Goal: Task Accomplishment & Management: Use online tool/utility

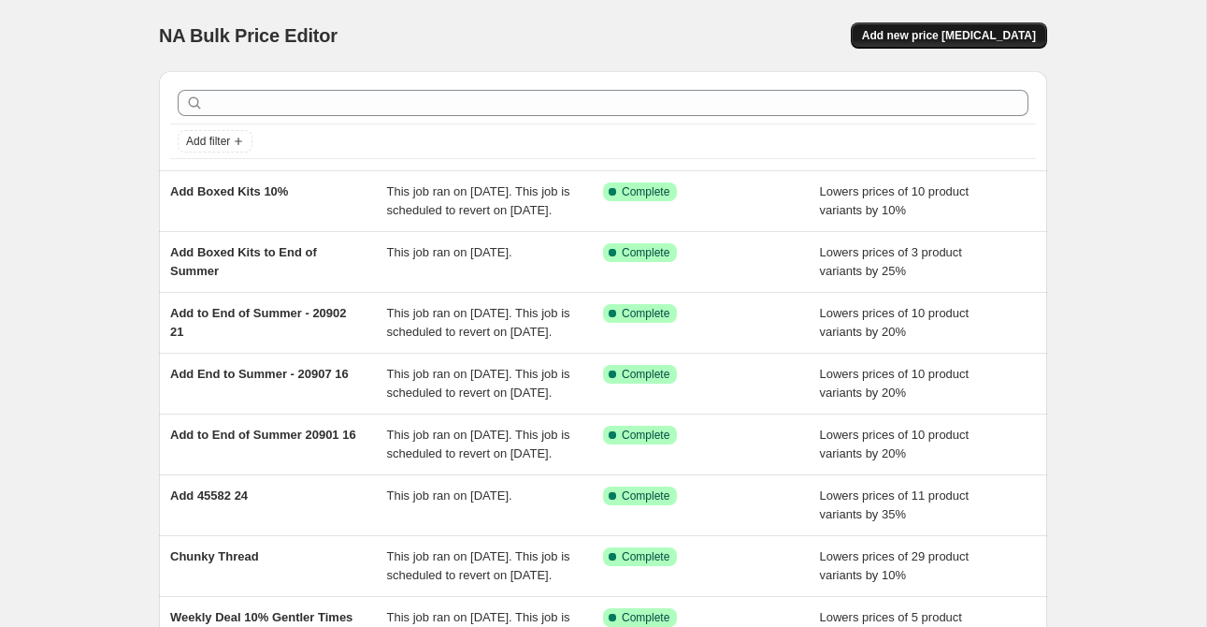
click at [970, 32] on span "Add new price [MEDICAL_DATA]" at bounding box center [949, 35] width 174 height 15
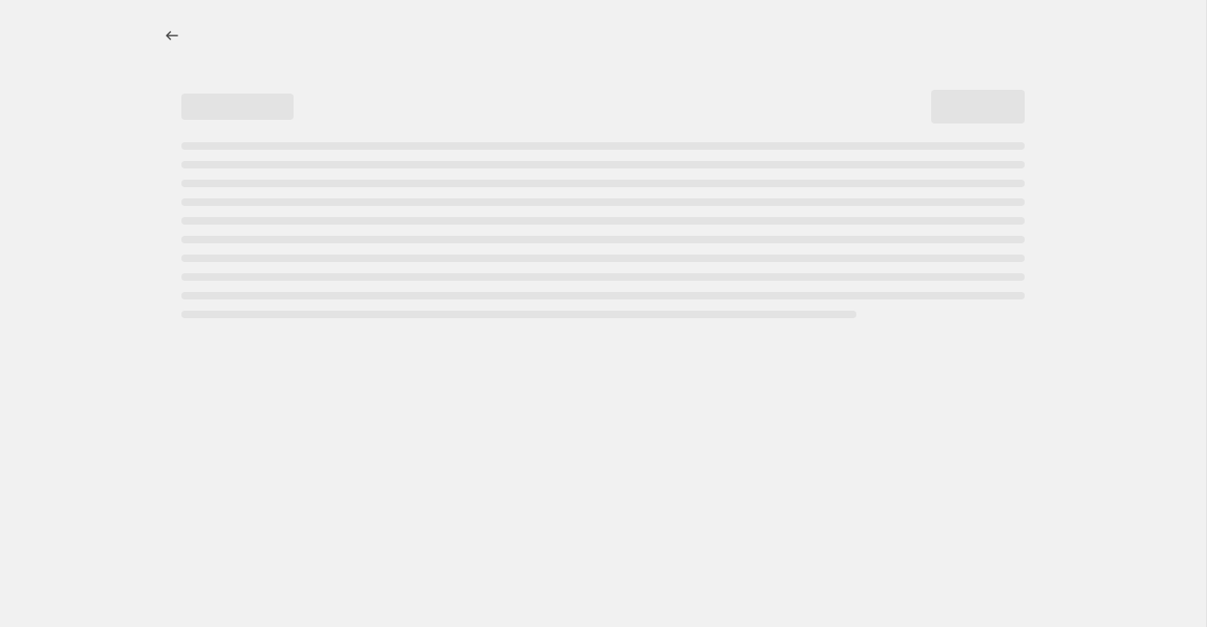
select select "percentage"
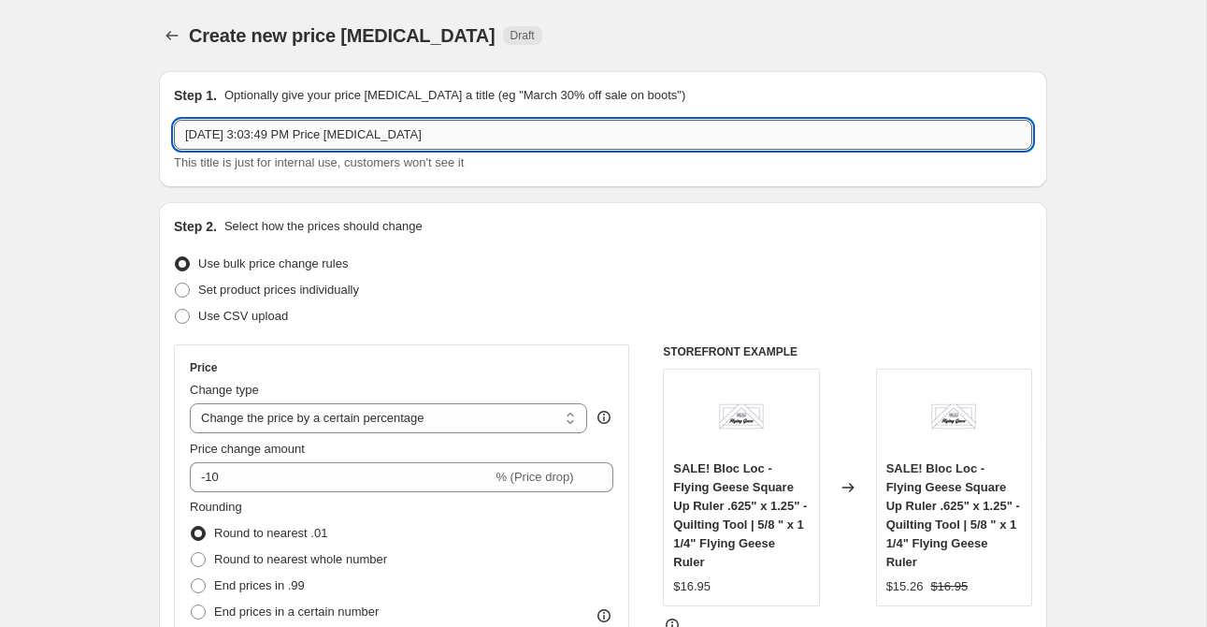
click at [311, 137] on input "[DATE] 3:03:49 PM Price [MEDICAL_DATA]" at bounding box center [603, 135] width 858 height 30
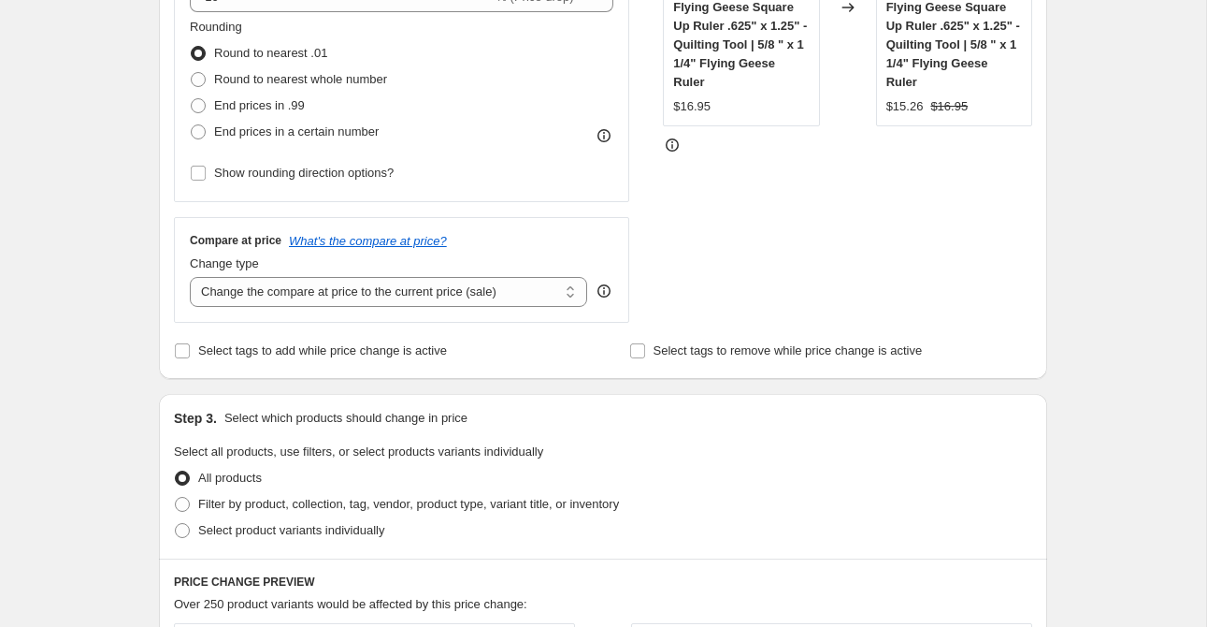
scroll to position [495, 0]
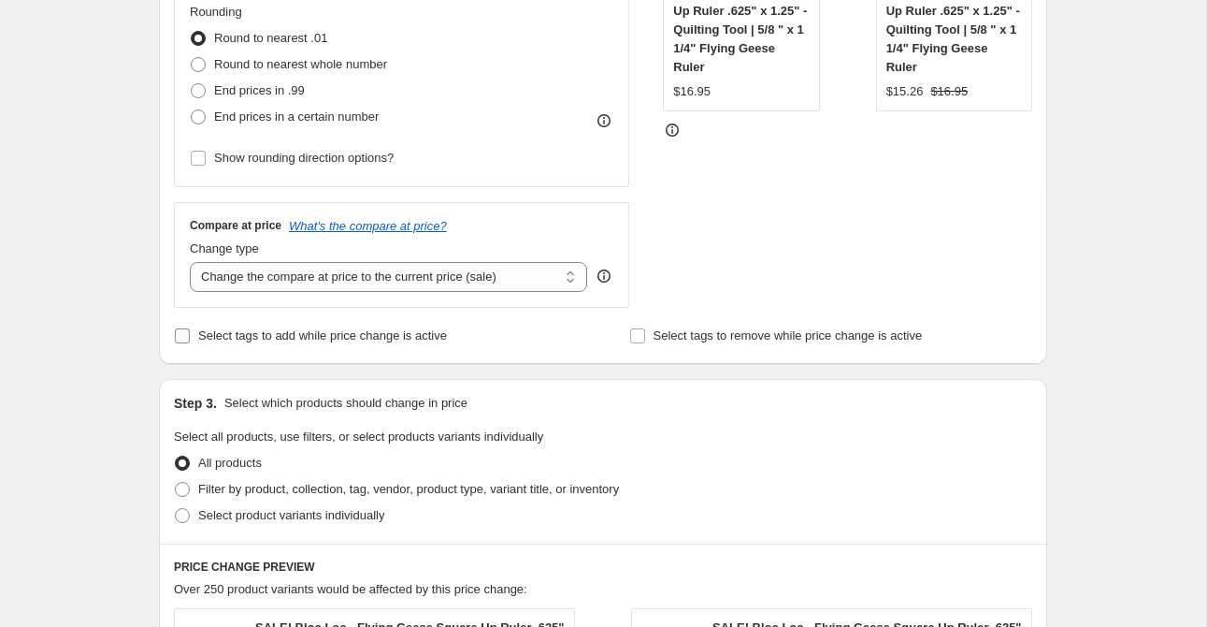
type input "End of Summer Precuts (10%)"
click at [298, 339] on span "Select tags to add while price change is active" at bounding box center [322, 335] width 249 height 14
click at [190, 339] on input "Select tags to add while price change is active" at bounding box center [182, 335] width 15 height 15
checkbox input "true"
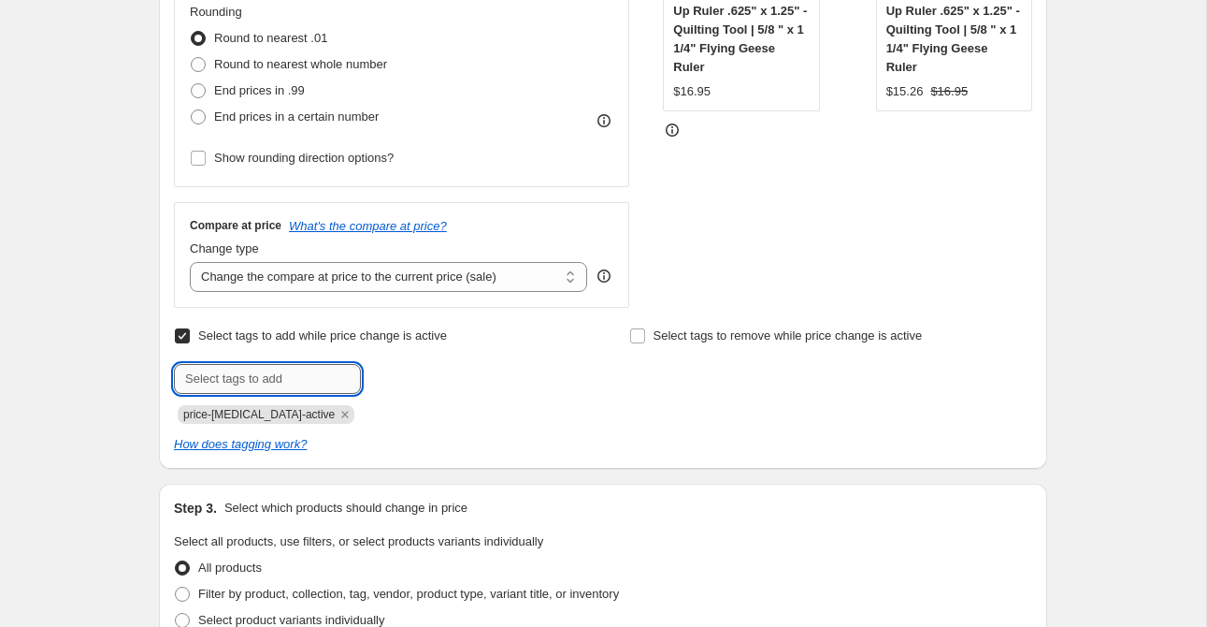
click at [318, 372] on input "text" at bounding box center [267, 379] width 187 height 30
type input "sale"
type input "end of summer"
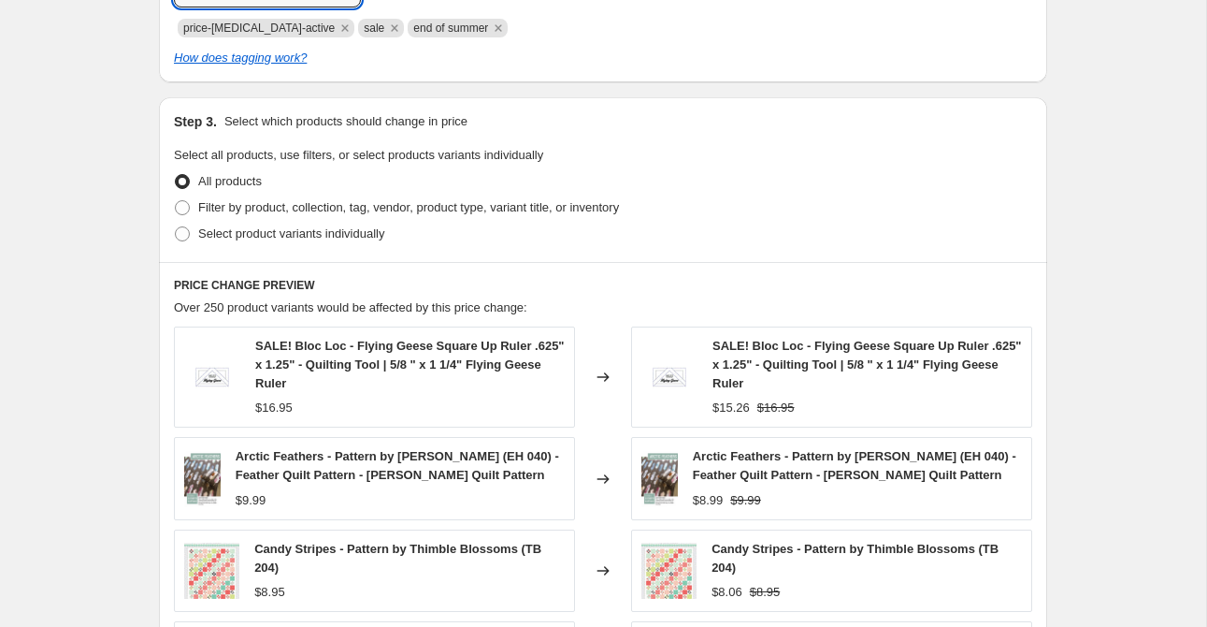
scroll to position [884, 0]
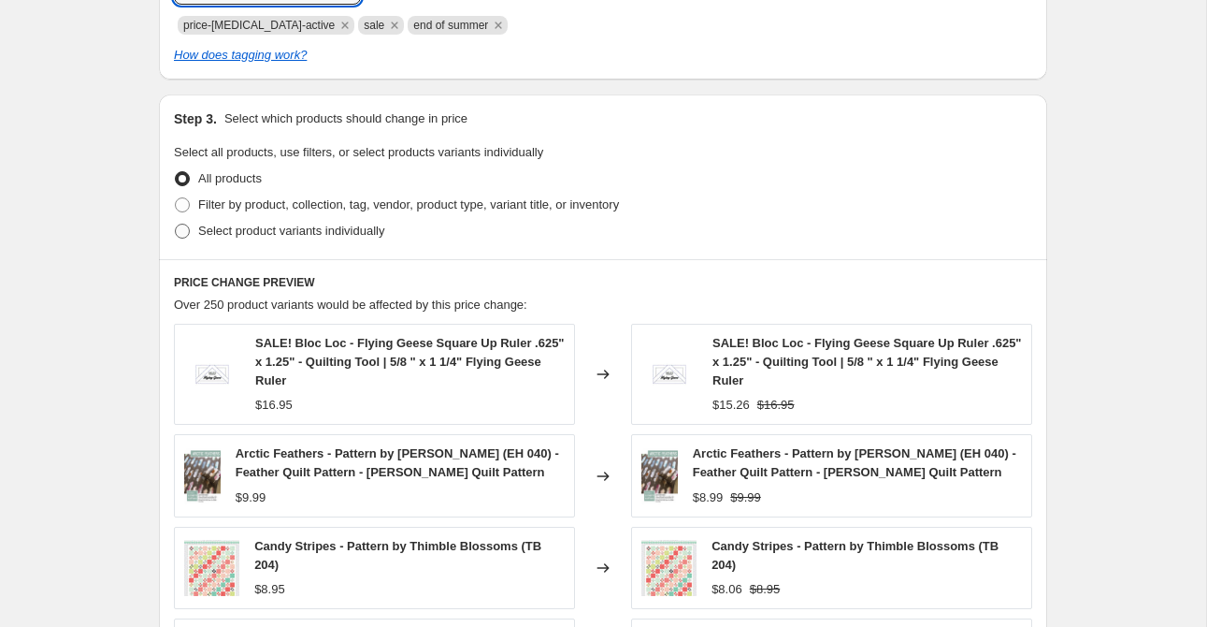
click at [293, 226] on span "Select product variants individually" at bounding box center [291, 230] width 186 height 14
click at [176, 224] on input "Select product variants individually" at bounding box center [175, 223] width 1 height 1
radio input "true"
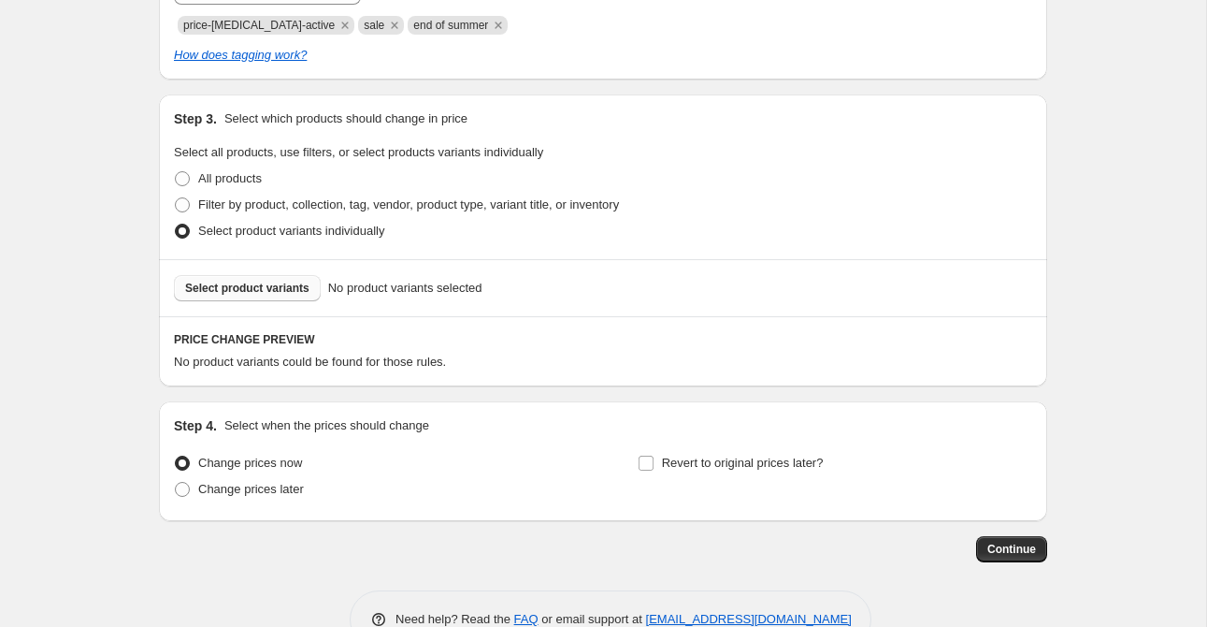
click at [284, 293] on span "Select product variants" at bounding box center [247, 288] width 124 height 15
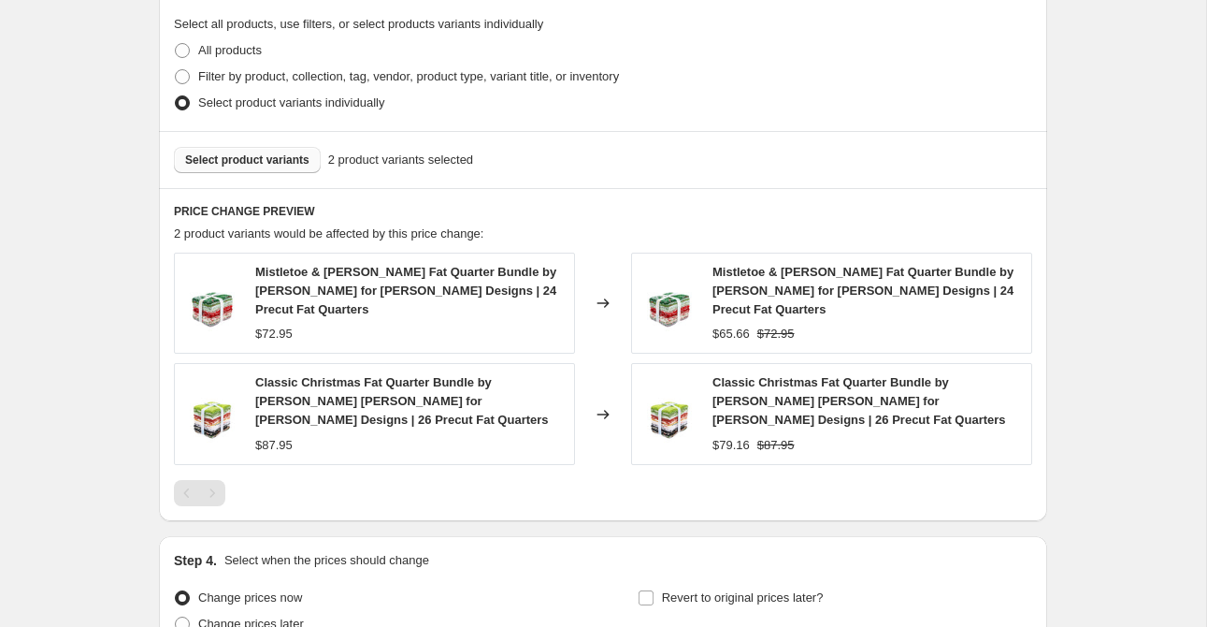
scroll to position [1014, 0]
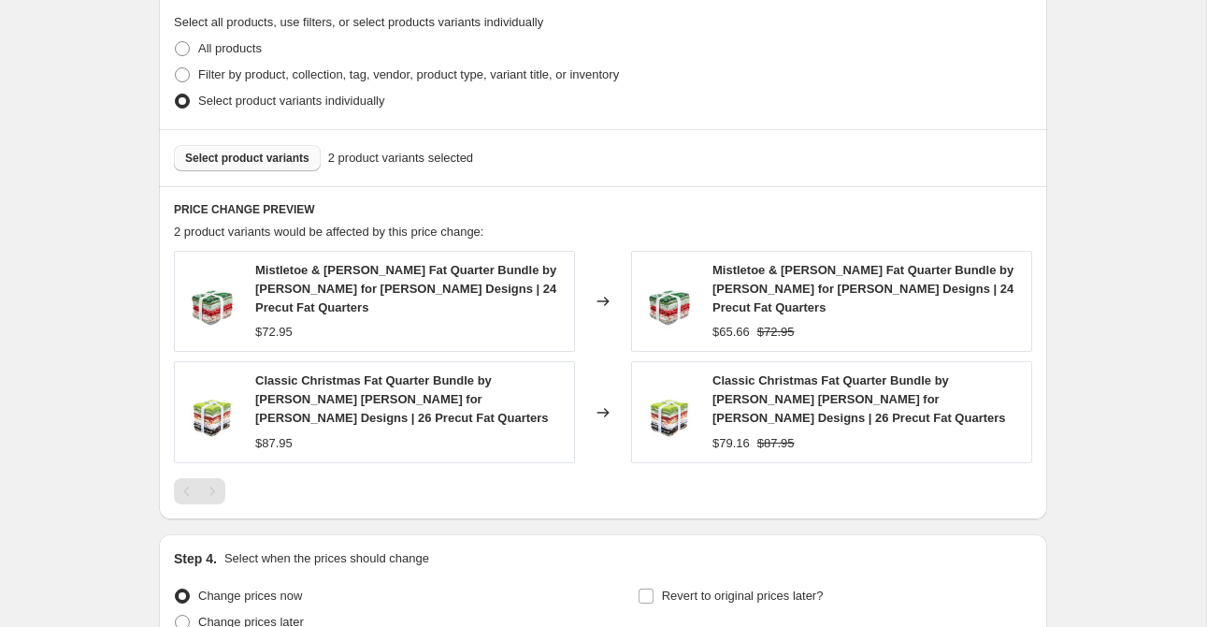
click at [243, 151] on span "Select product variants" at bounding box center [247, 158] width 124 height 15
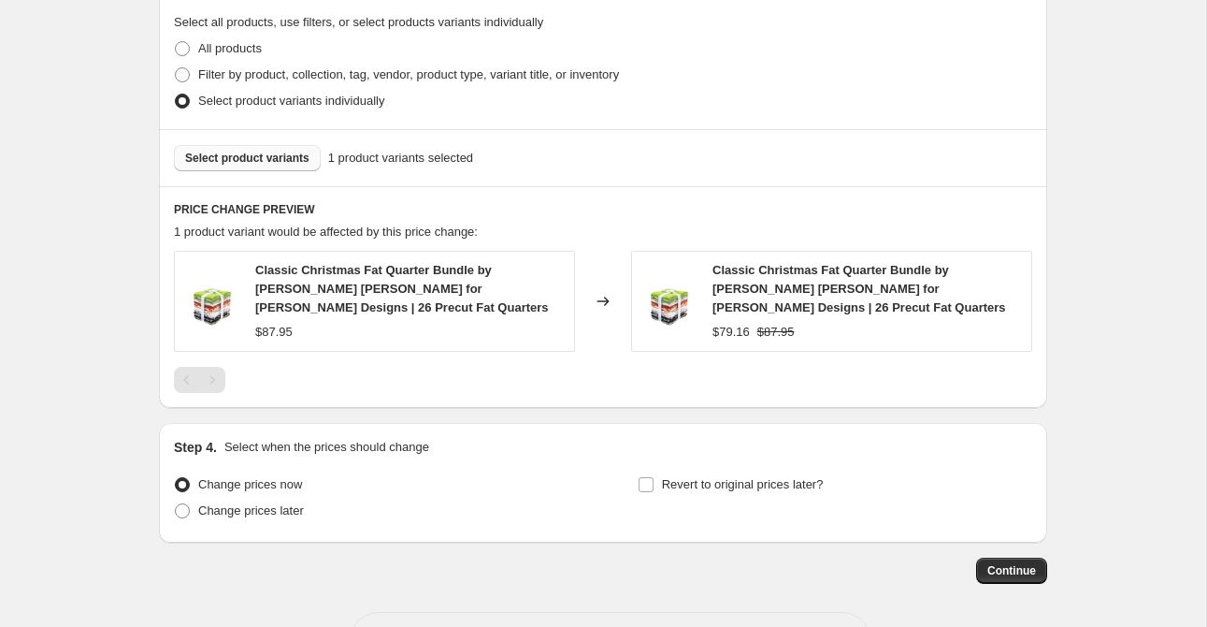
click at [261, 167] on button "Select product variants" at bounding box center [247, 158] width 147 height 26
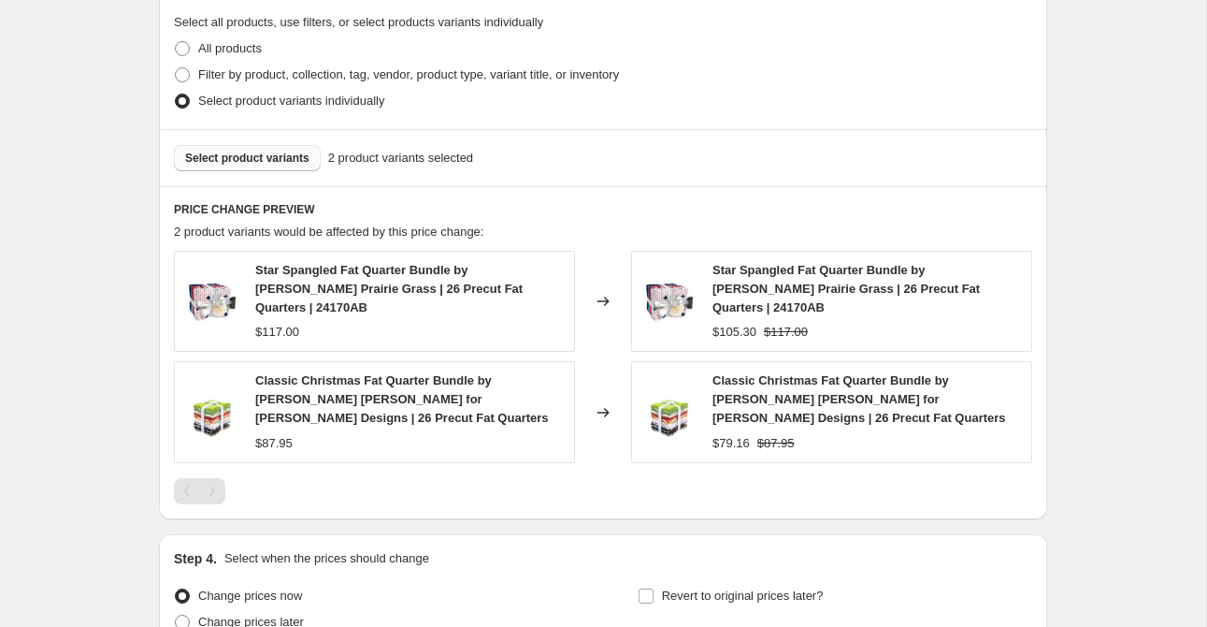
click at [212, 162] on span "Select product variants" at bounding box center [247, 158] width 124 height 15
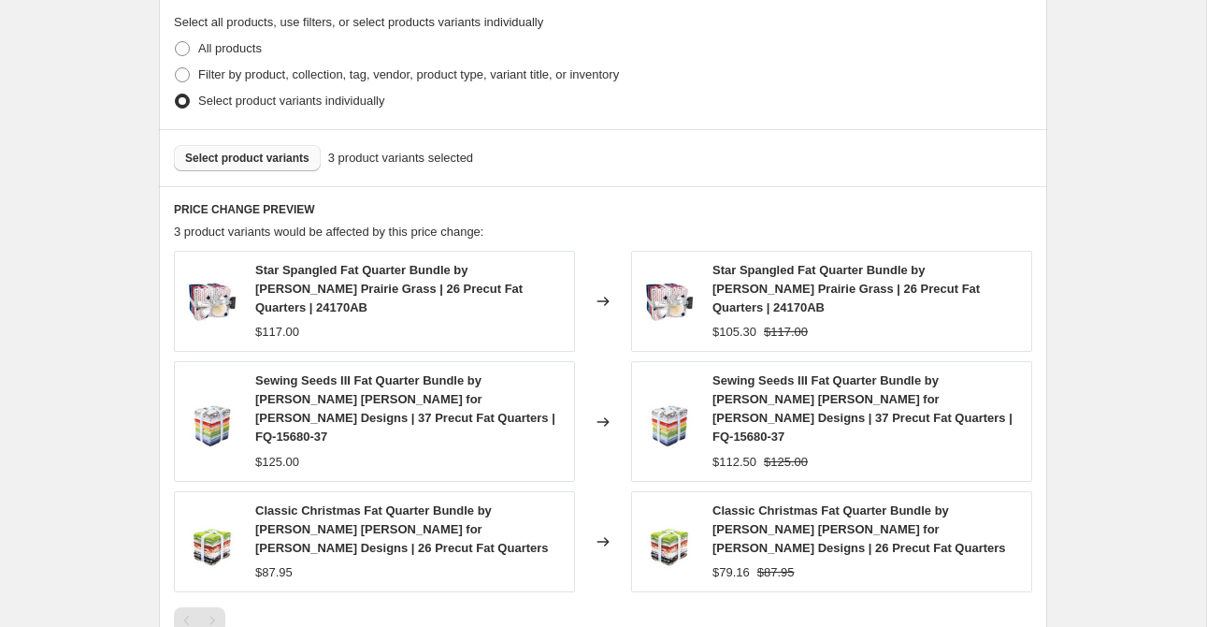
click at [266, 161] on span "Select product variants" at bounding box center [247, 158] width 124 height 15
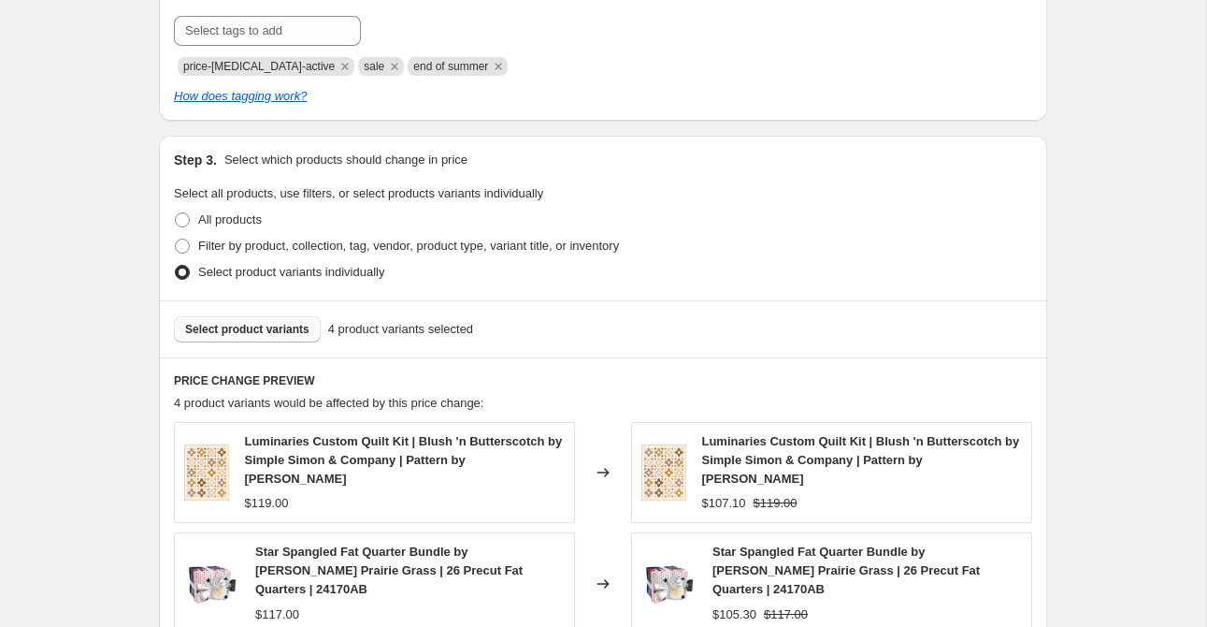
scroll to position [843, 0]
click at [249, 329] on span "Select product variants" at bounding box center [247, 328] width 124 height 15
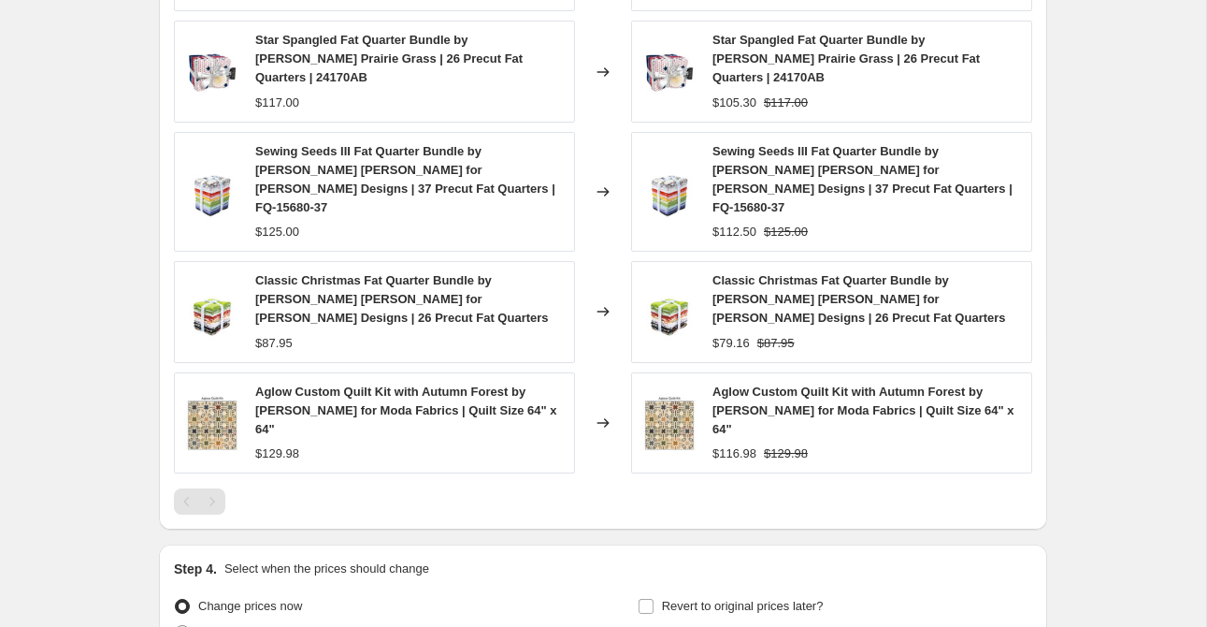
scroll to position [1491, 0]
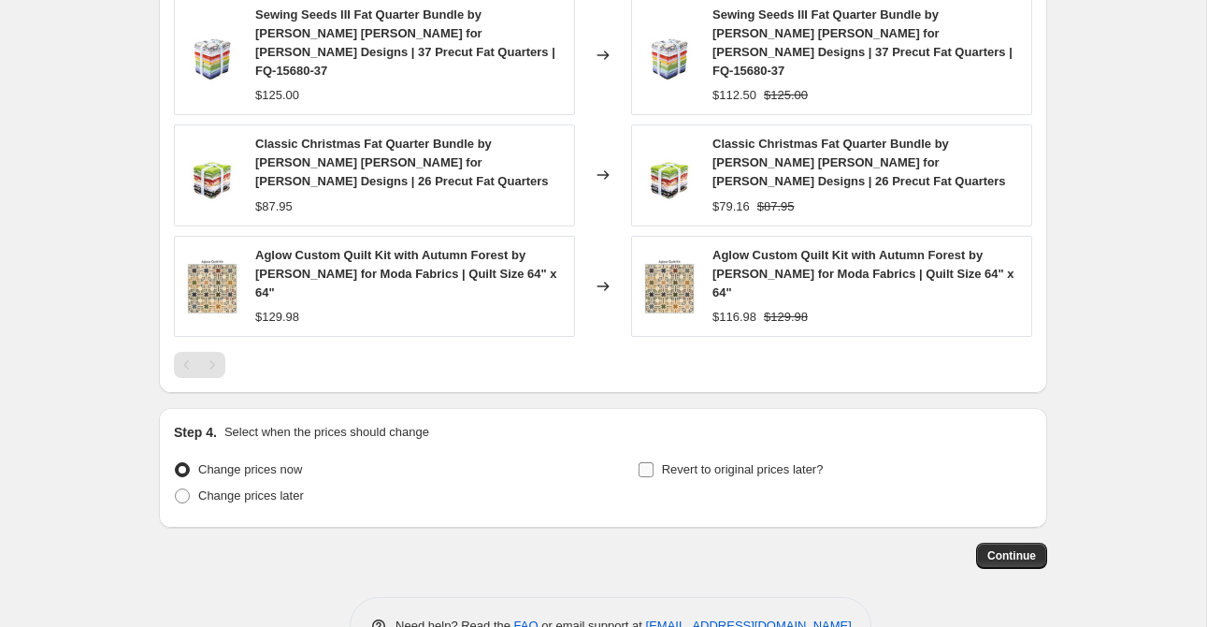
click at [709, 460] on span "Revert to original prices later?" at bounding box center [743, 469] width 162 height 19
click at [654, 462] on input "Revert to original prices later?" at bounding box center [646, 469] width 15 height 15
checkbox input "true"
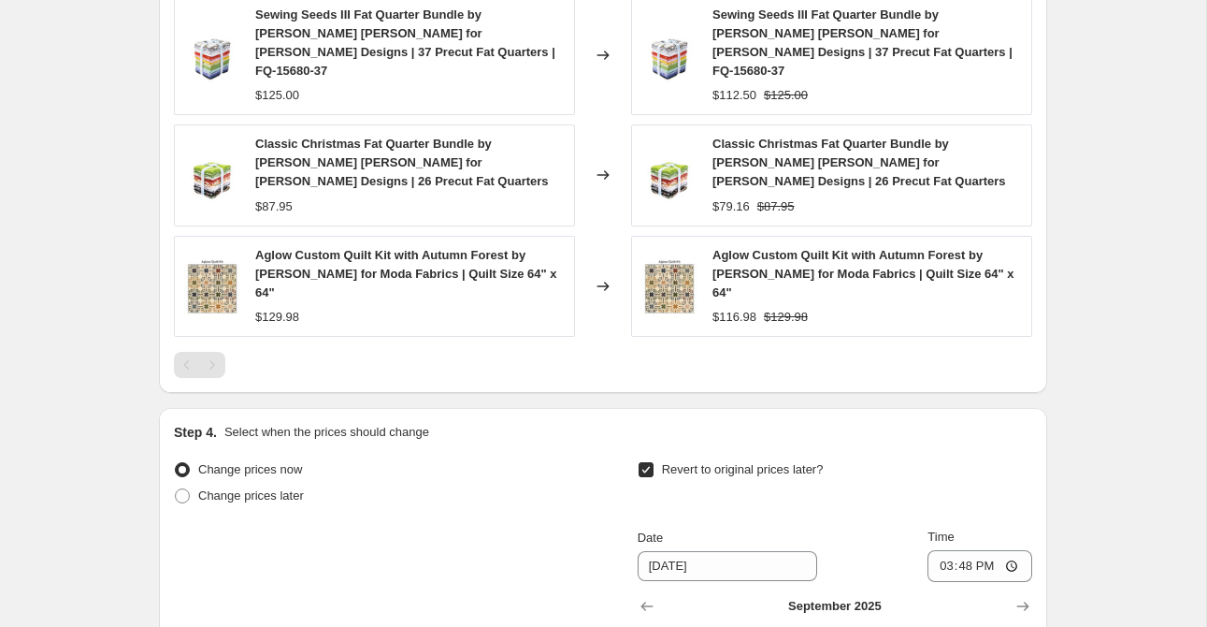
drag, startPoint x: 782, startPoint y: 603, endPoint x: 847, endPoint y: 572, distance: 72.4
type input "[DATE]"
click at [943, 550] on input "15:48" at bounding box center [980, 566] width 105 height 32
type input "23:59"
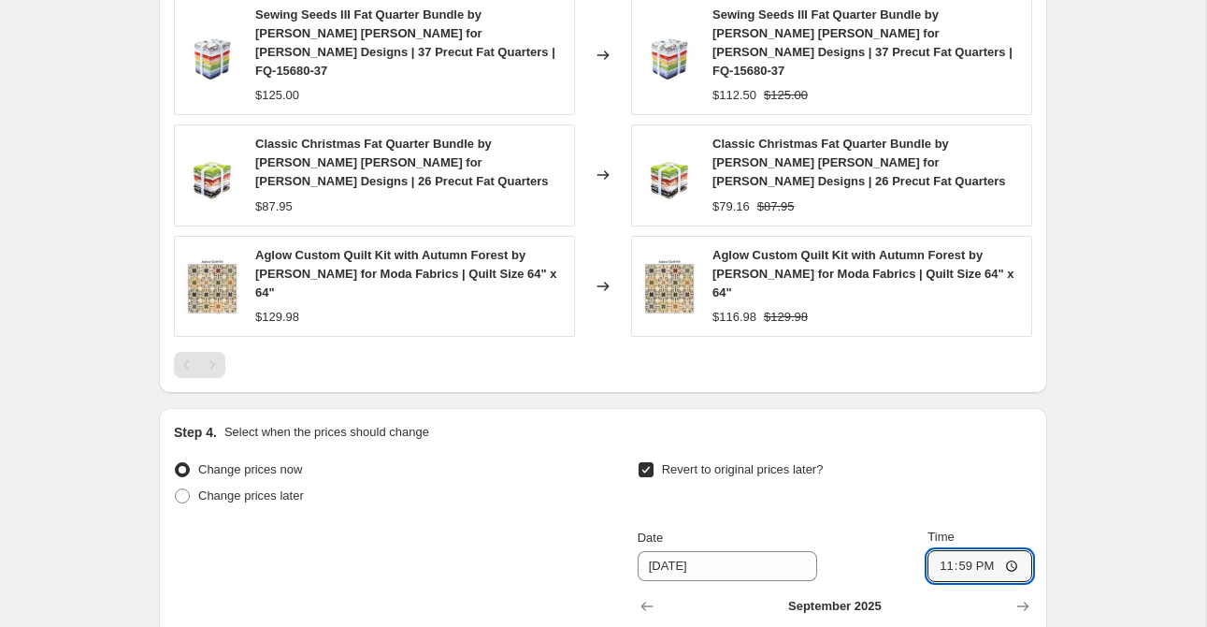
click at [960, 456] on div "Revert to original prices later?" at bounding box center [835, 484] width 395 height 56
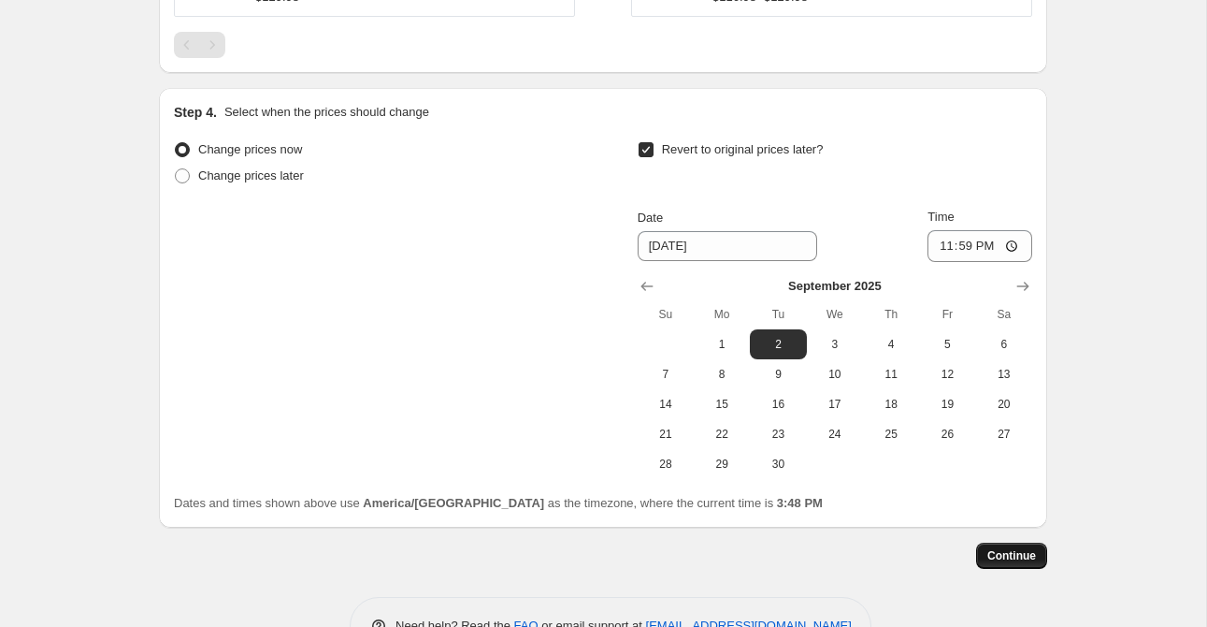
click at [991, 548] on span "Continue" at bounding box center [1011, 555] width 49 height 15
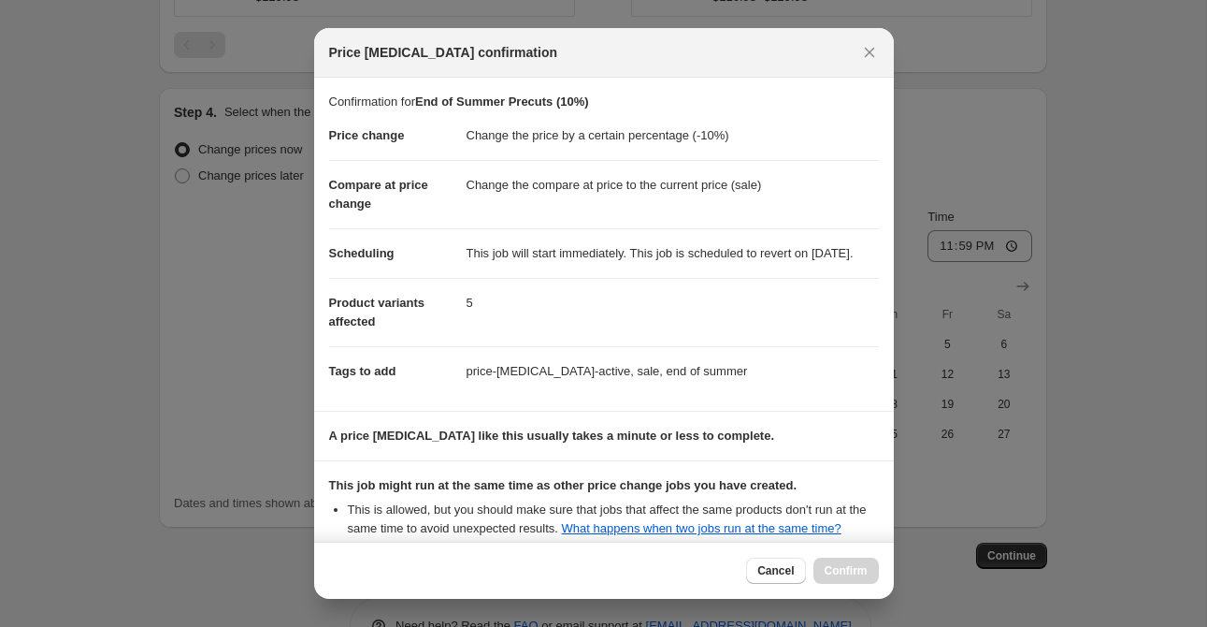
scroll to position [248, 0]
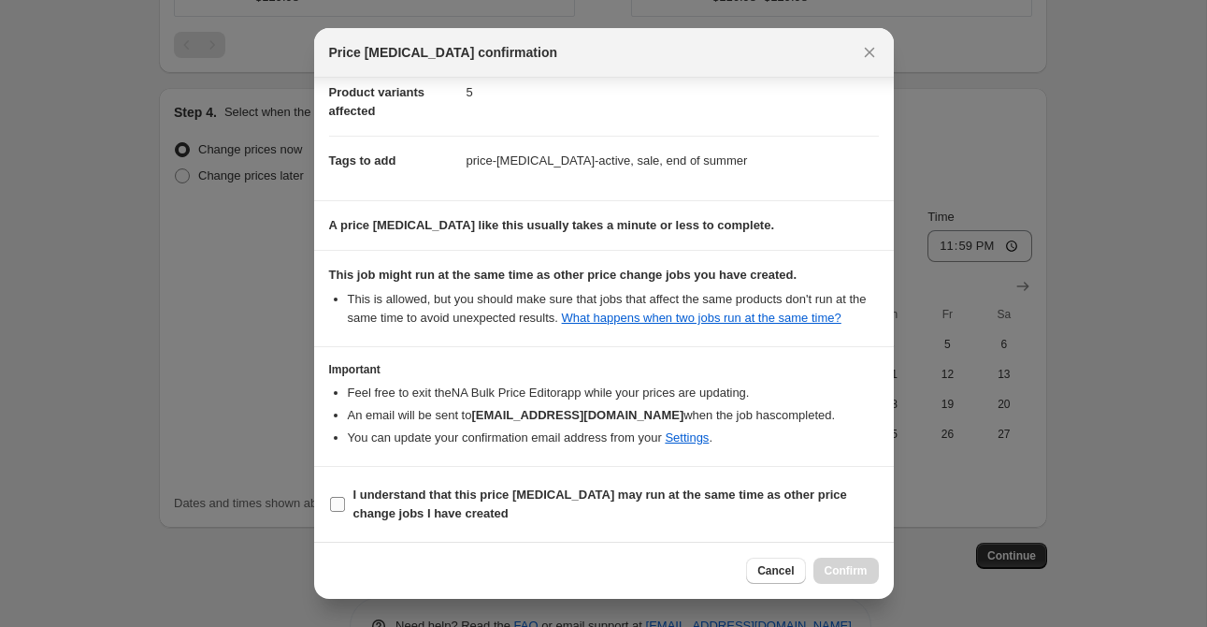
click at [384, 497] on b "I understand that this price [MEDICAL_DATA] may run at the same time as other p…" at bounding box center [600, 503] width 494 height 33
click at [345, 497] on input "I understand that this price [MEDICAL_DATA] may run at the same time as other p…" at bounding box center [337, 504] width 15 height 15
checkbox input "true"
click at [852, 568] on span "Confirm" at bounding box center [846, 570] width 43 height 15
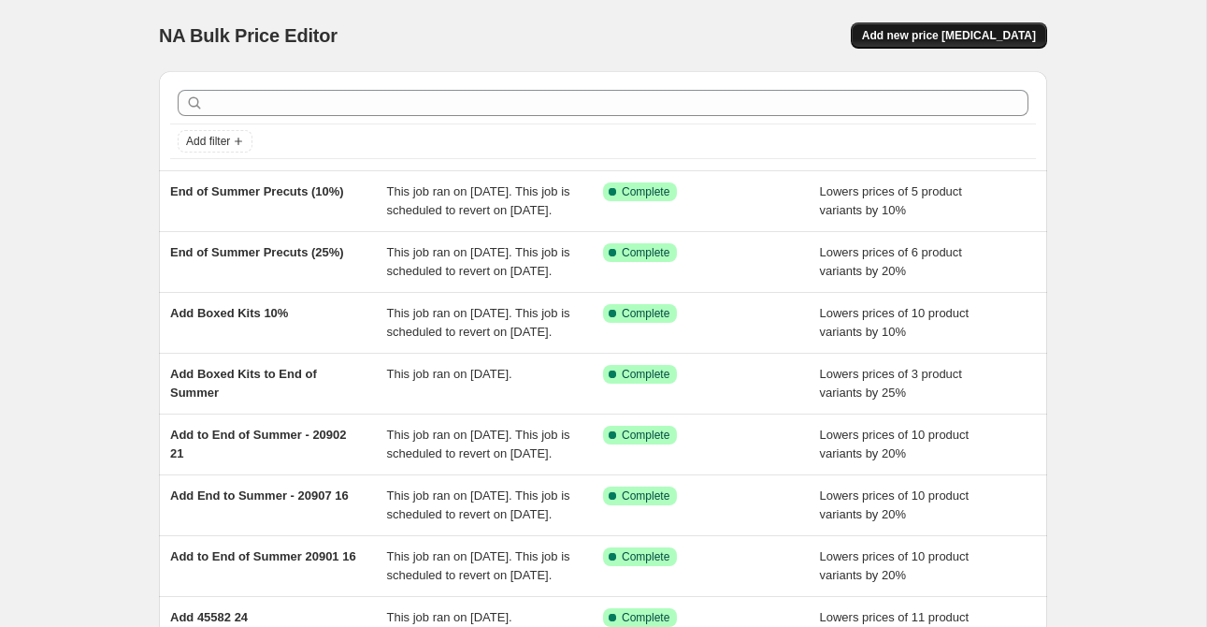
click at [947, 38] on span "Add new price [MEDICAL_DATA]" at bounding box center [949, 35] width 174 height 15
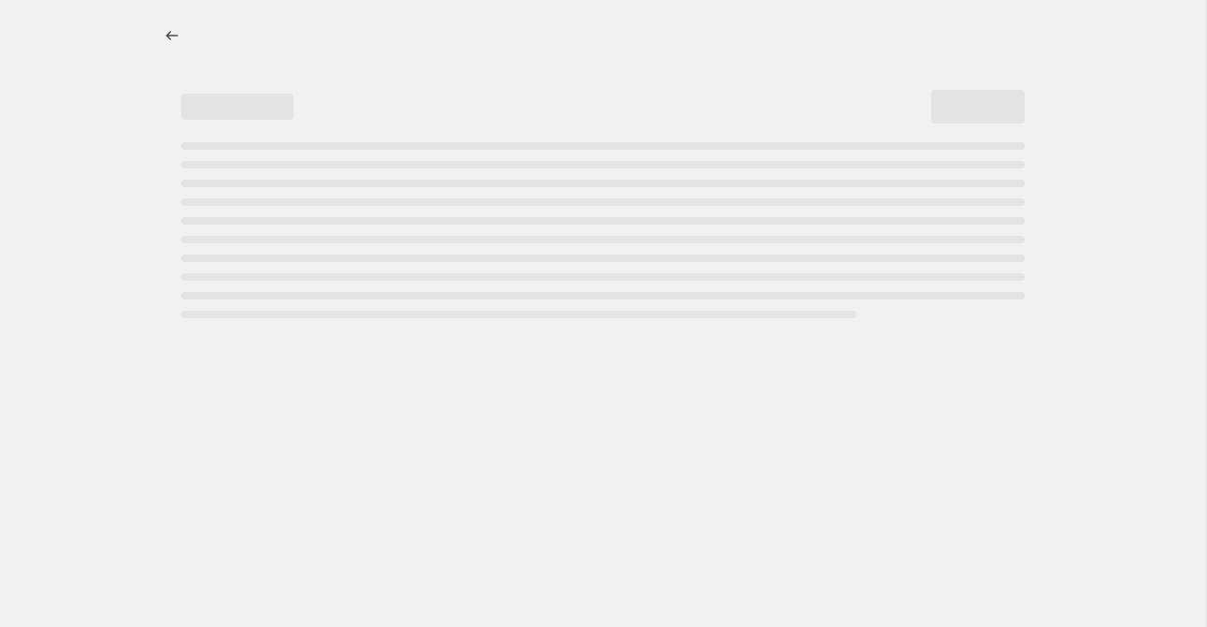
select select "percentage"
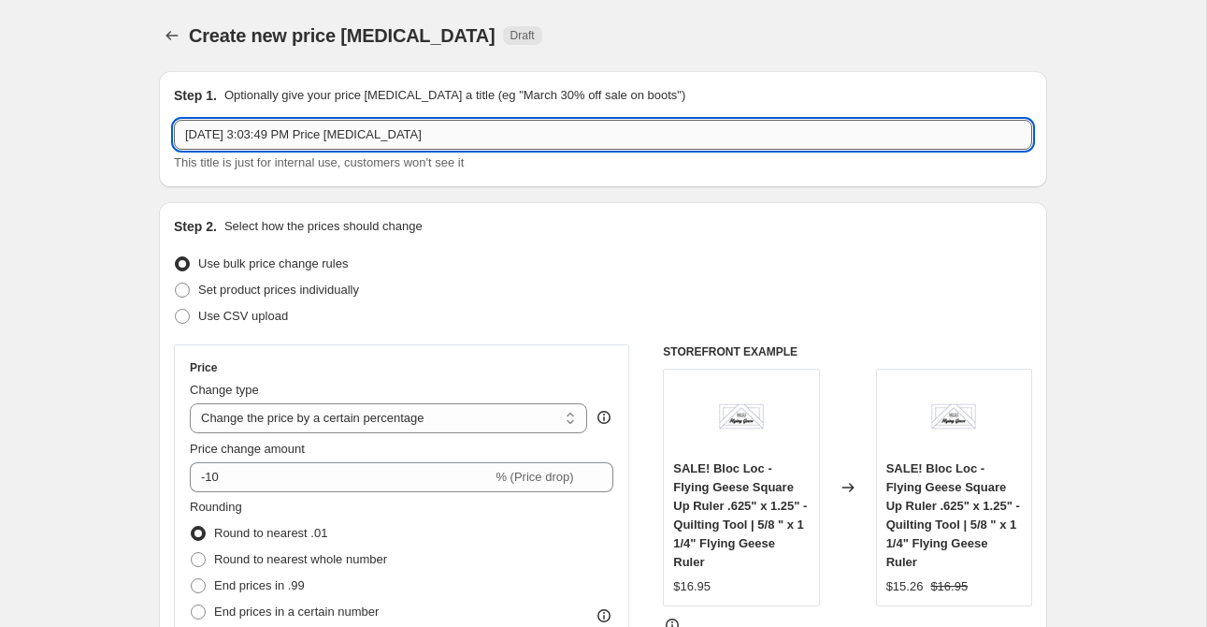
click at [434, 128] on input "[DATE] 3:03:49 PM Price [MEDICAL_DATA]" at bounding box center [603, 135] width 858 height 30
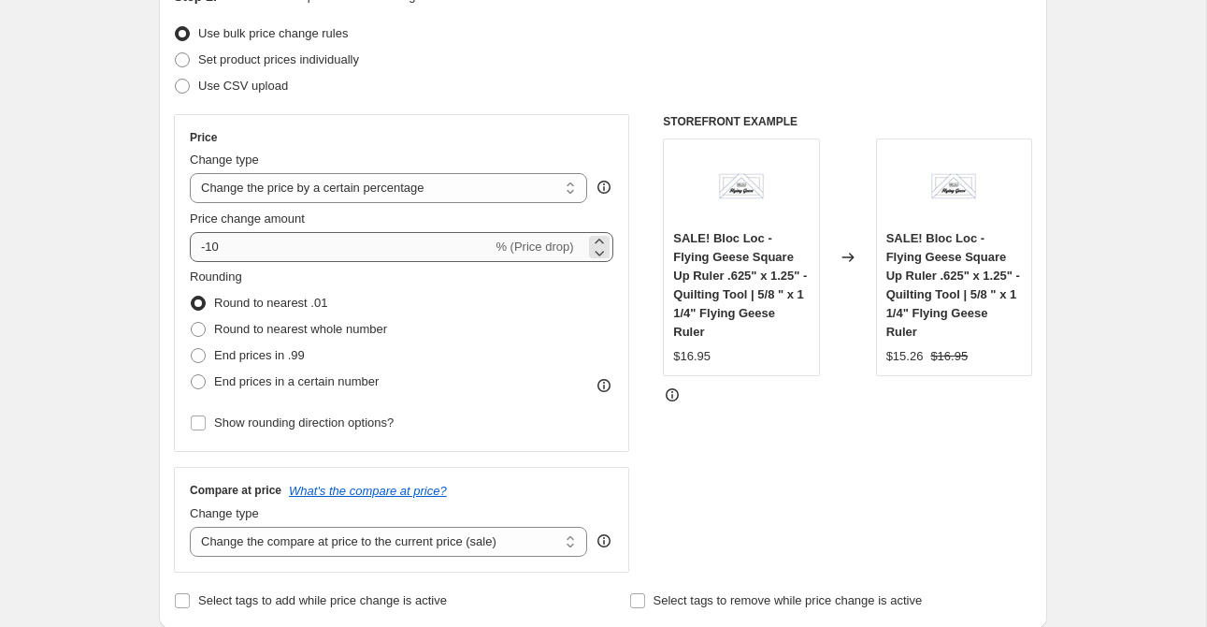
scroll to position [232, 0]
type input "Add More End of Summer"
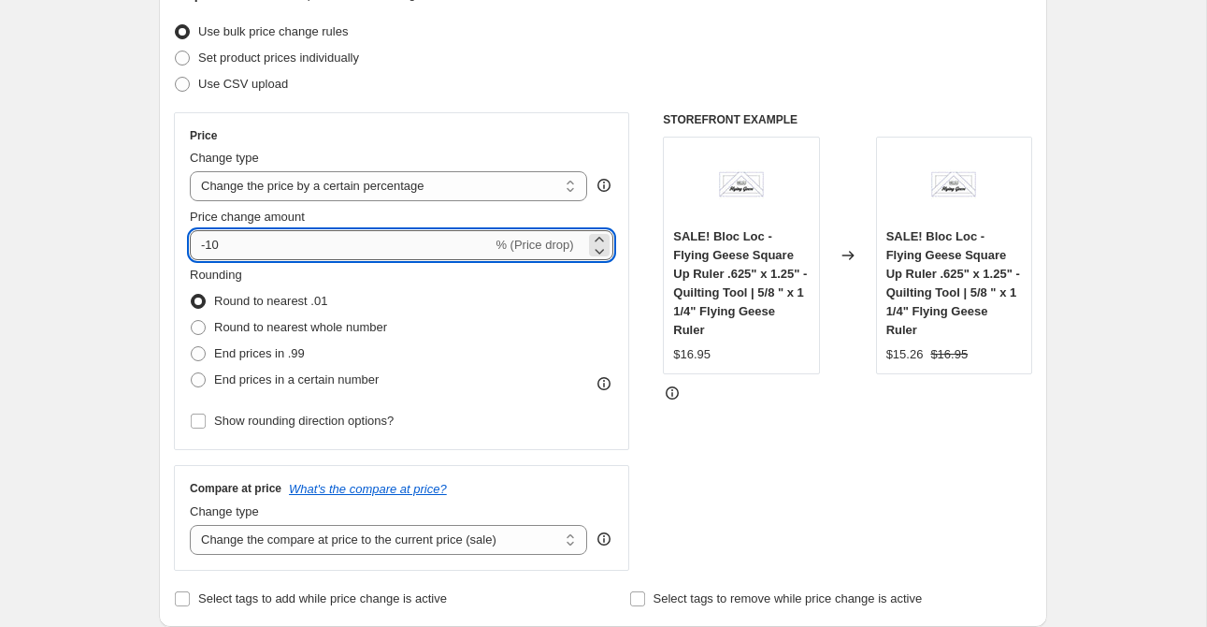
click at [304, 249] on input "-10" at bounding box center [341, 245] width 302 height 30
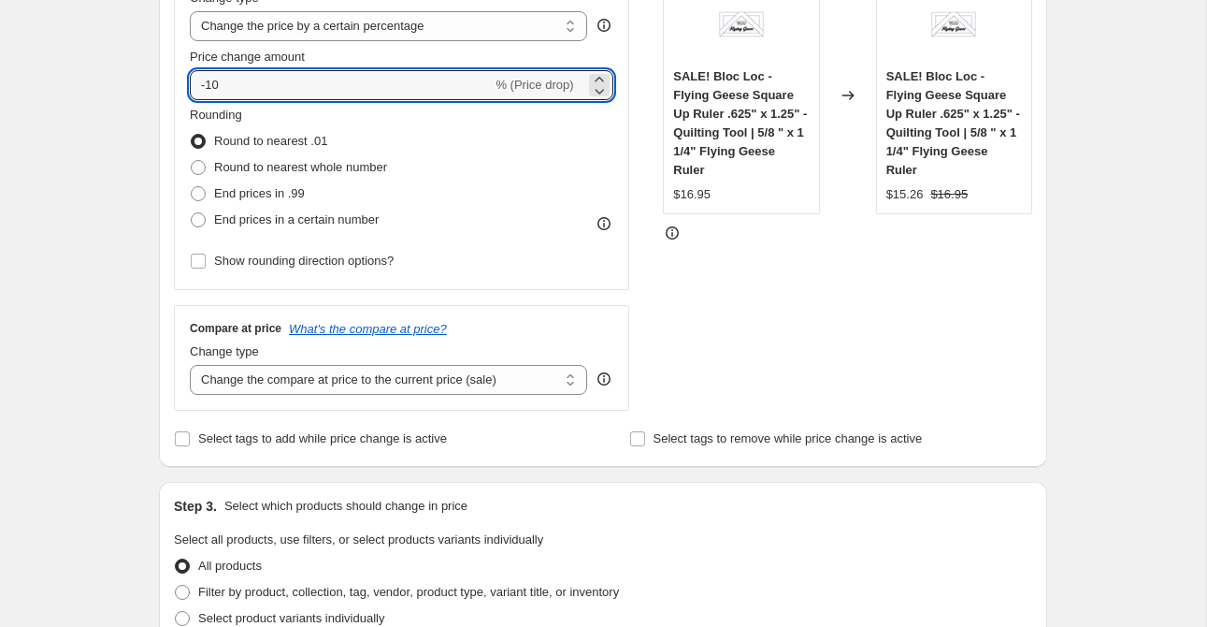
scroll to position [394, 0]
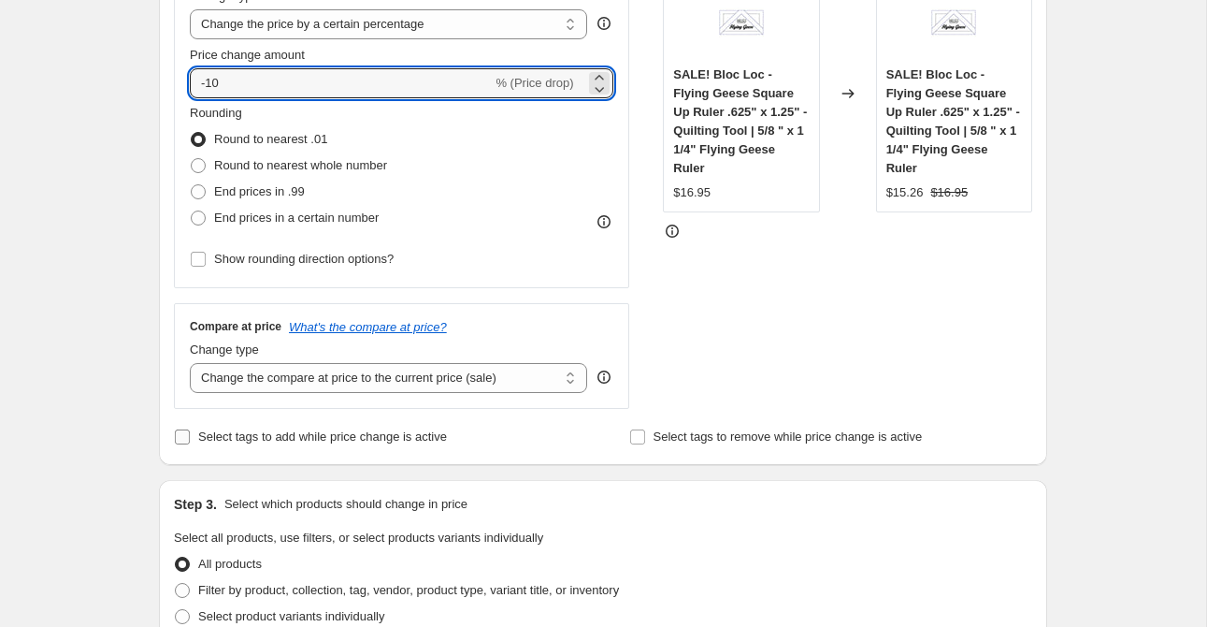
click at [334, 433] on span "Select tags to add while price change is active" at bounding box center [322, 436] width 249 height 14
click at [190, 433] on input "Select tags to add while price change is active" at bounding box center [182, 436] width 15 height 15
checkbox input "true"
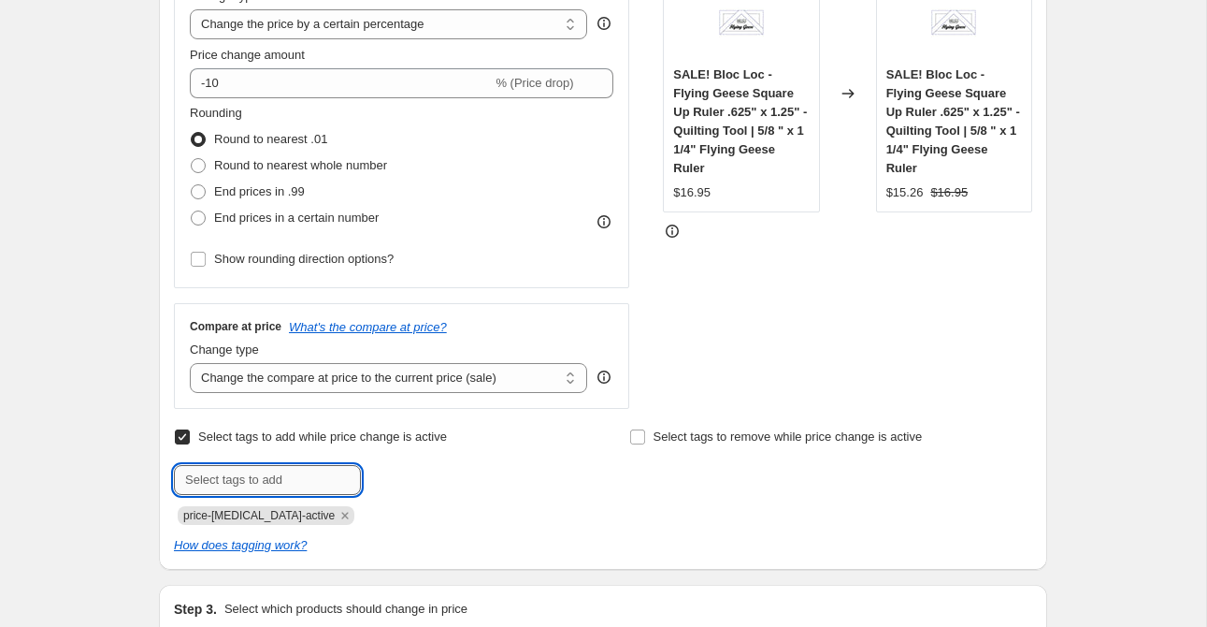
click at [302, 472] on input "text" at bounding box center [267, 480] width 187 height 30
type input "end of summer"
type input "sale"
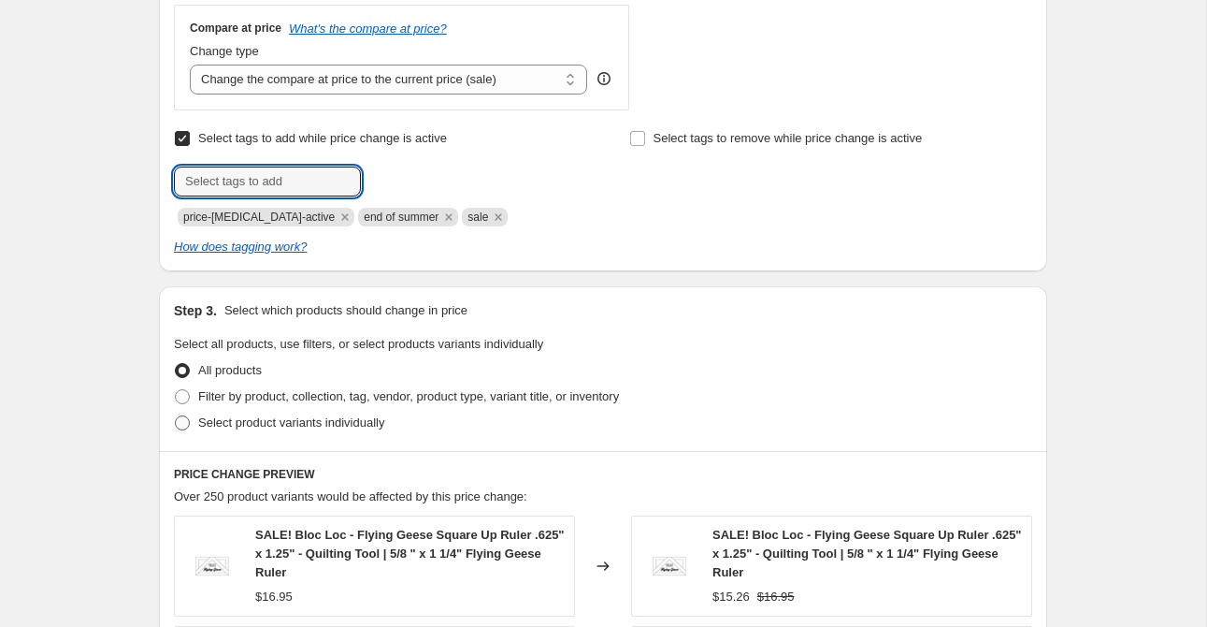
scroll to position [694, 0]
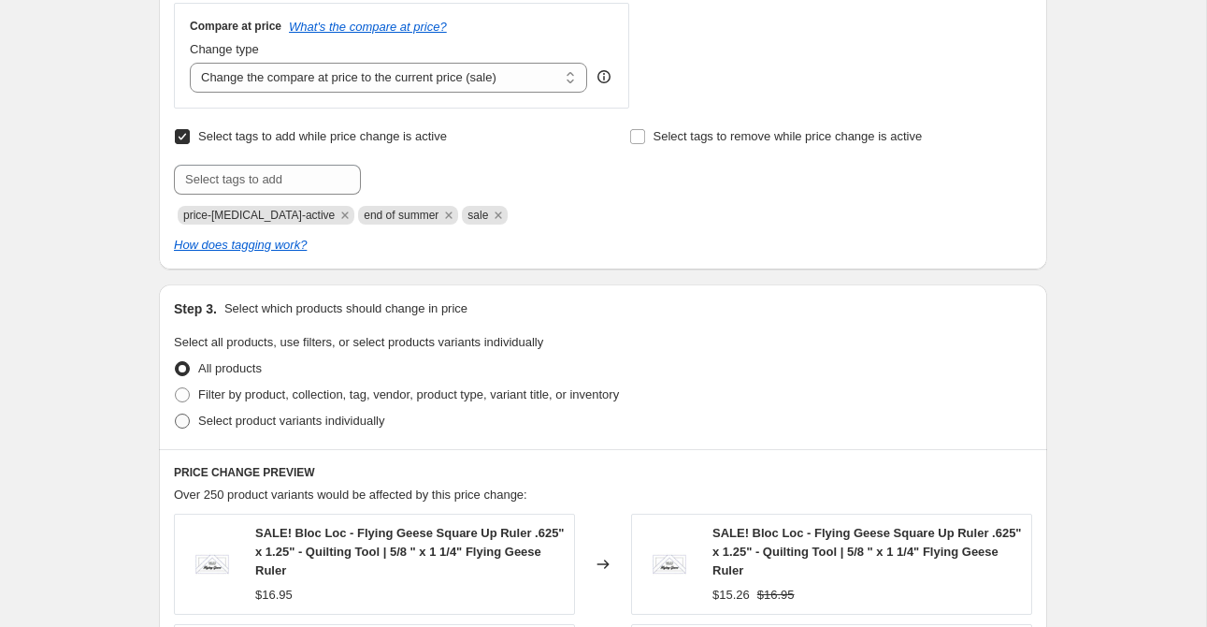
click at [305, 419] on span "Select product variants individually" at bounding box center [291, 420] width 186 height 14
click at [176, 414] on input "Select product variants individually" at bounding box center [175, 413] width 1 height 1
radio input "true"
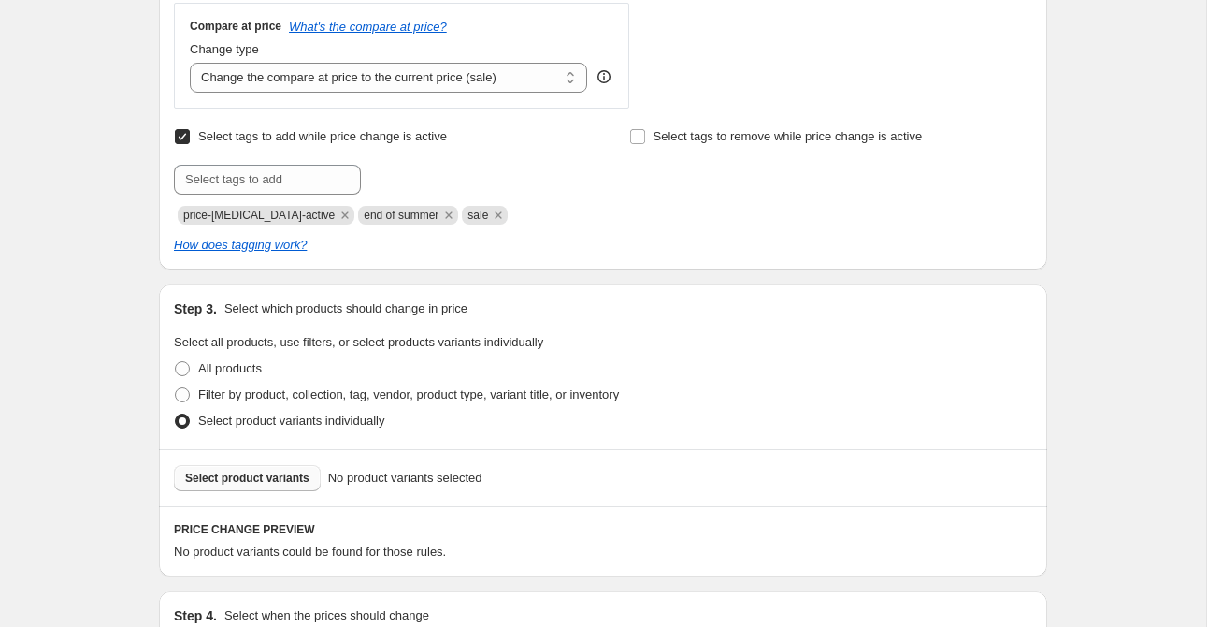
click at [276, 483] on span "Select product variants" at bounding box center [247, 477] width 124 height 15
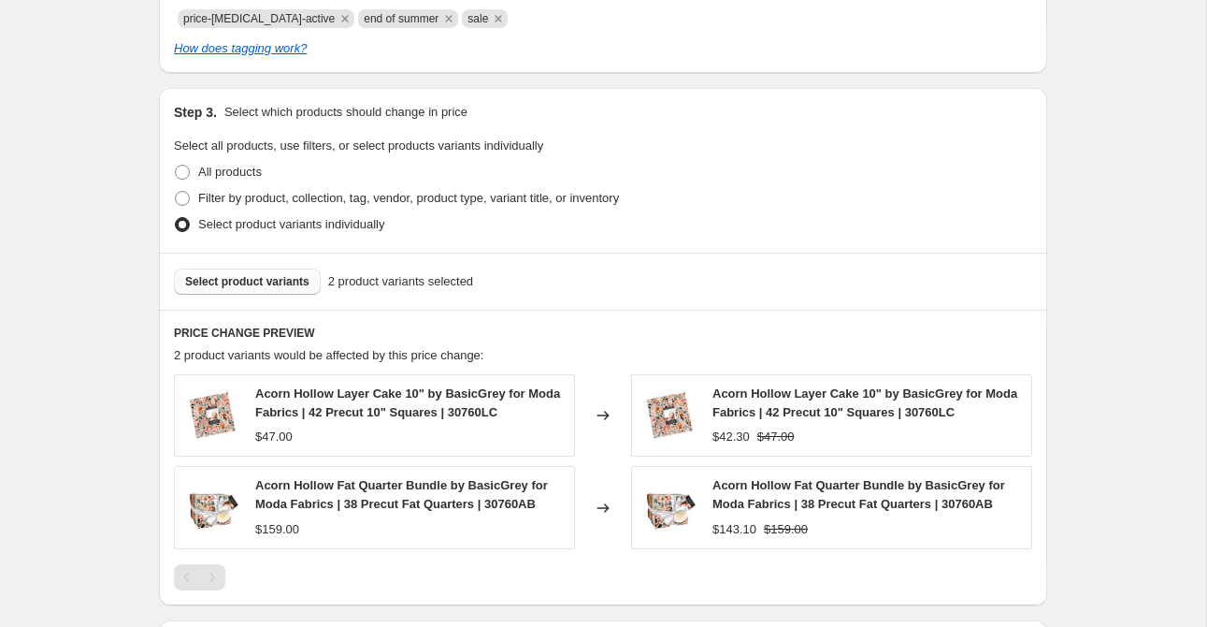
scroll to position [891, 0]
click at [247, 281] on span "Select product variants" at bounding box center [247, 280] width 124 height 15
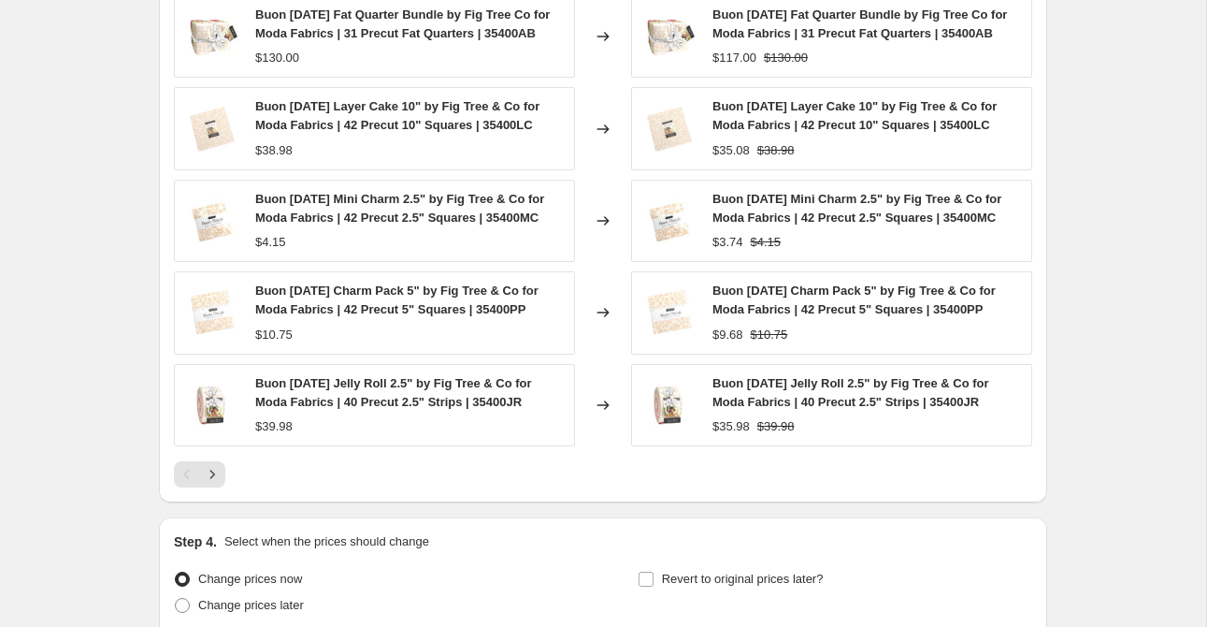
scroll to position [1434, 0]
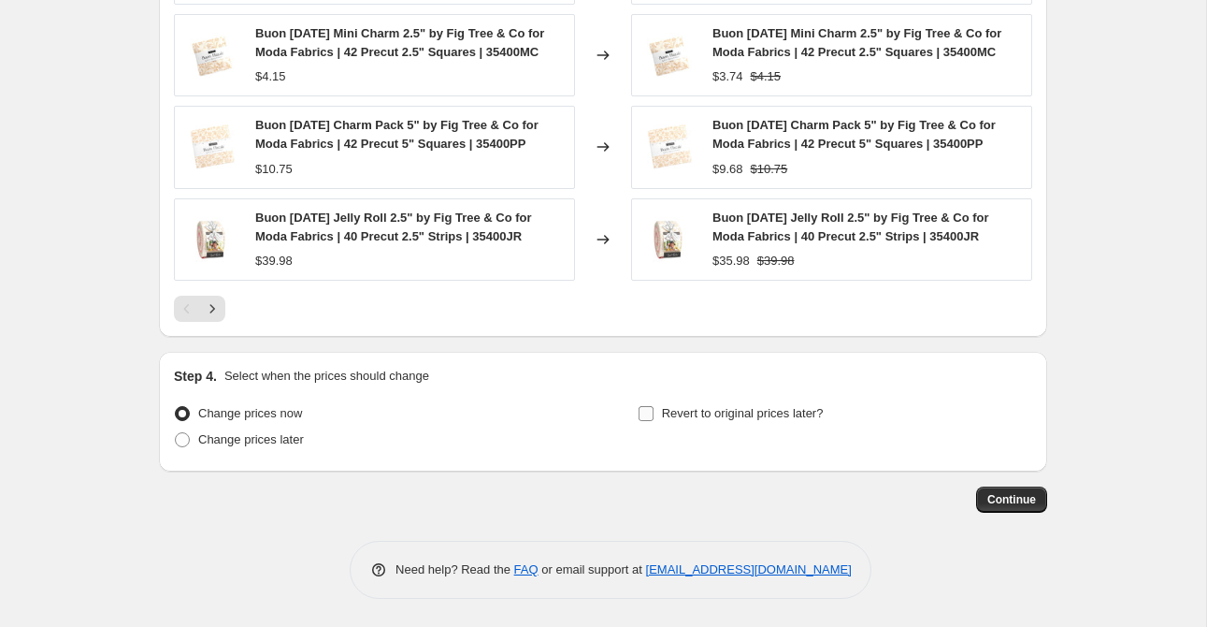
click at [730, 411] on span "Revert to original prices later?" at bounding box center [743, 413] width 162 height 14
click at [654, 411] on input "Revert to original prices later?" at bounding box center [646, 413] width 15 height 15
checkbox input "true"
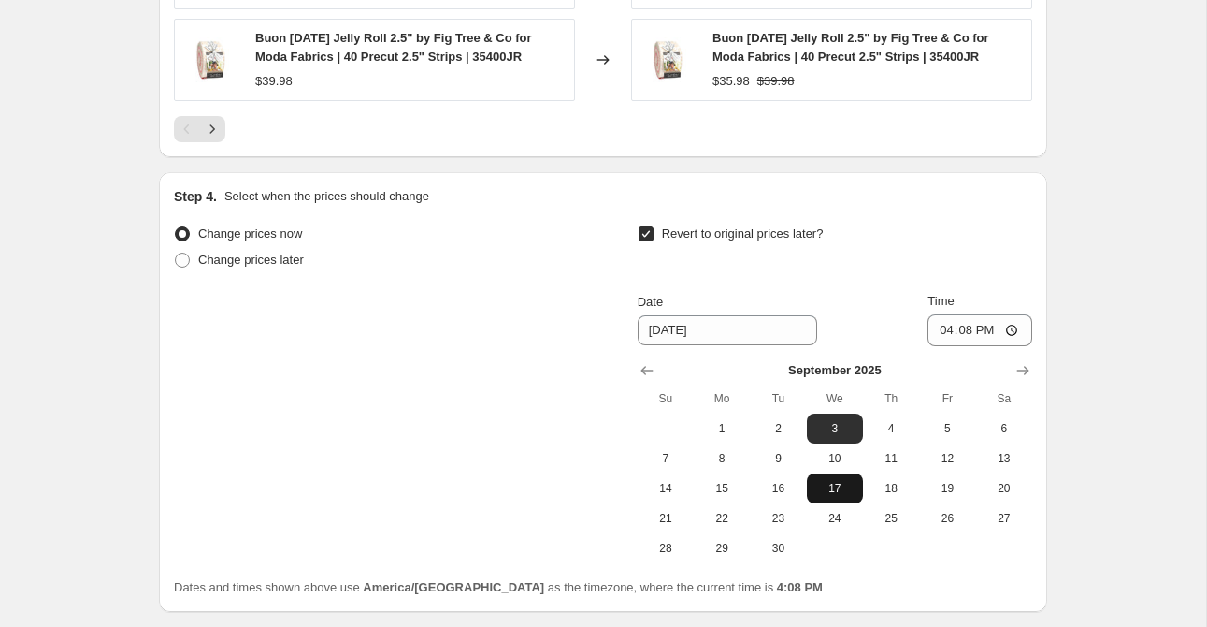
scroll to position [1619, 0]
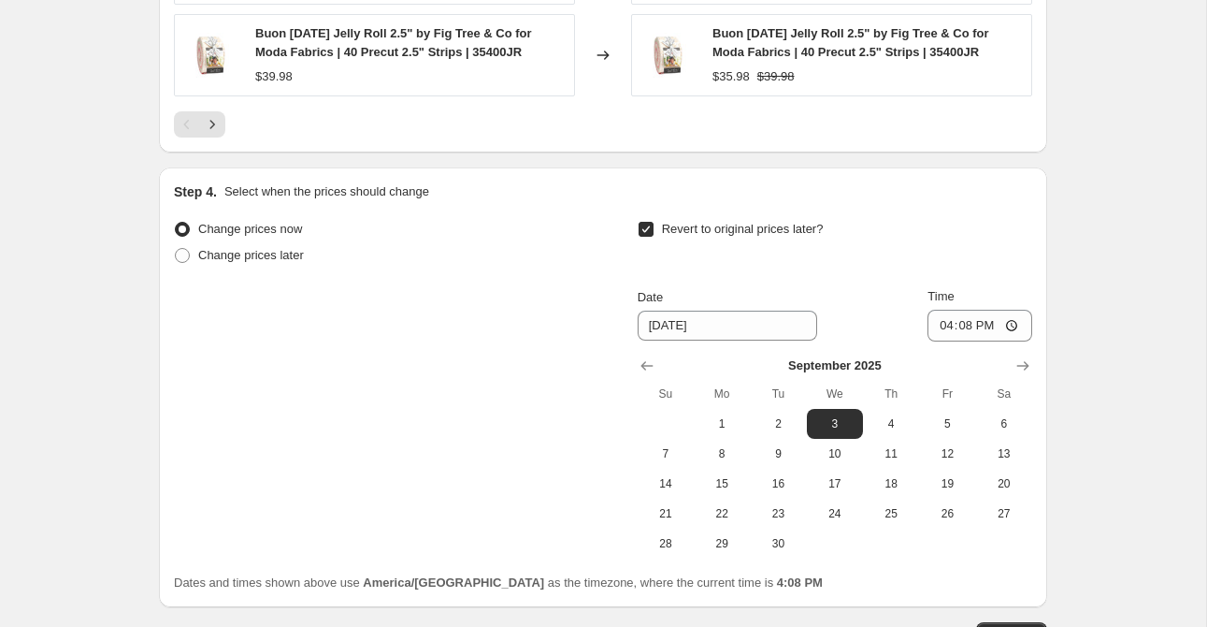
click at [778, 421] on span "2" at bounding box center [777, 423] width 41 height 15
type input "[DATE]"
click at [937, 321] on input "16:08" at bounding box center [980, 326] width 105 height 32
type input "23:59"
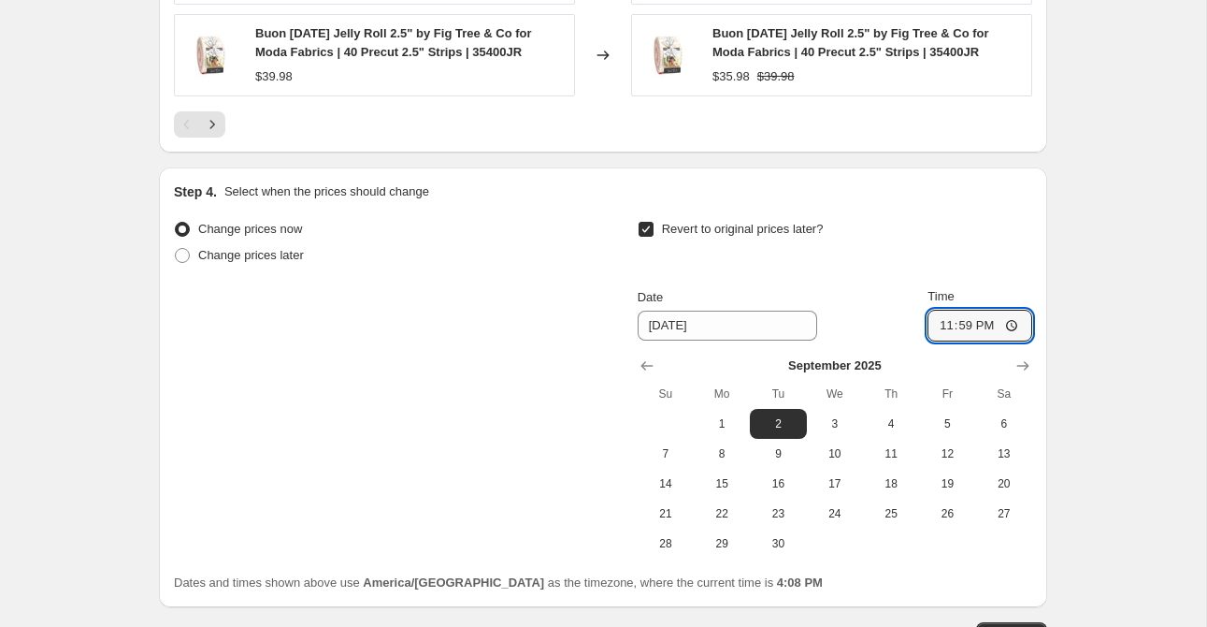
click at [914, 240] on div "Revert to original prices later?" at bounding box center [835, 244] width 395 height 56
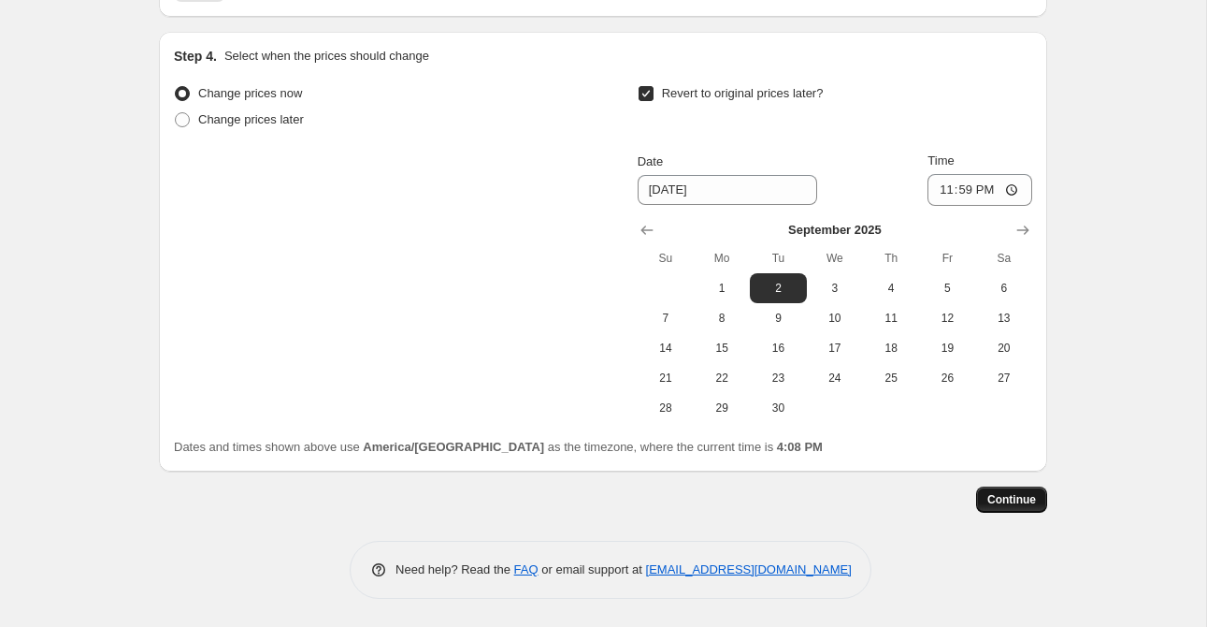
click at [1018, 508] on button "Continue" at bounding box center [1011, 499] width 71 height 26
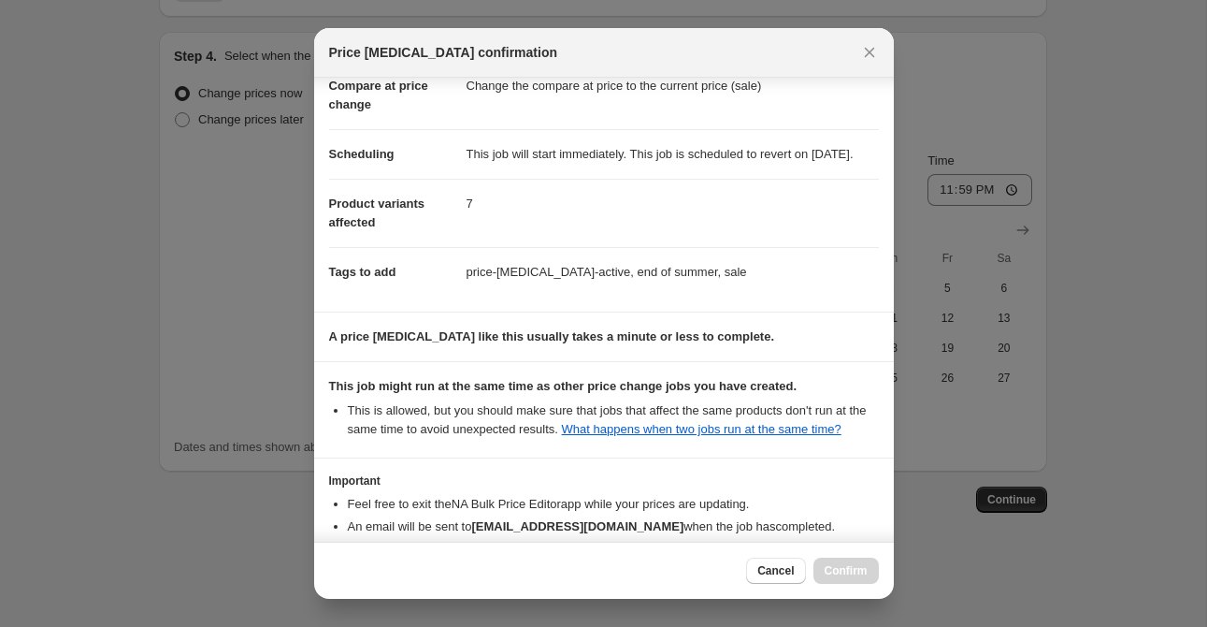
scroll to position [248, 0]
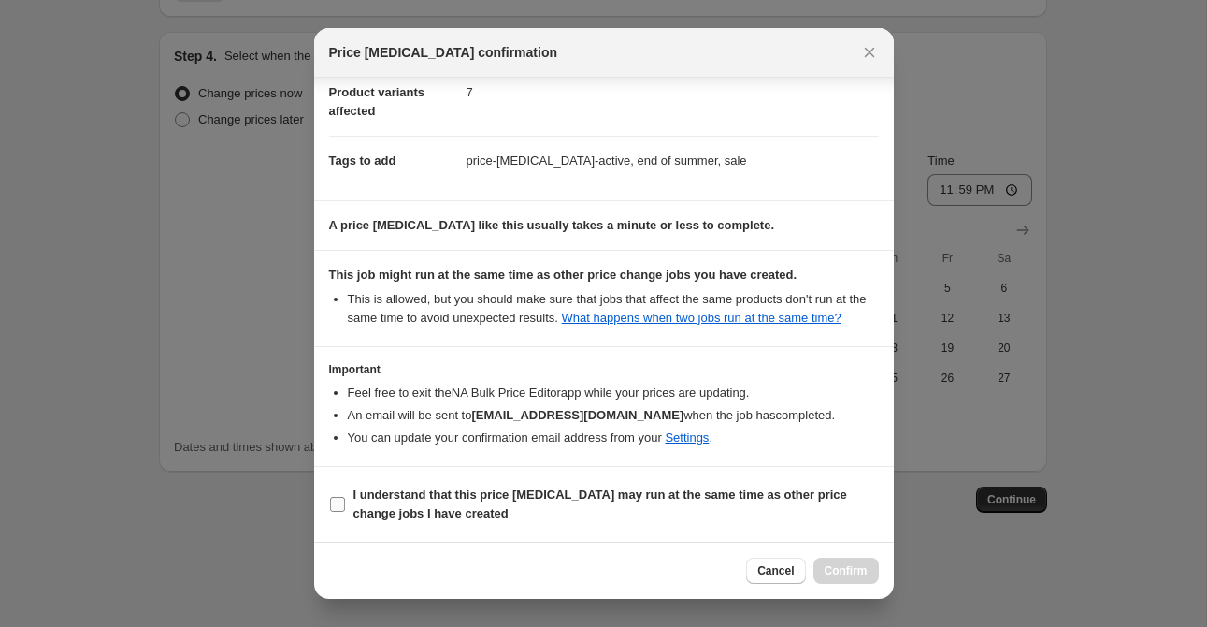
click at [448, 494] on b "I understand that this price [MEDICAL_DATA] may run at the same time as other p…" at bounding box center [600, 503] width 494 height 33
click at [345, 497] on input "I understand that this price [MEDICAL_DATA] may run at the same time as other p…" at bounding box center [337, 504] width 15 height 15
checkbox input "true"
click at [832, 566] on span "Confirm" at bounding box center [846, 570] width 43 height 15
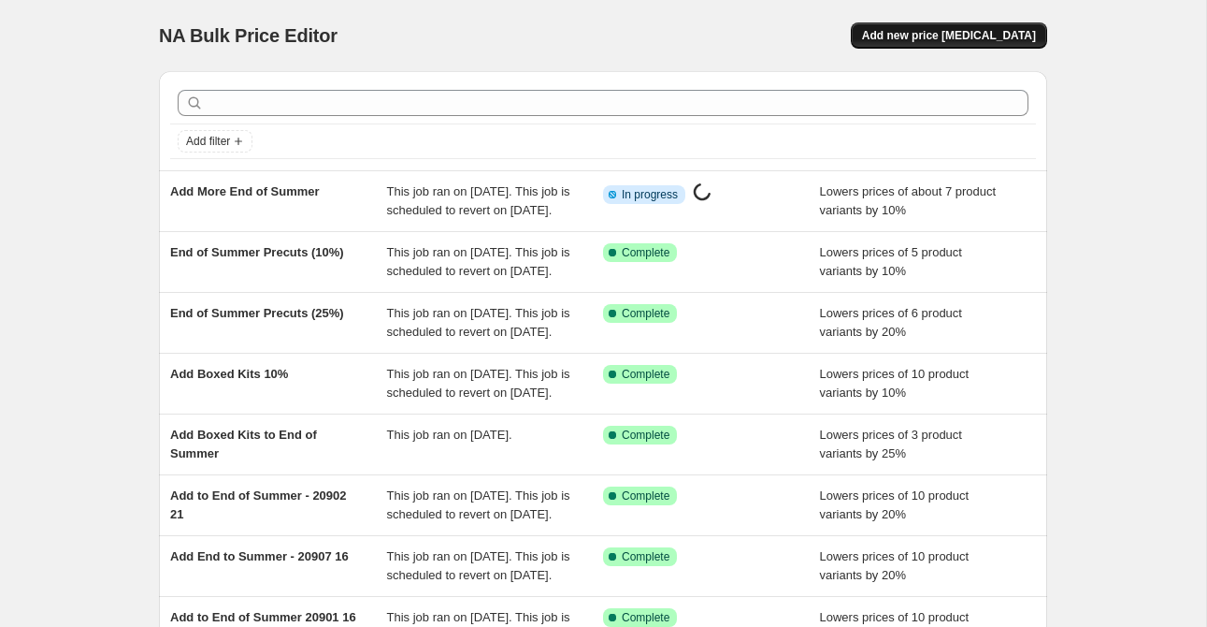
click at [932, 36] on span "Add new price [MEDICAL_DATA]" at bounding box center [949, 35] width 174 height 15
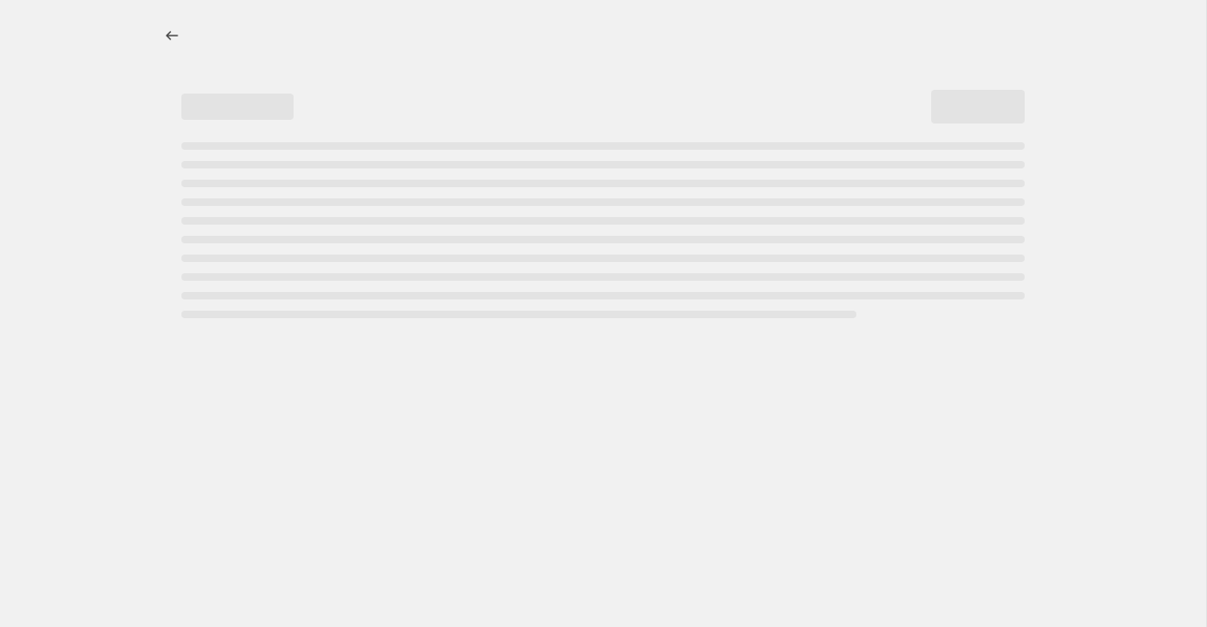
select select "percentage"
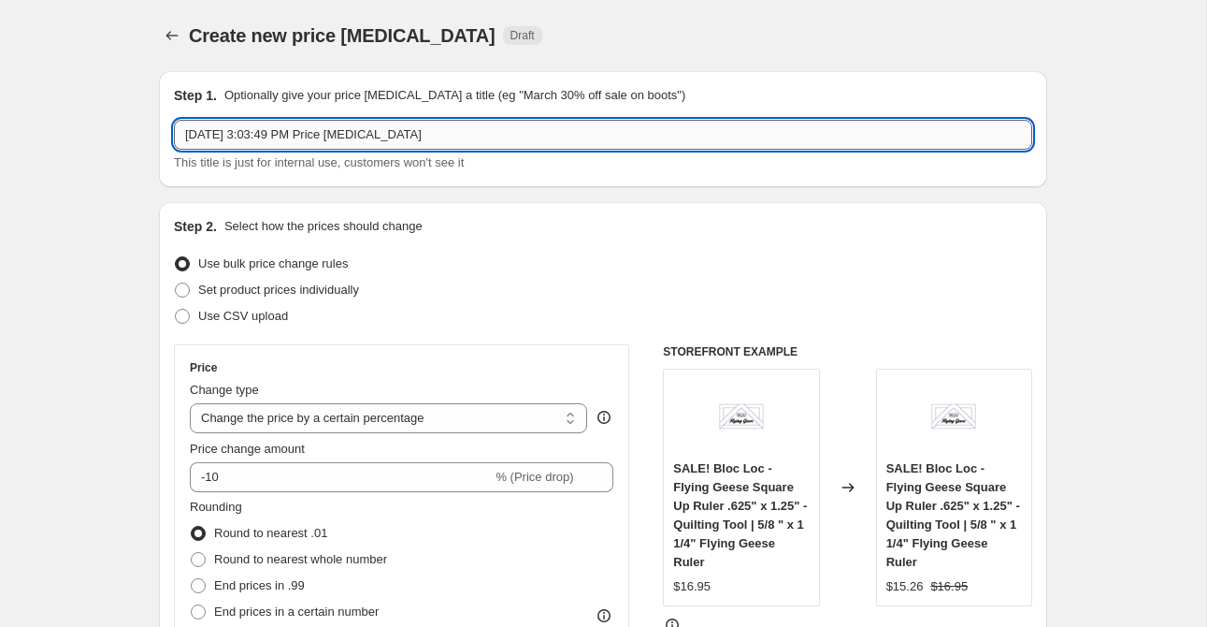
click at [332, 137] on input "[DATE] 3:03:49 PM Price [MEDICAL_DATA]" at bounding box center [603, 135] width 858 height 30
select select "percentage"
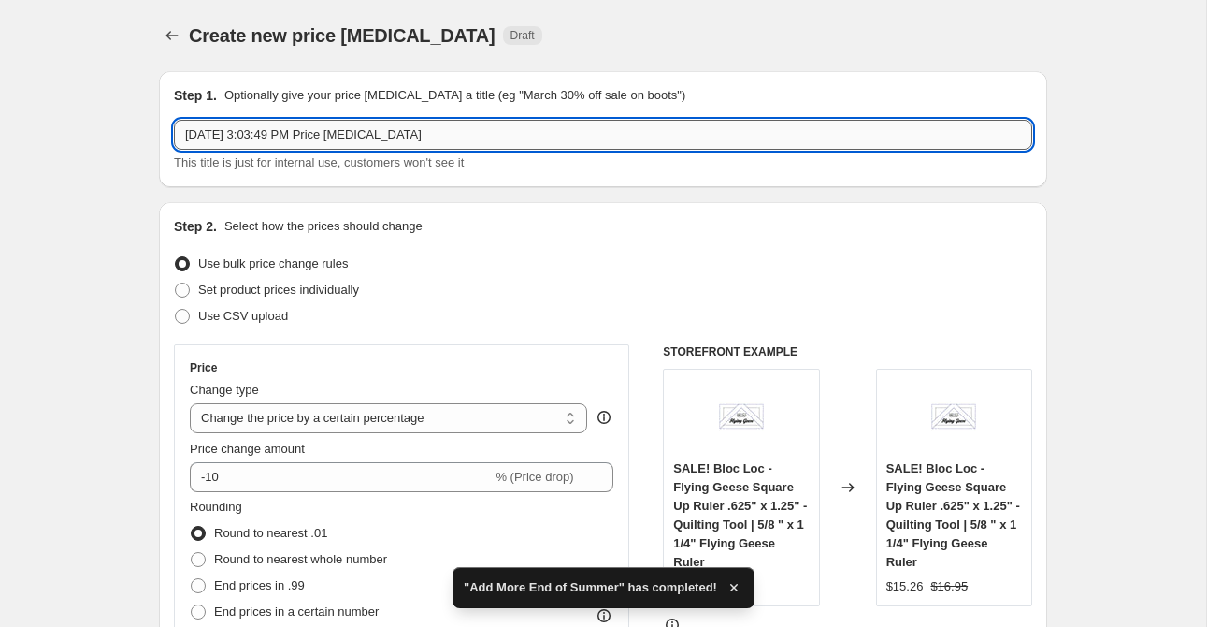
click at [332, 136] on input "[DATE] 3:03:49 PM Price [MEDICAL_DATA]" at bounding box center [603, 135] width 858 height 30
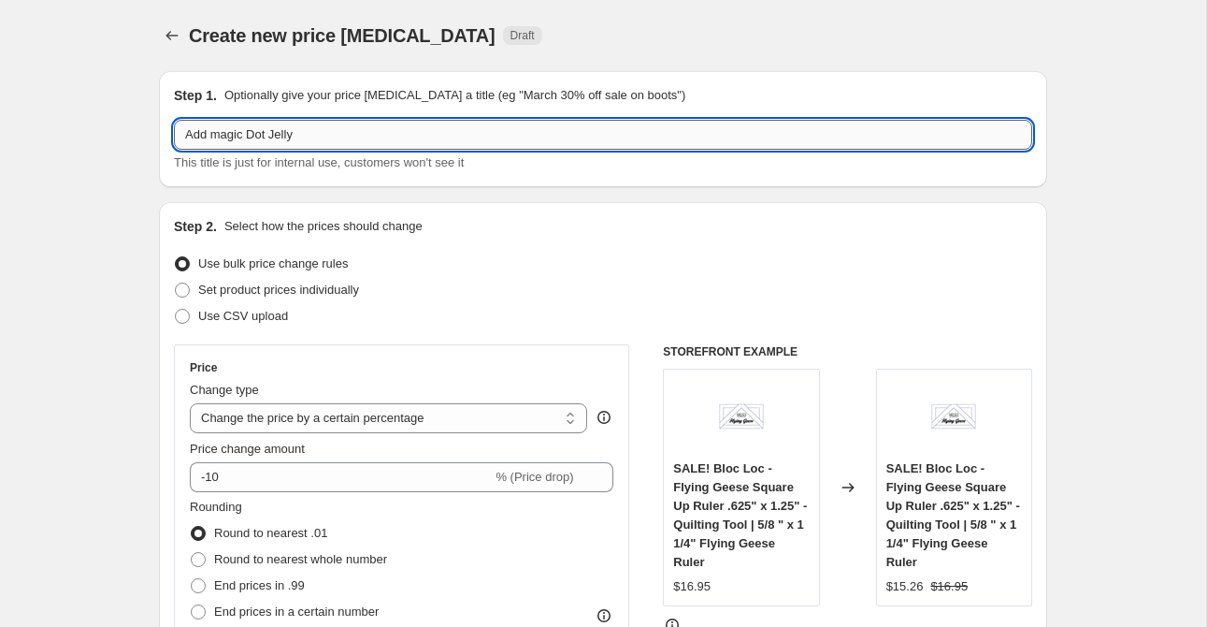
click at [223, 138] on input "Add magic Dot Jelly" at bounding box center [603, 135] width 858 height 30
drag, startPoint x: 287, startPoint y: 134, endPoint x: 321, endPoint y: 141, distance: 34.5
click at [291, 135] on input "Add Magic Dot Jelly" at bounding box center [603, 135] width 858 height 30
click at [321, 141] on input "Add Magic Dot Jelly" at bounding box center [603, 135] width 858 height 30
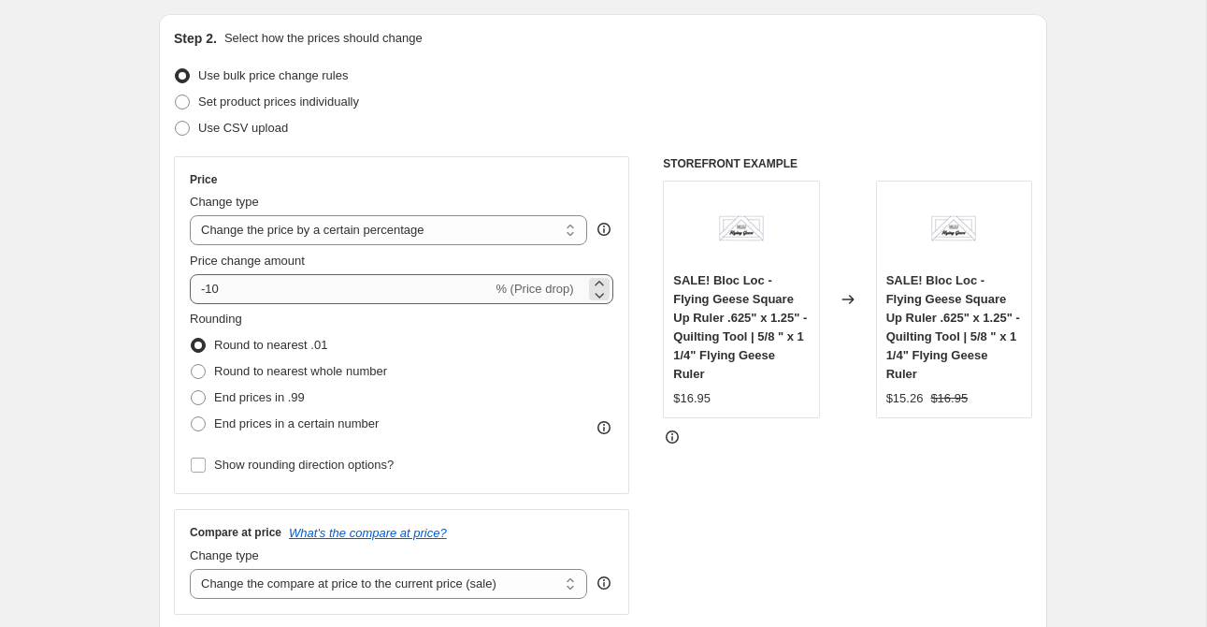
scroll to position [189, 0]
type input "Add Magic Dot Jelly and Kit"
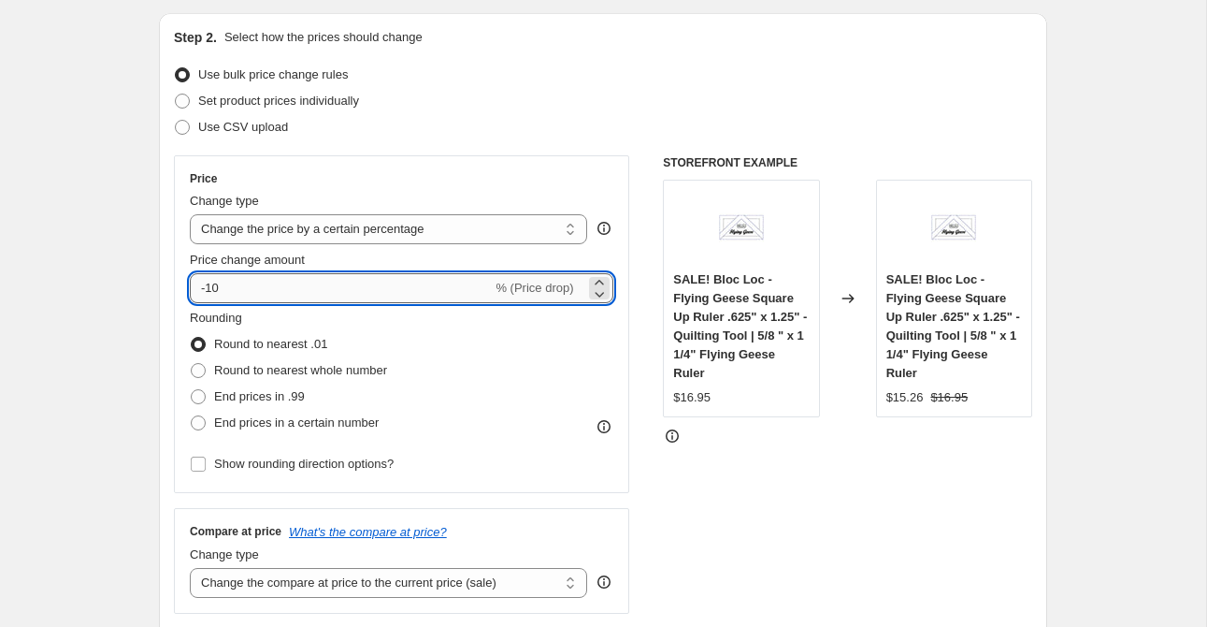
click at [259, 293] on input "-10" at bounding box center [341, 288] width 302 height 30
type input "-1"
type input "-20"
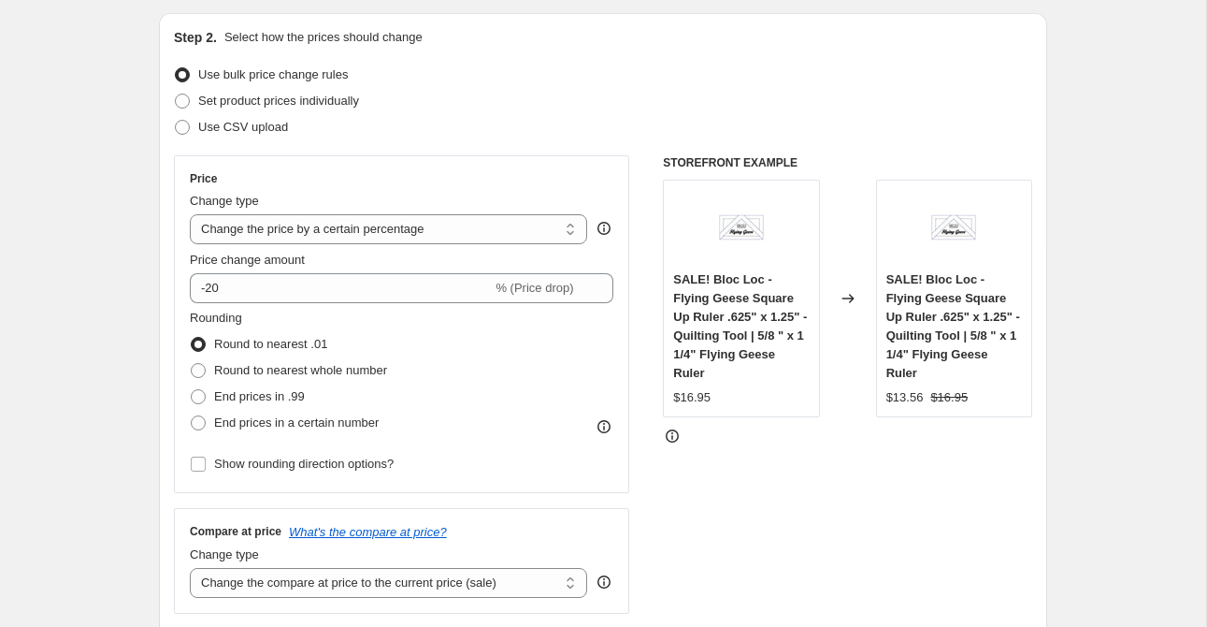
drag, startPoint x: 660, startPoint y: 86, endPoint x: 648, endPoint y: 149, distance: 63.8
click at [660, 86] on div "Use bulk price change rules" at bounding box center [603, 75] width 858 height 26
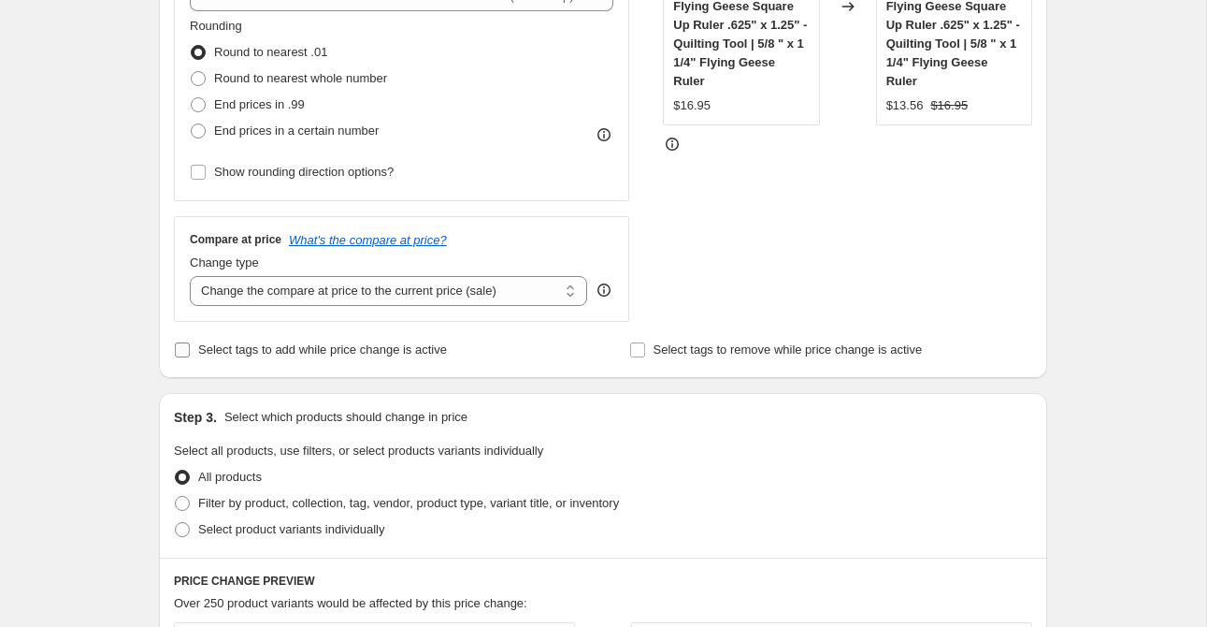
scroll to position [482, 0]
click at [298, 347] on span "Select tags to add while price change is active" at bounding box center [322, 348] width 249 height 14
click at [190, 347] on input "Select tags to add while price change is active" at bounding box center [182, 348] width 15 height 15
checkbox input "true"
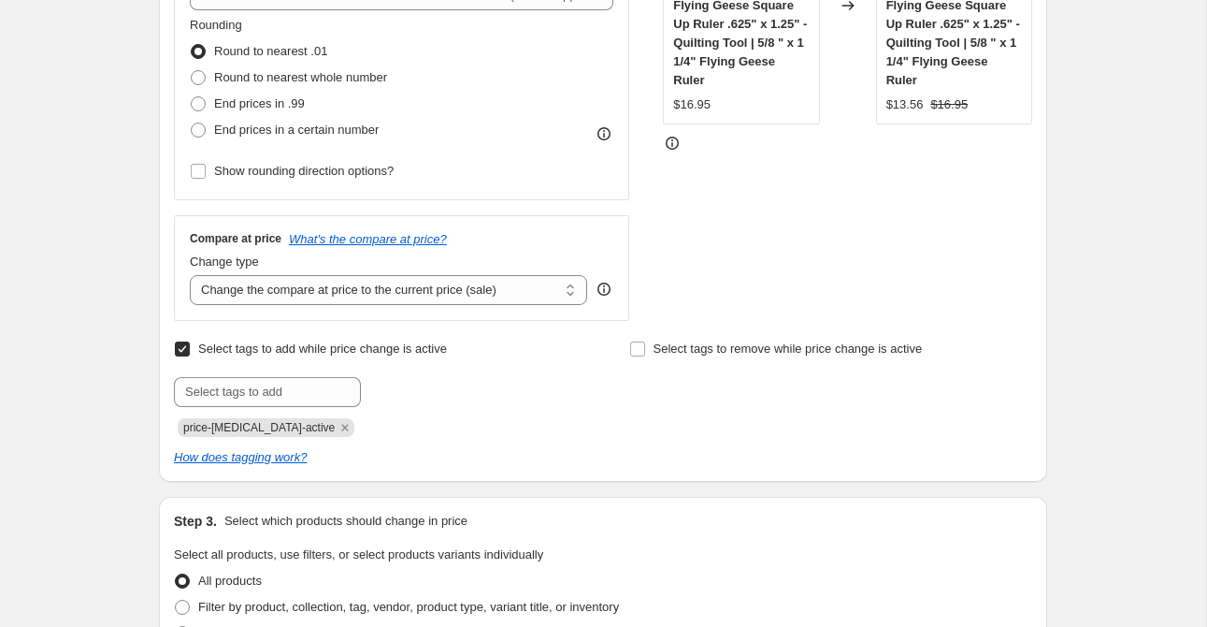
click at [283, 375] on div "Select tags to add while price change is active Submit price-[MEDICAL_DATA]-act…" at bounding box center [375, 386] width 403 height 101
click at [279, 388] on input "text" at bounding box center [267, 392] width 187 height 30
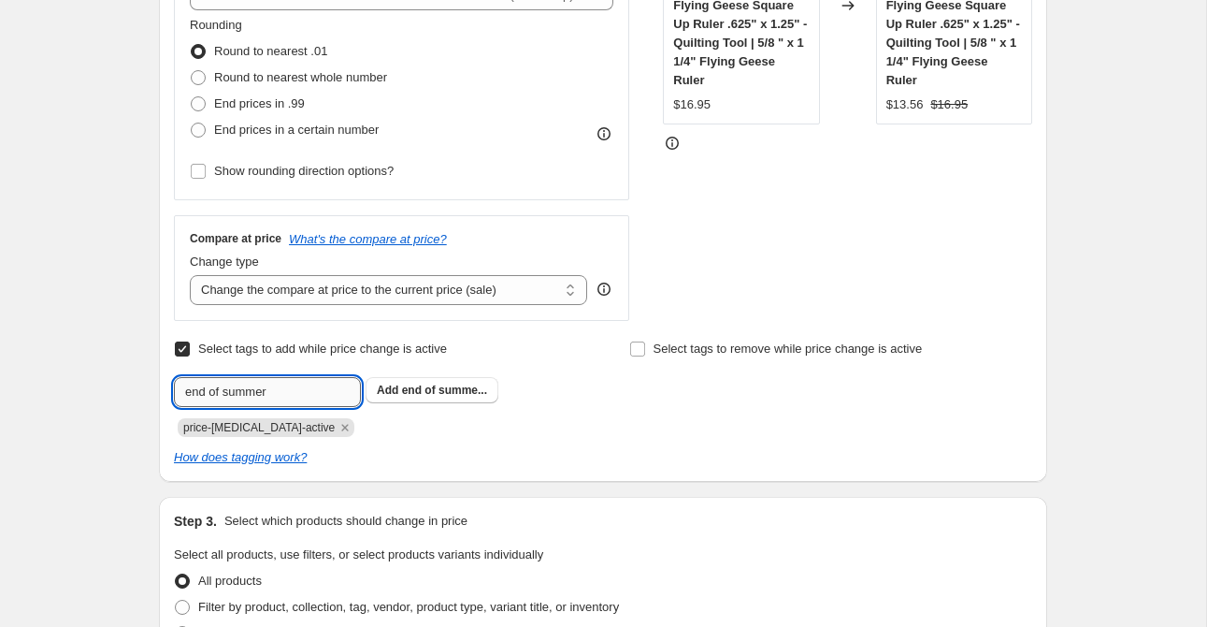
type input "end of summer"
type input "sale"
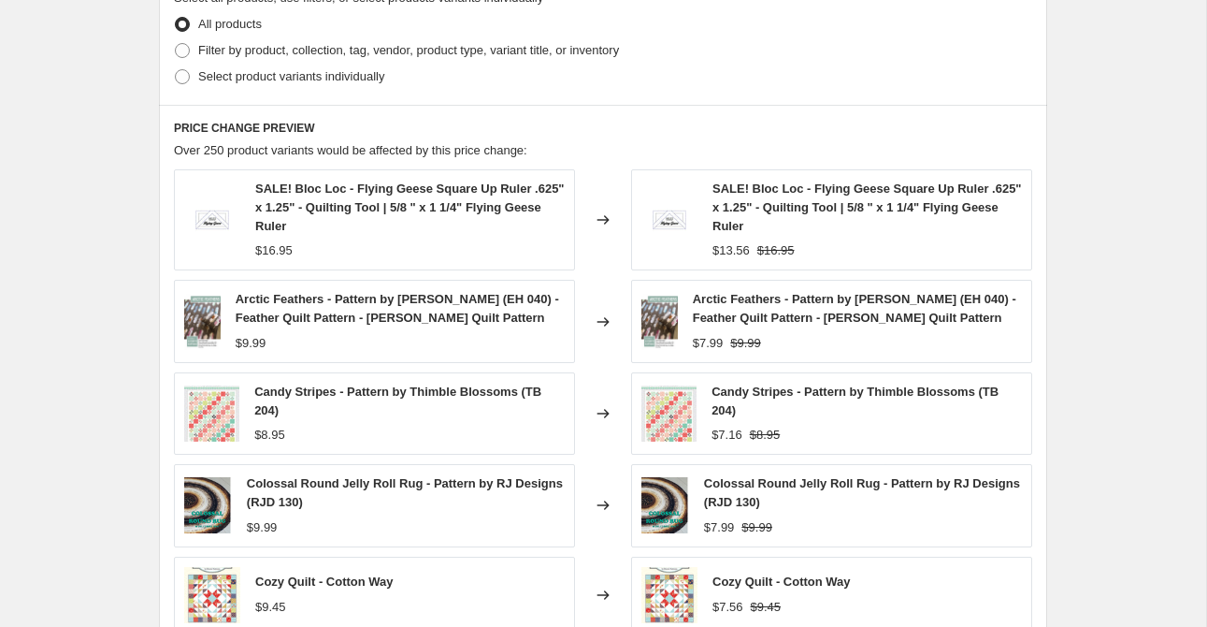
scroll to position [1048, 0]
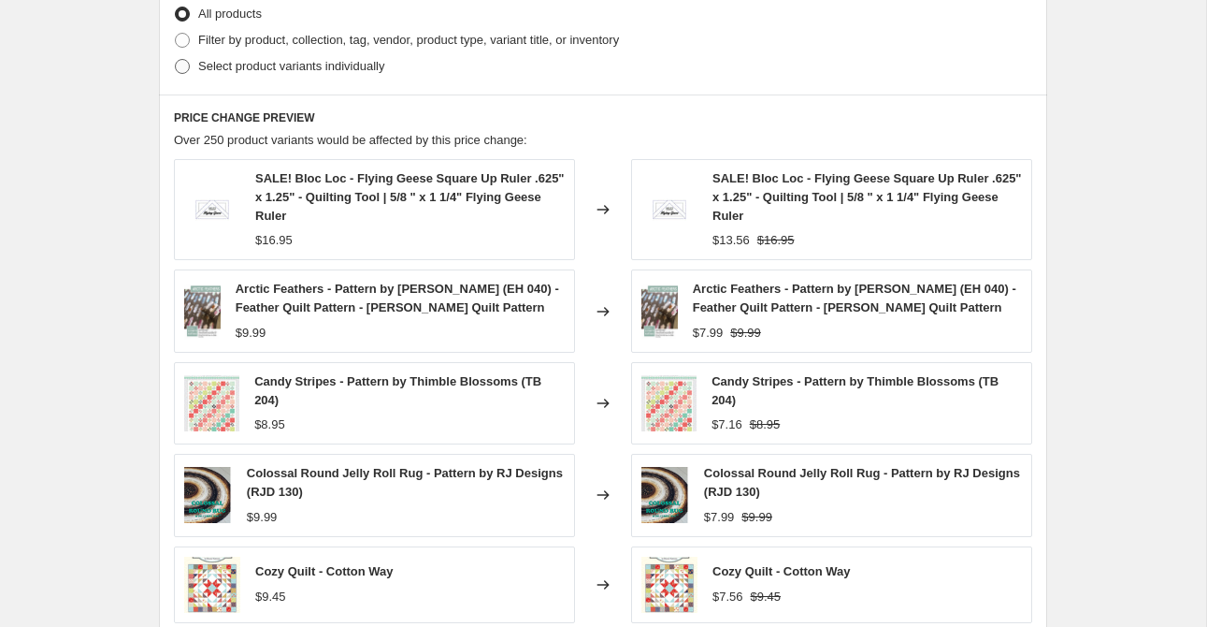
click at [238, 67] on span "Select product variants individually" at bounding box center [291, 66] width 186 height 14
click at [176, 60] on input "Select product variants individually" at bounding box center [175, 59] width 1 height 1
radio input "true"
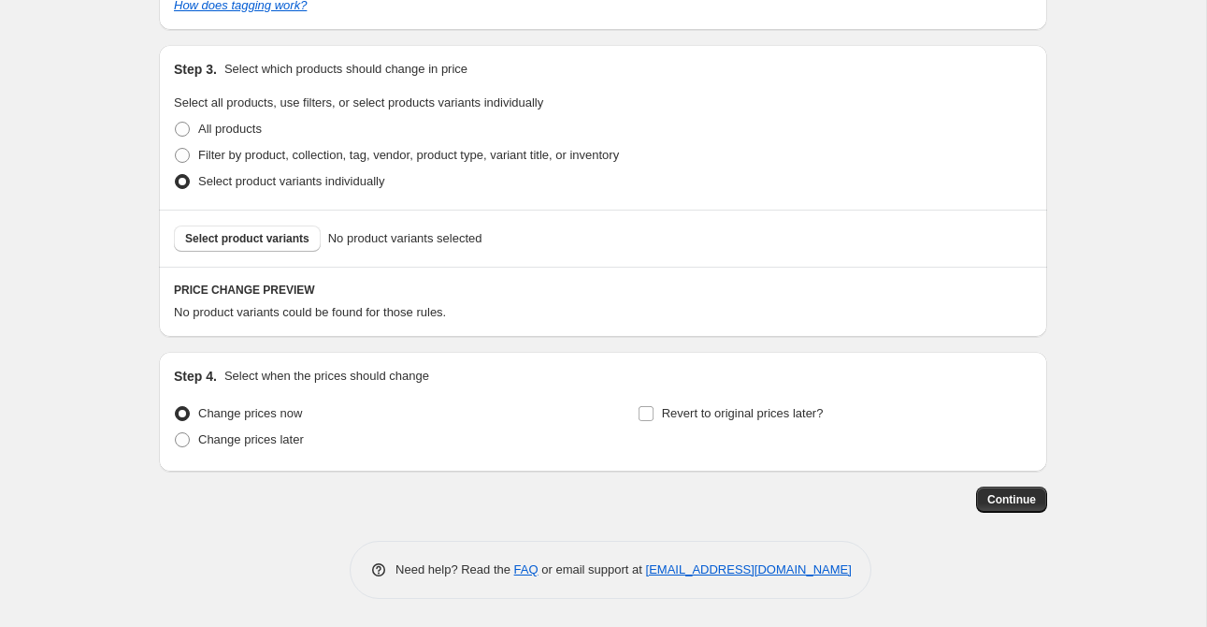
scroll to position [933, 0]
click at [262, 250] on button "Select product variants" at bounding box center [247, 238] width 147 height 26
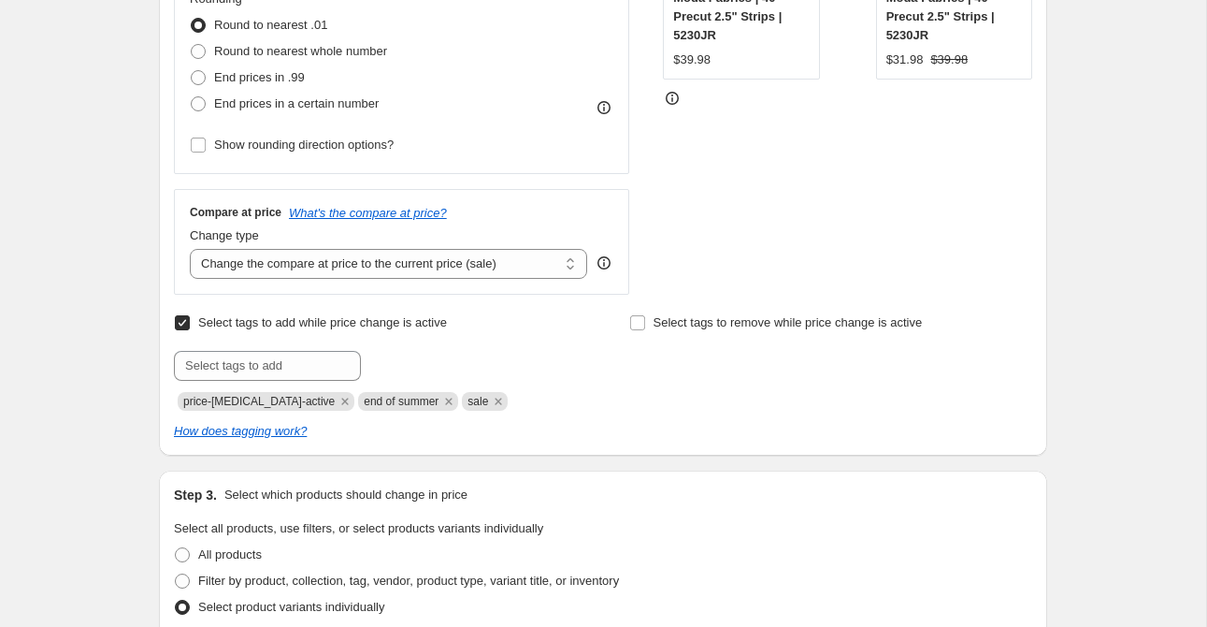
scroll to position [510, 0]
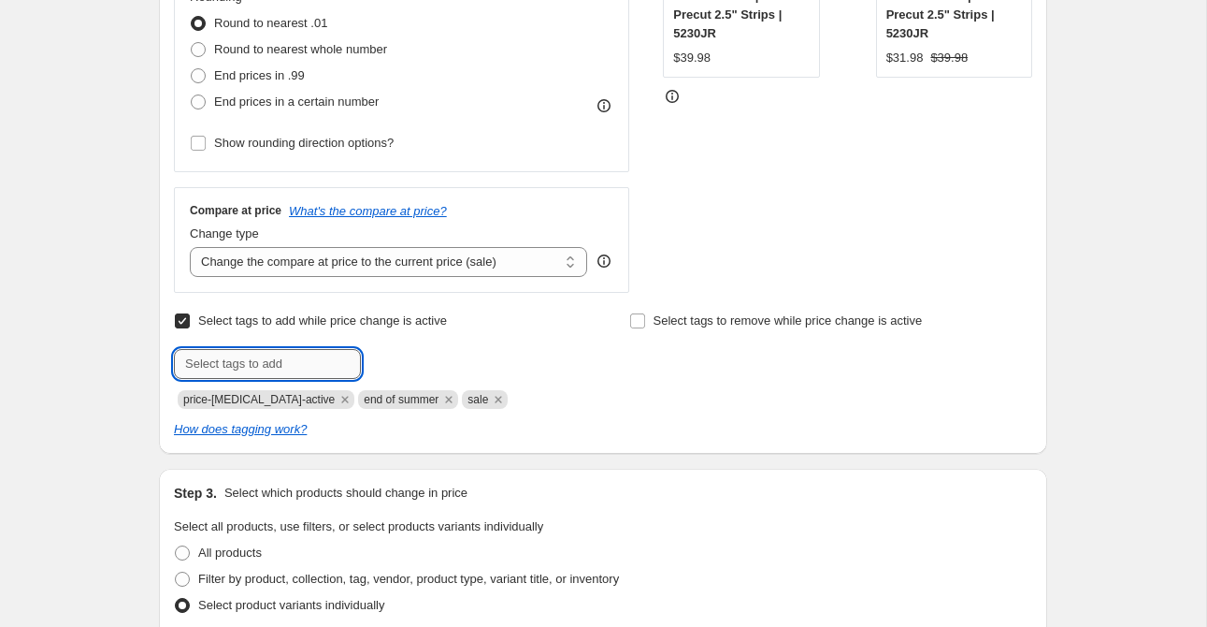
click at [266, 363] on input "text" at bounding box center [267, 364] width 187 height 30
type input "weekly deal"
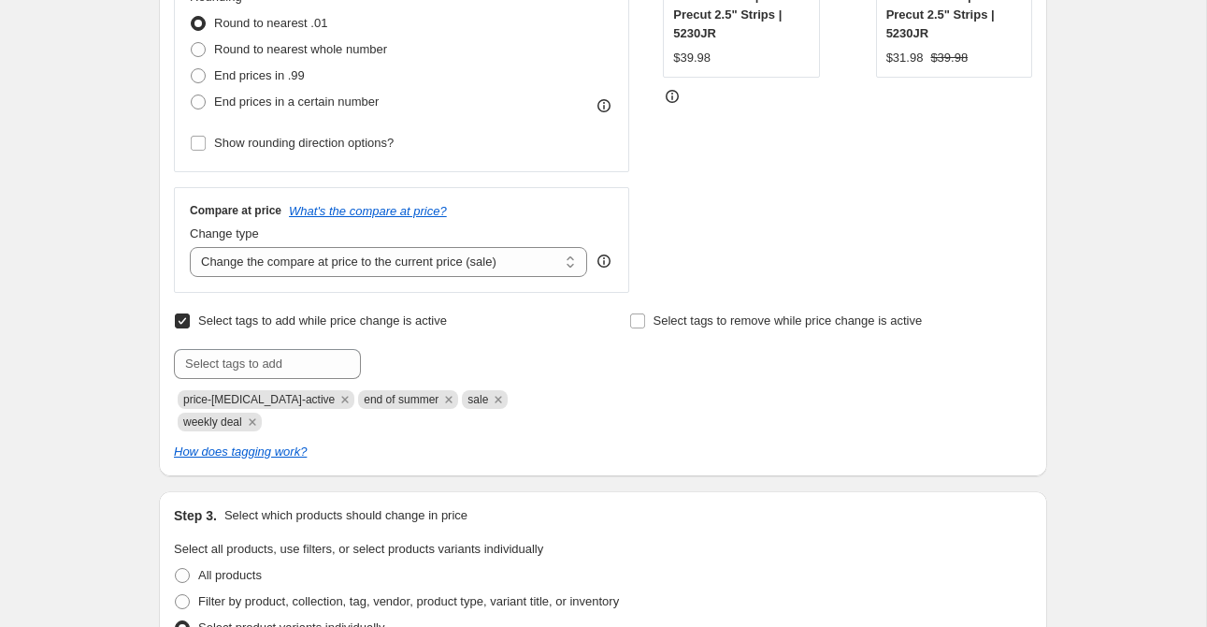
click at [651, 394] on div "Select tags to remove while price change is active" at bounding box center [830, 369] width 403 height 123
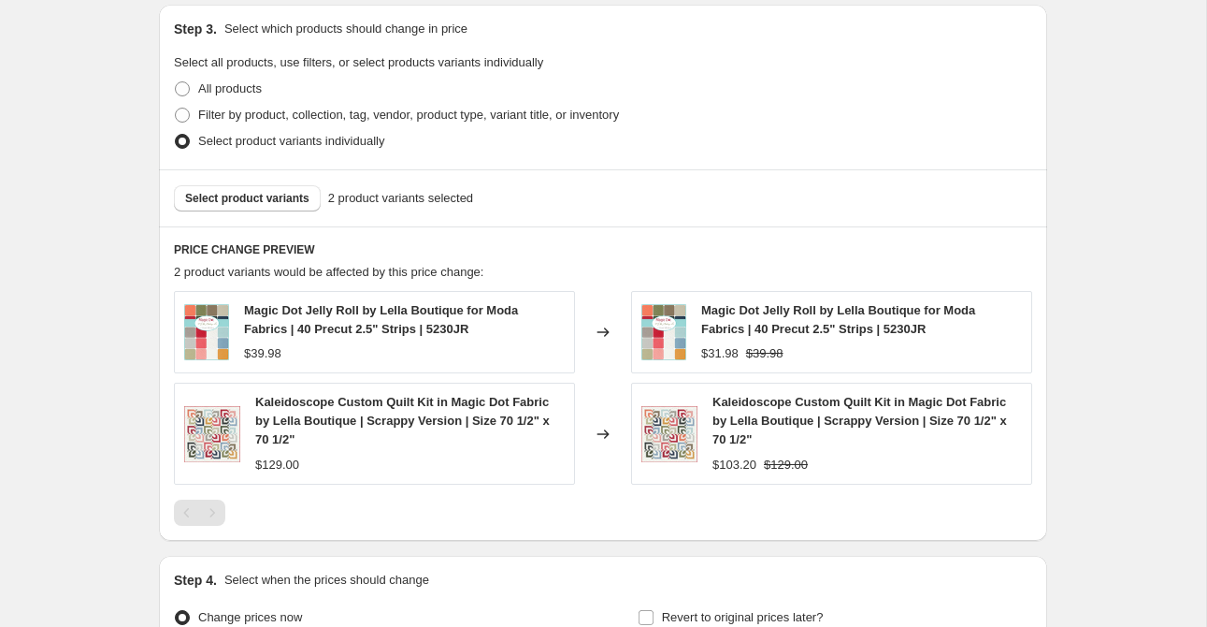
scroll to position [1200, 0]
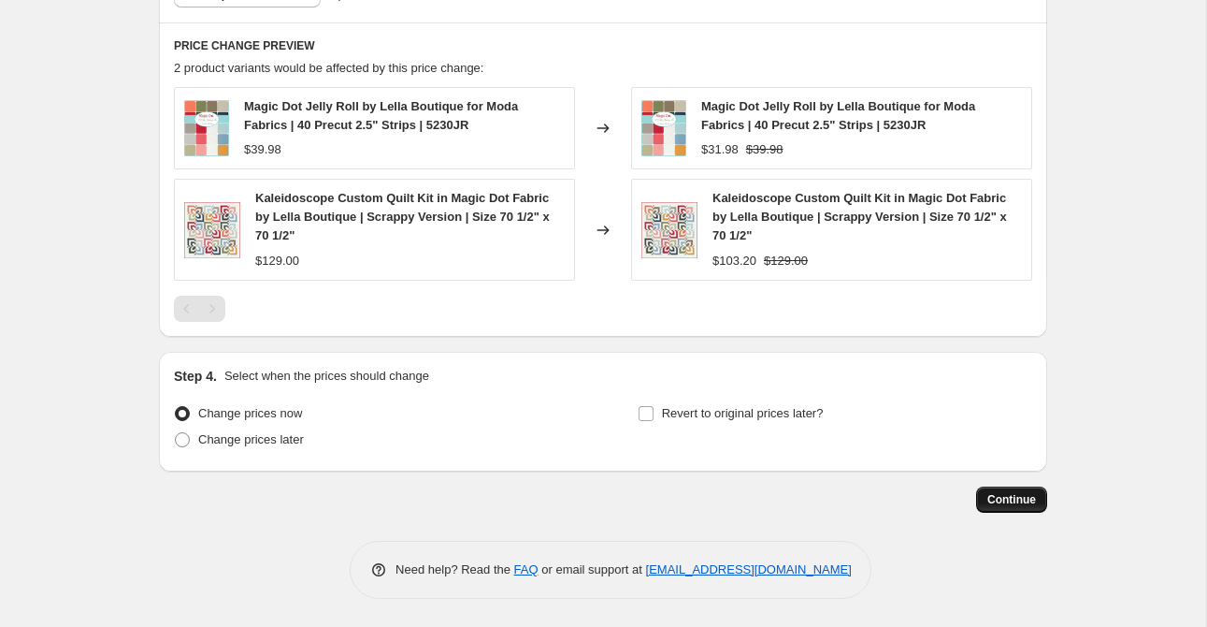
click at [1021, 497] on span "Continue" at bounding box center [1011, 499] width 49 height 15
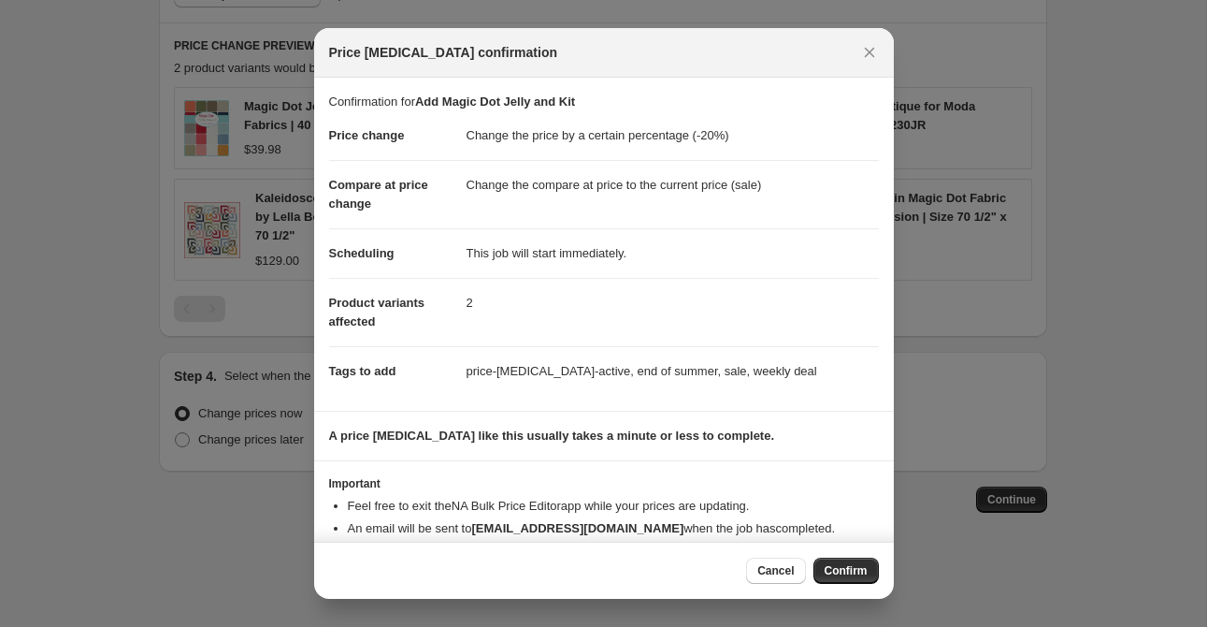
scroll to position [37, 0]
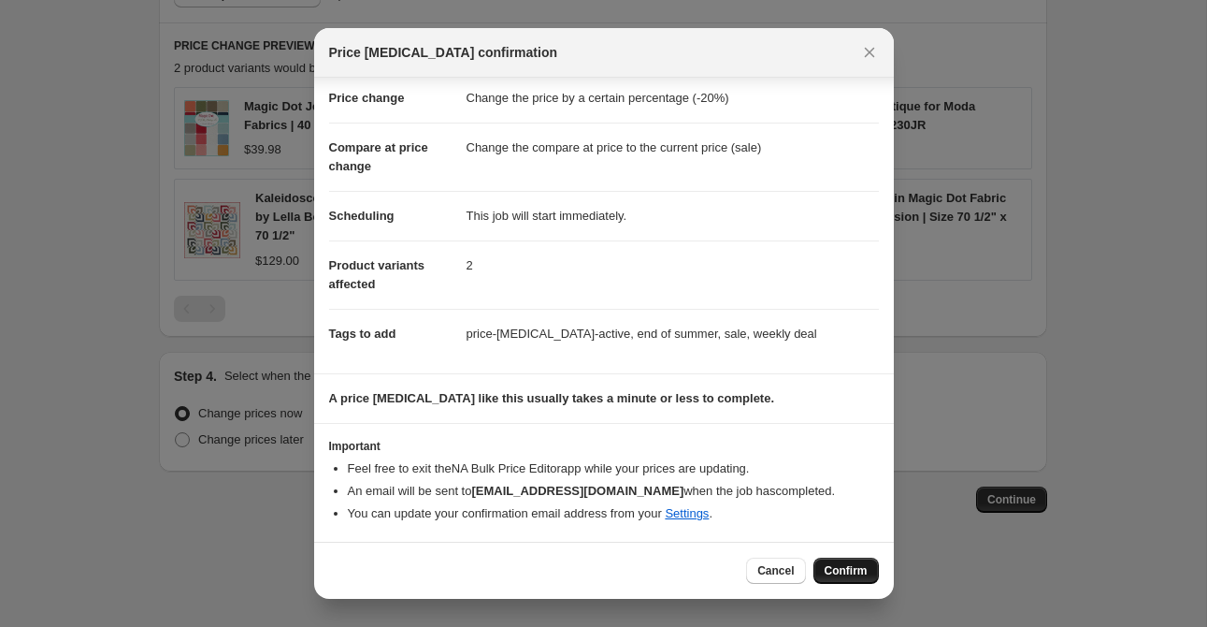
click at [838, 573] on span "Confirm" at bounding box center [846, 570] width 43 height 15
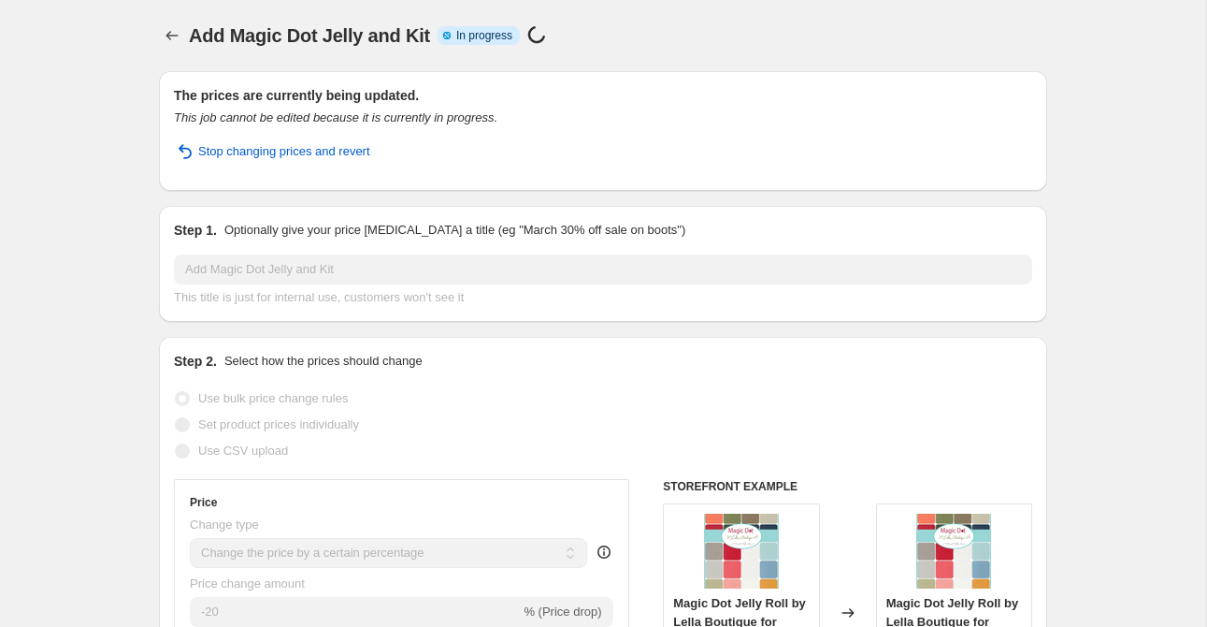
select select "percentage"
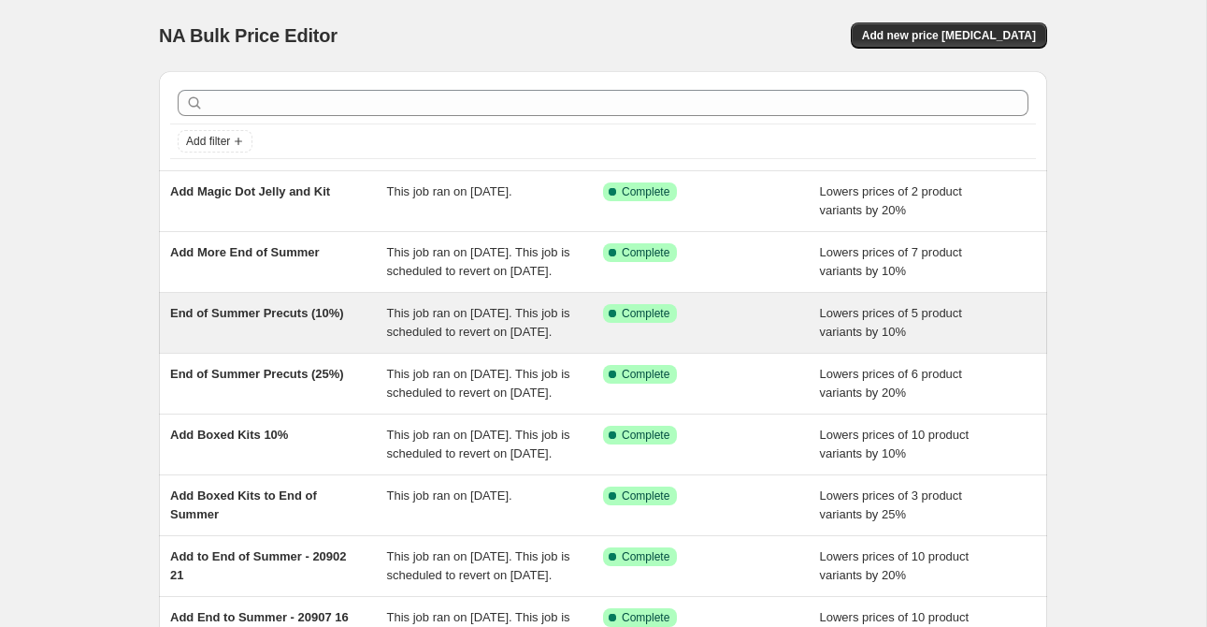
click at [267, 341] on div "End of Summer Precuts (10%)" at bounding box center [278, 322] width 217 height 37
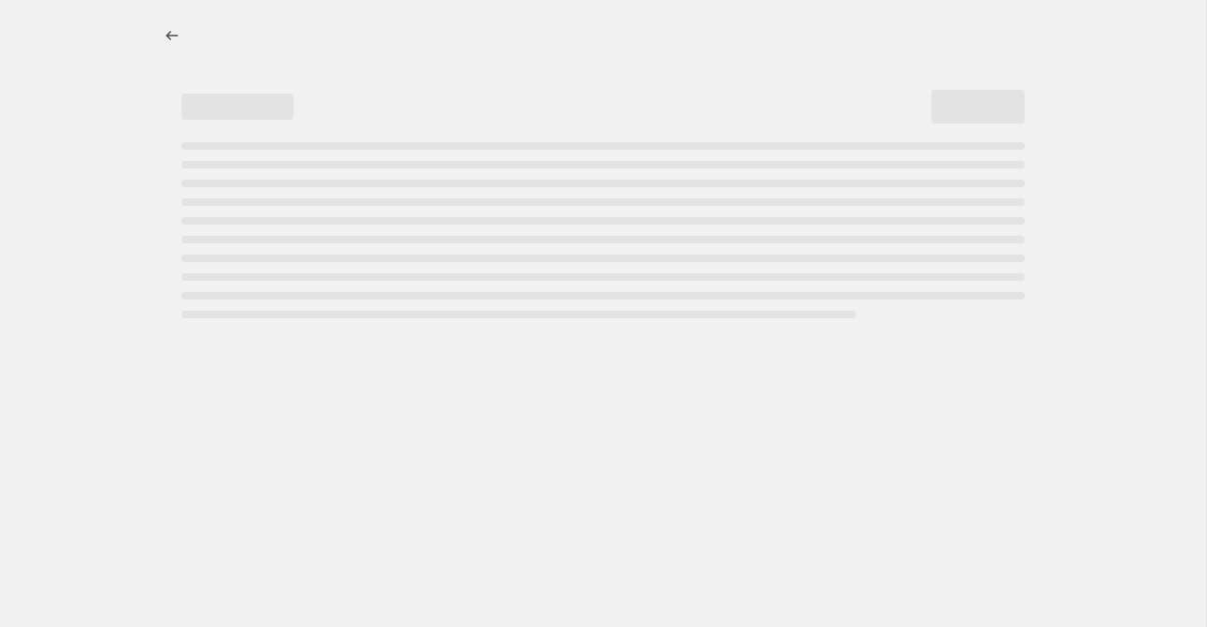
select select "percentage"
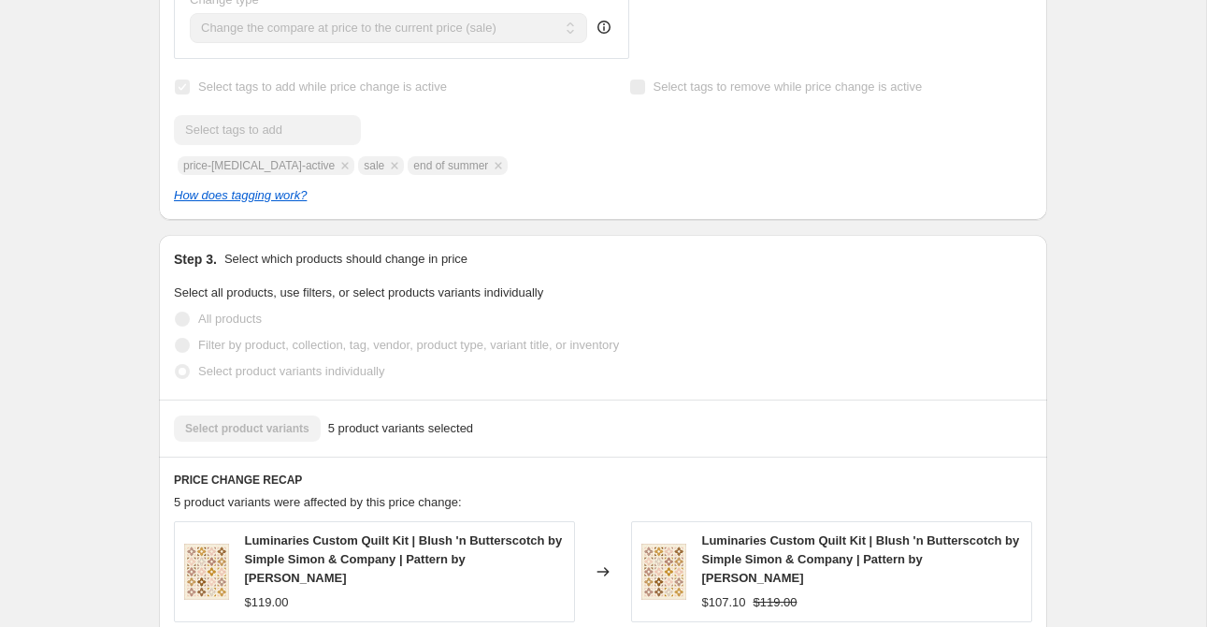
scroll to position [903, 0]
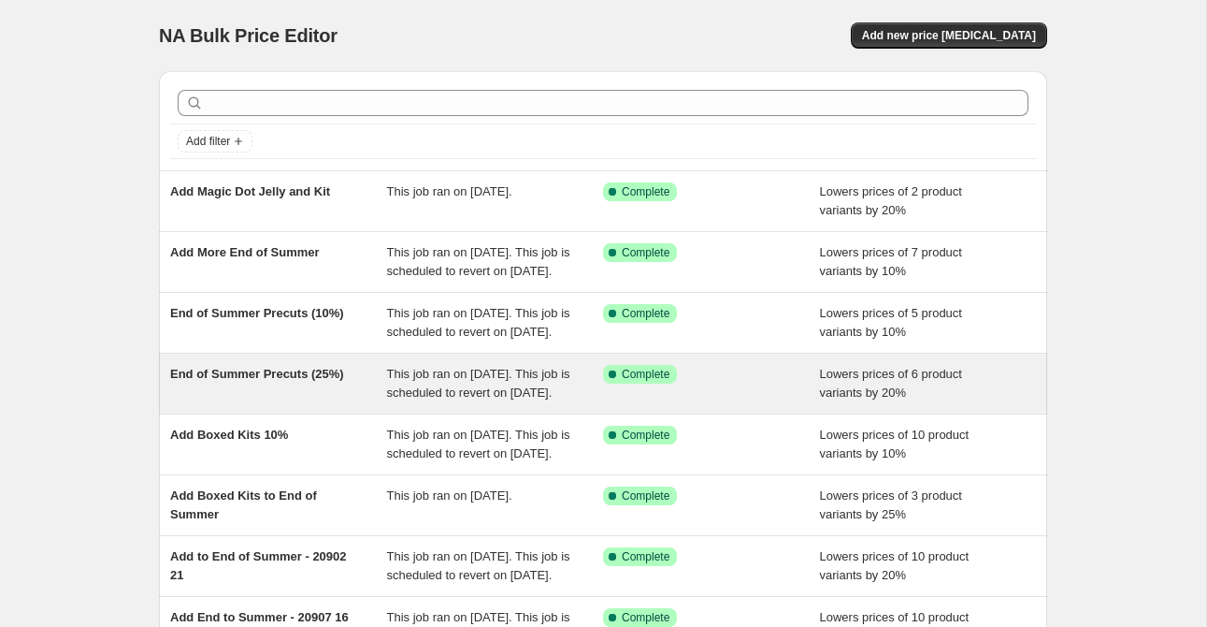
click at [274, 381] on span "End of Summer Precuts (25%)" at bounding box center [257, 374] width 174 height 14
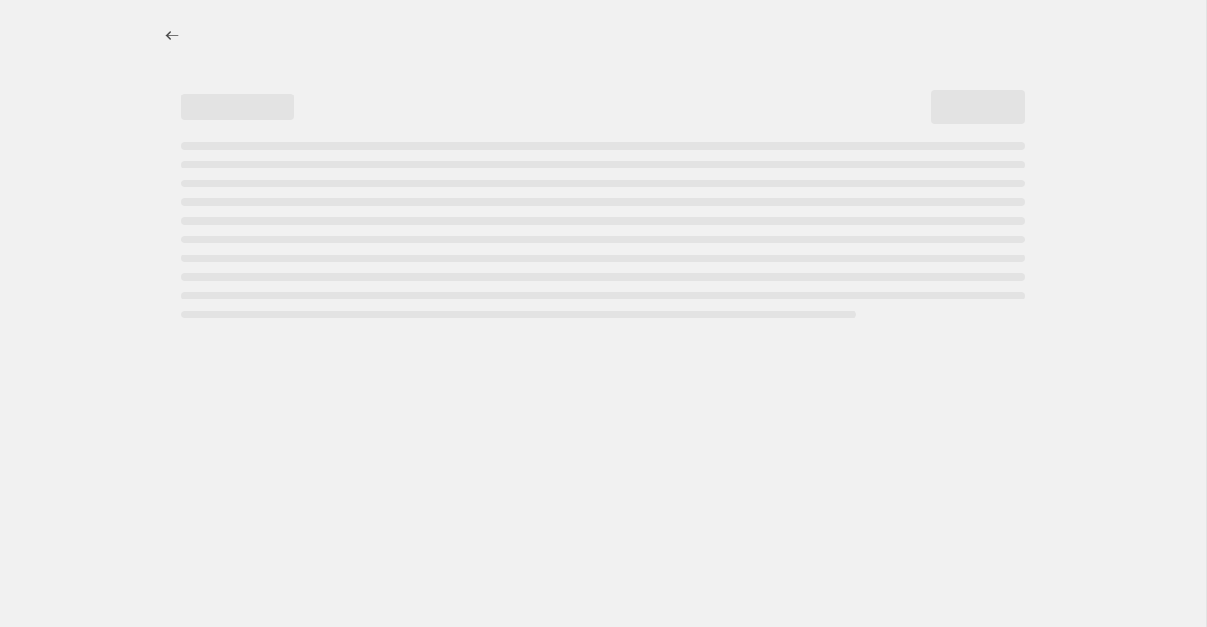
select select "percentage"
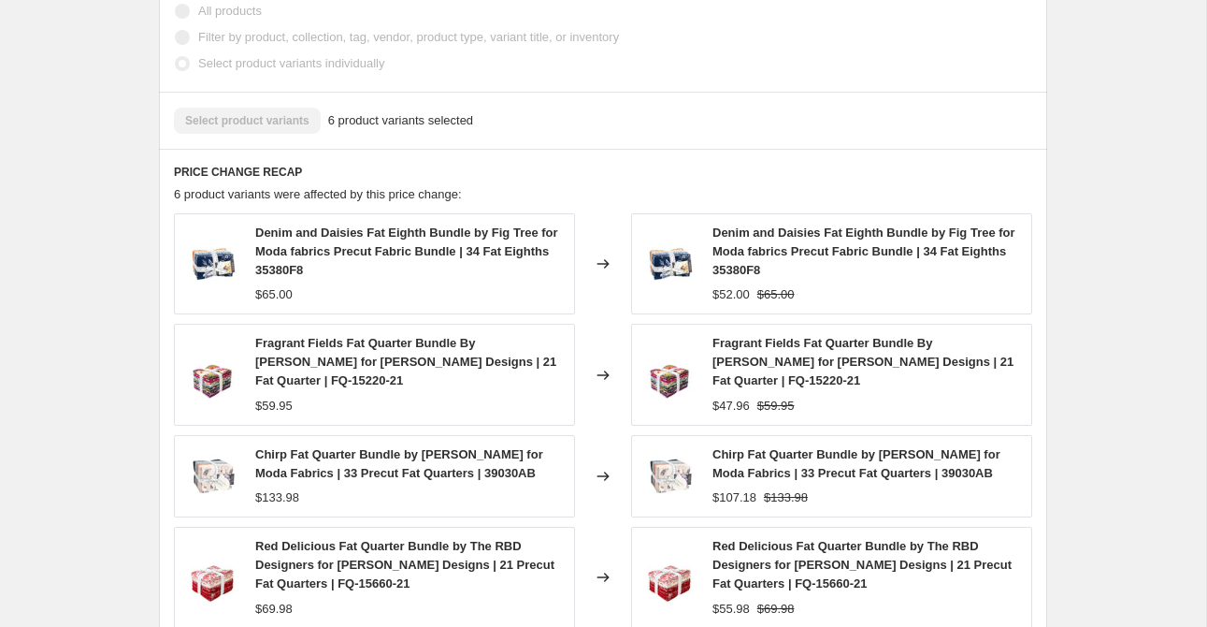
scroll to position [1262, 0]
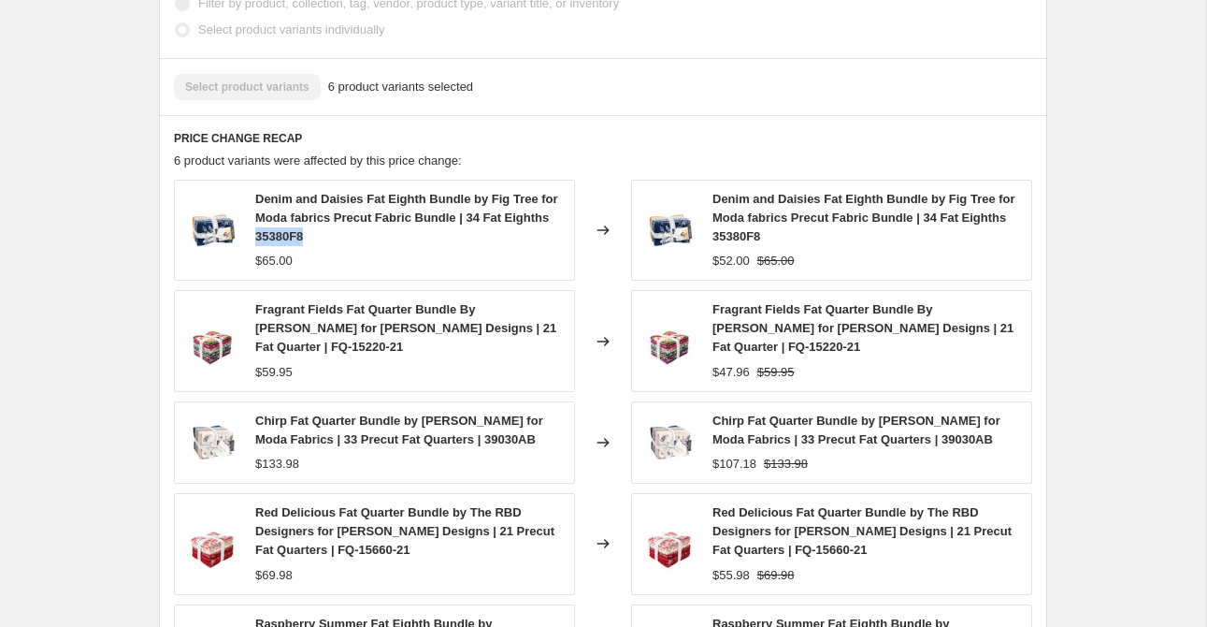
drag, startPoint x: 340, startPoint y: 257, endPoint x: 257, endPoint y: 255, distance: 83.2
click at [257, 246] on div "Denim and Daisies Fat Eighth Bundle by Fig Tree for Moda fabrics Precut Fabric …" at bounding box center [410, 218] width 310 height 56
copy span "35380F8"
drag, startPoint x: 496, startPoint y: 349, endPoint x: 470, endPoint y: 369, distance: 32.6
click at [470, 356] on div "Fragrant Fields Fat Quarter Bundle By [PERSON_NAME] for [PERSON_NAME] Designs |…" at bounding box center [410, 328] width 310 height 56
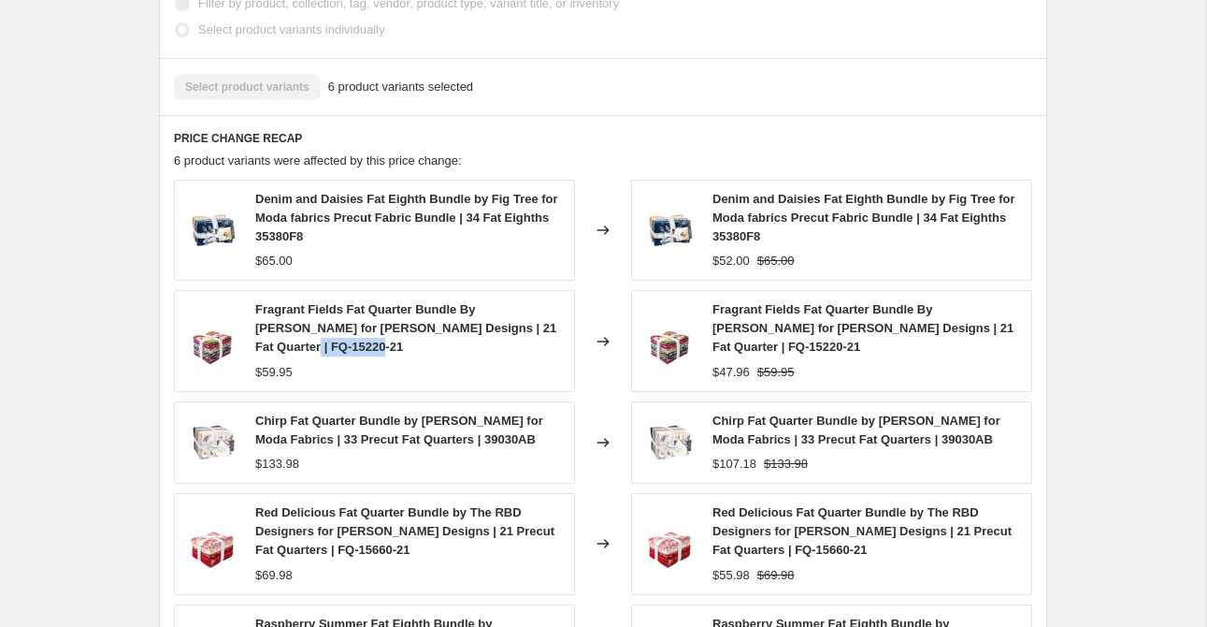
copy span "FQ-15220-21"
click at [462, 446] on span "Chirp Fat Quarter Bundle by [PERSON_NAME] for Moda Fabrics | 33 Precut Fat Quar…" at bounding box center [399, 429] width 288 height 33
copy span "39030AB"
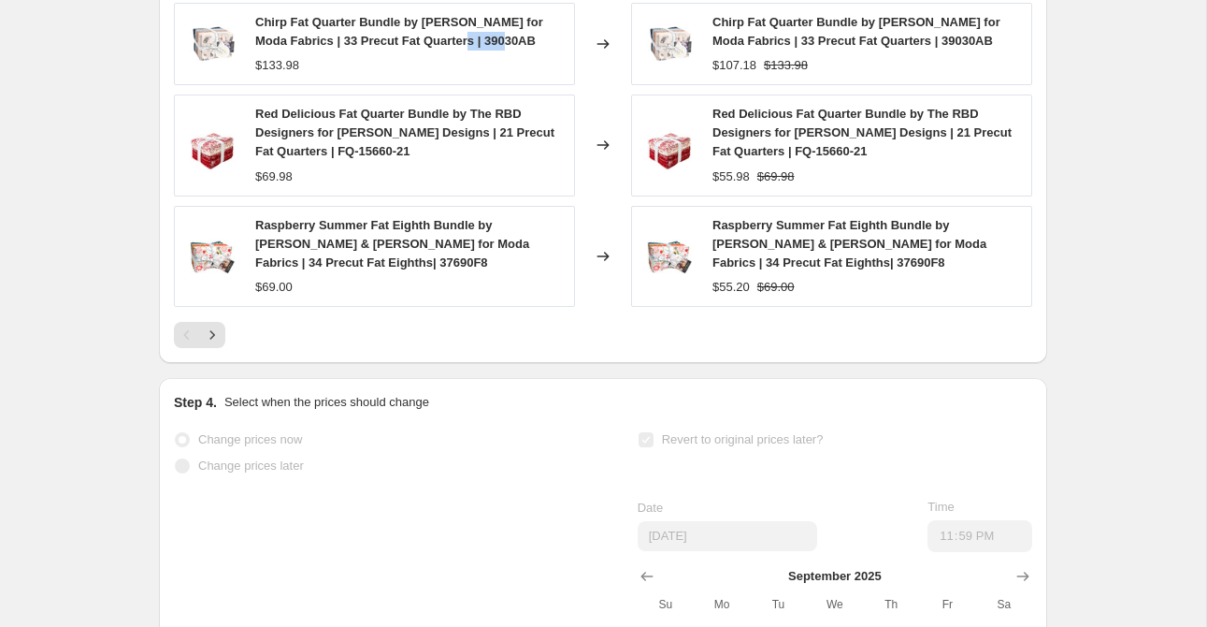
scroll to position [1657, 0]
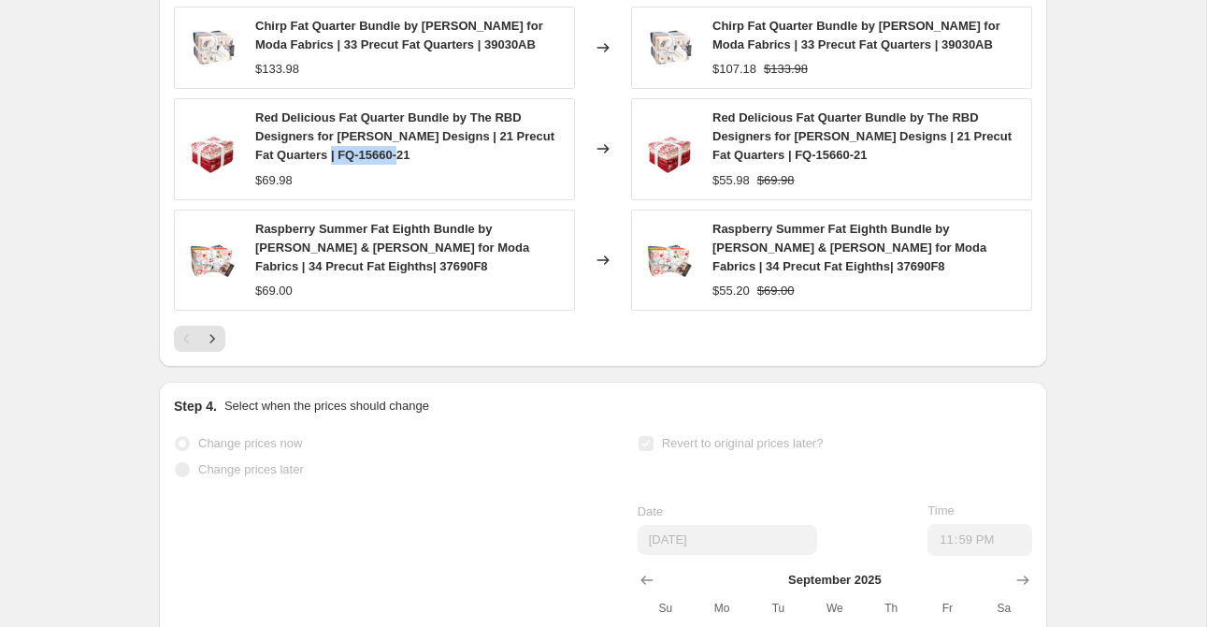
drag, startPoint x: 320, startPoint y: 178, endPoint x: 413, endPoint y: 175, distance: 93.5
click at [413, 165] on div "Red Delicious Fat Quarter Bundle by The RBD Designers for [PERSON_NAME] Designs…" at bounding box center [410, 136] width 310 height 56
copy span "FQ-15660-21"
click at [291, 273] on span "Raspberry Summer Fat Eighth Bundle by [PERSON_NAME] & [PERSON_NAME] for Moda Fa…" at bounding box center [392, 247] width 274 height 51
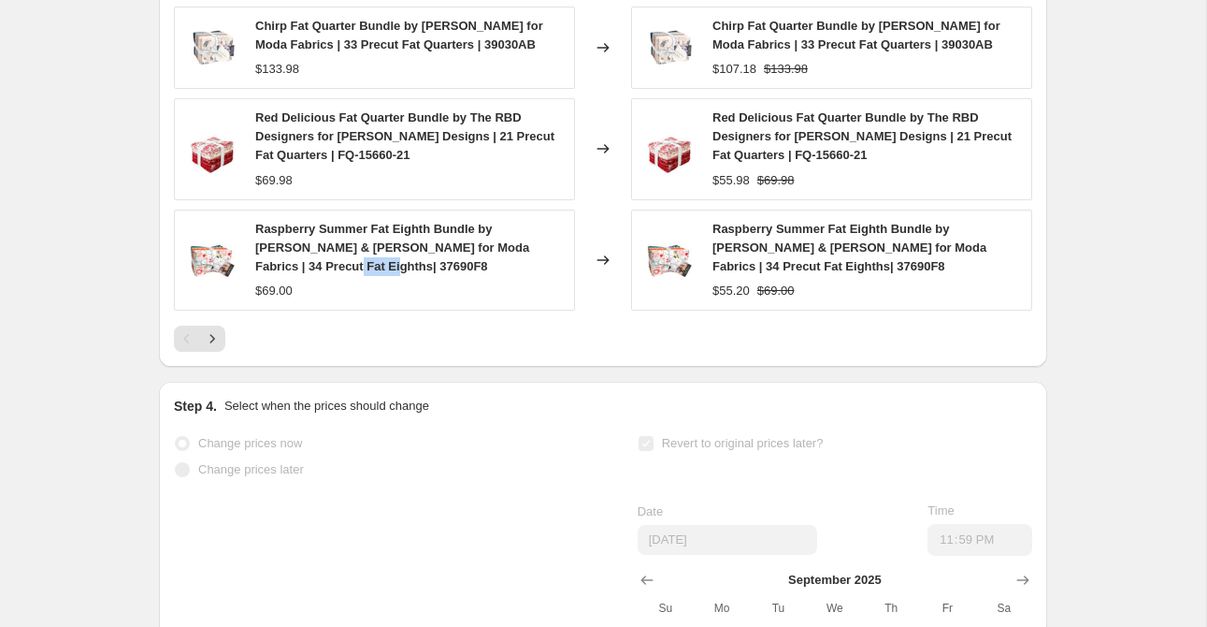
copy span "37690F8"
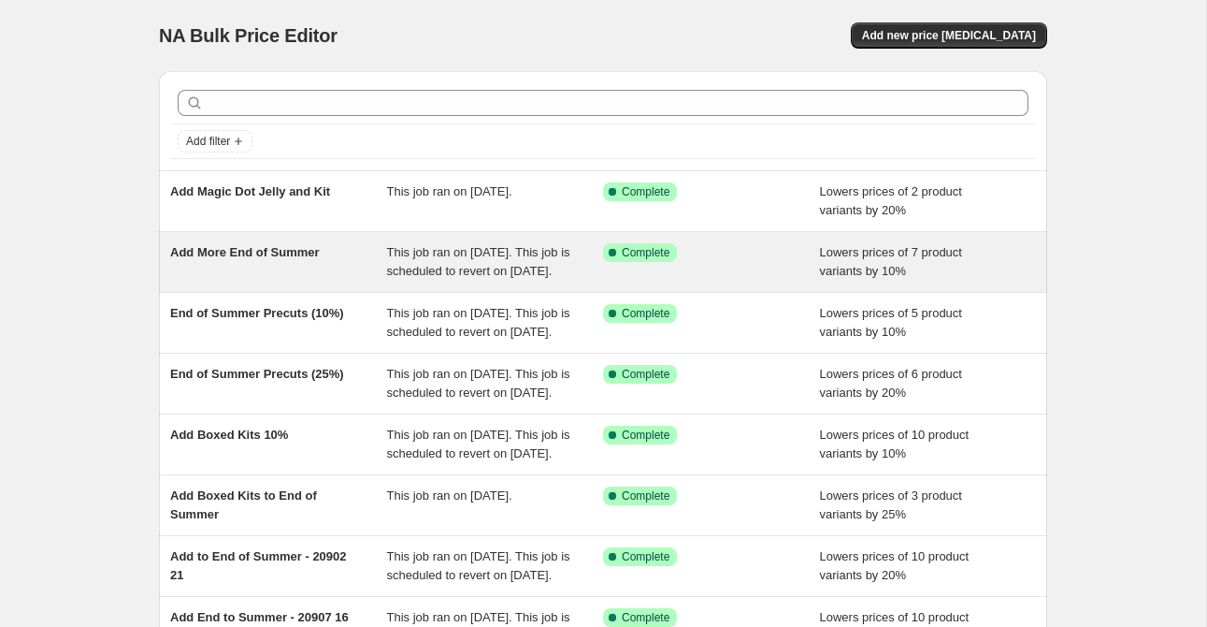
scroll to position [8, 0]
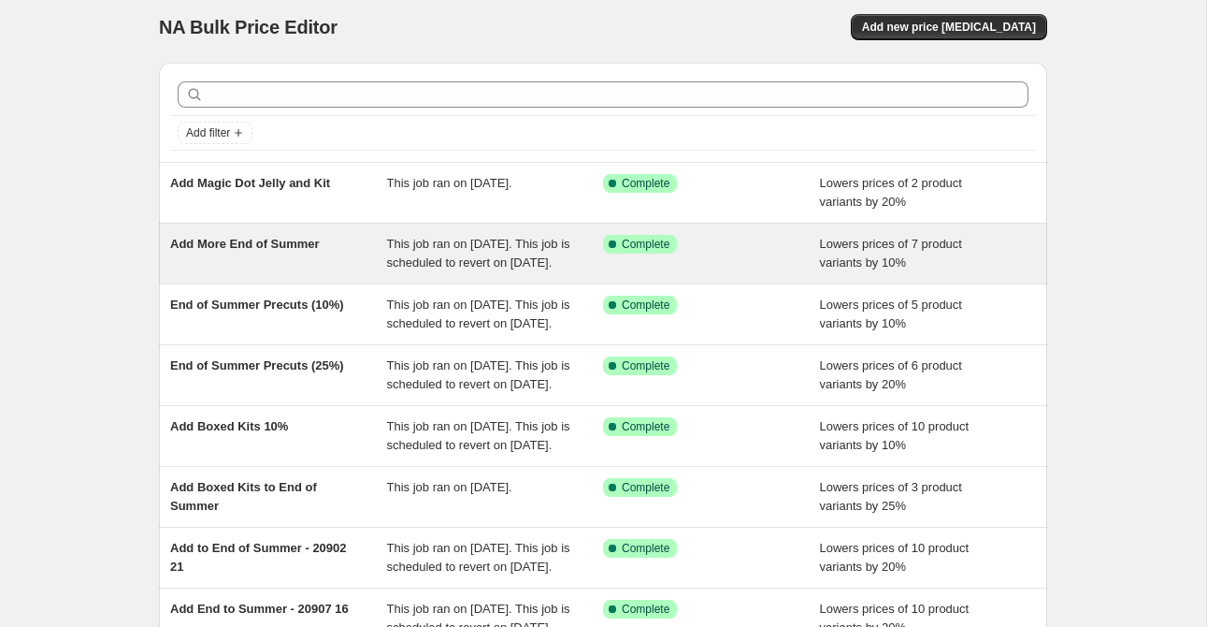
click at [295, 248] on span "Add More End of Summer" at bounding box center [245, 244] width 150 height 14
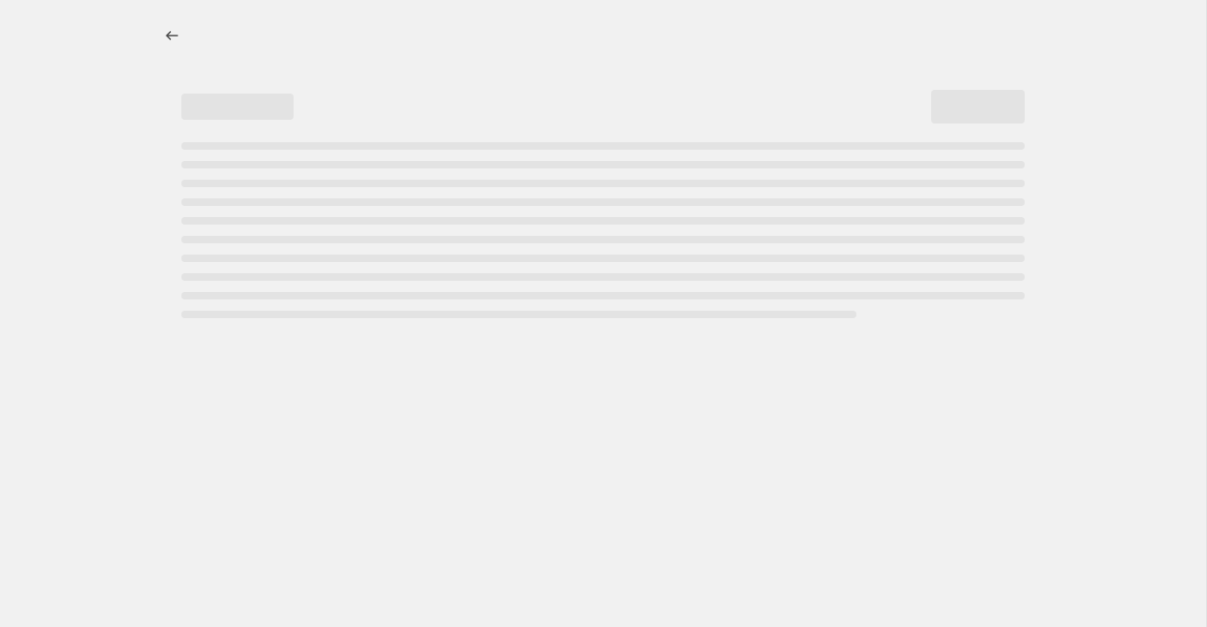
select select "percentage"
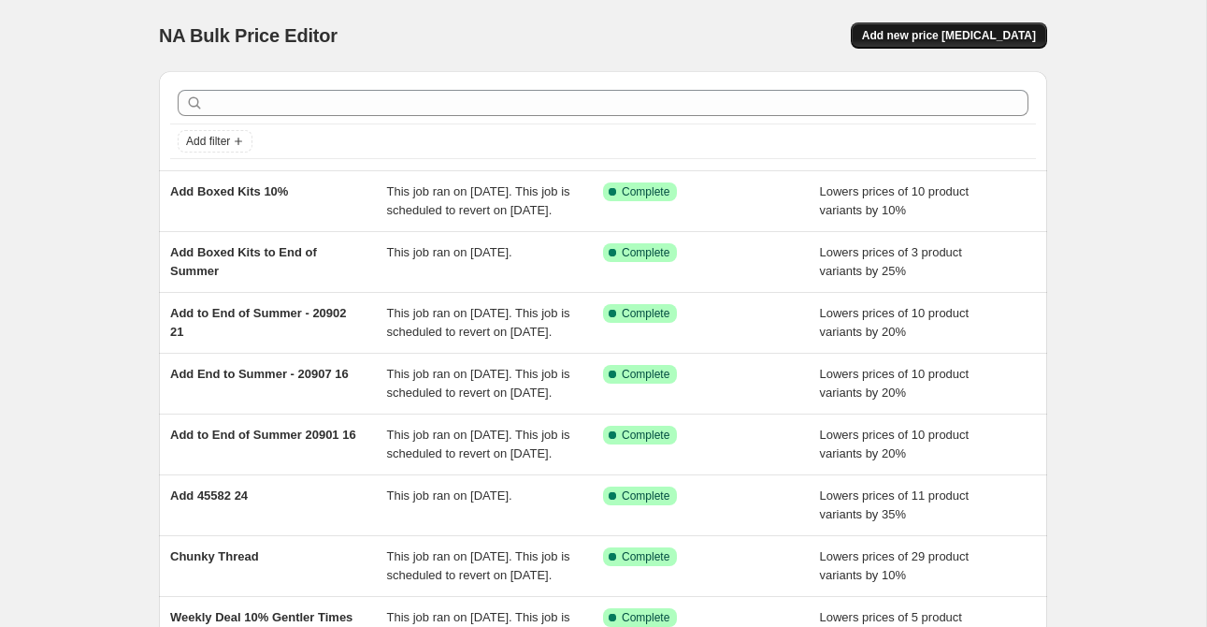
click at [923, 42] on span "Add new price [MEDICAL_DATA]" at bounding box center [949, 35] width 174 height 15
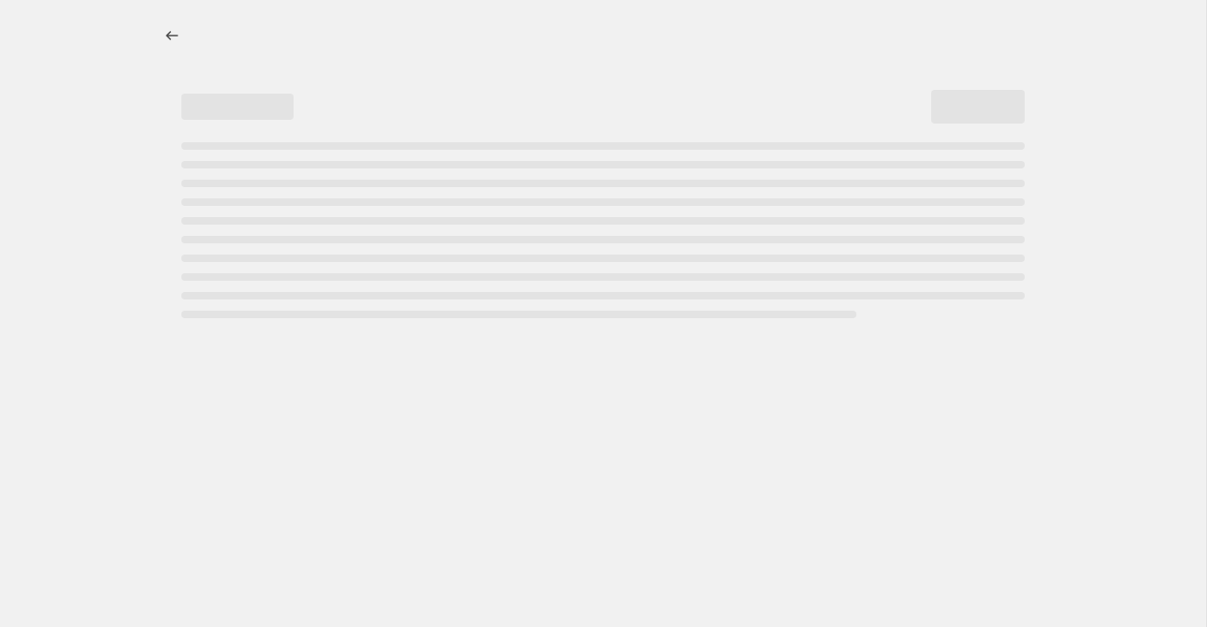
select select "percentage"
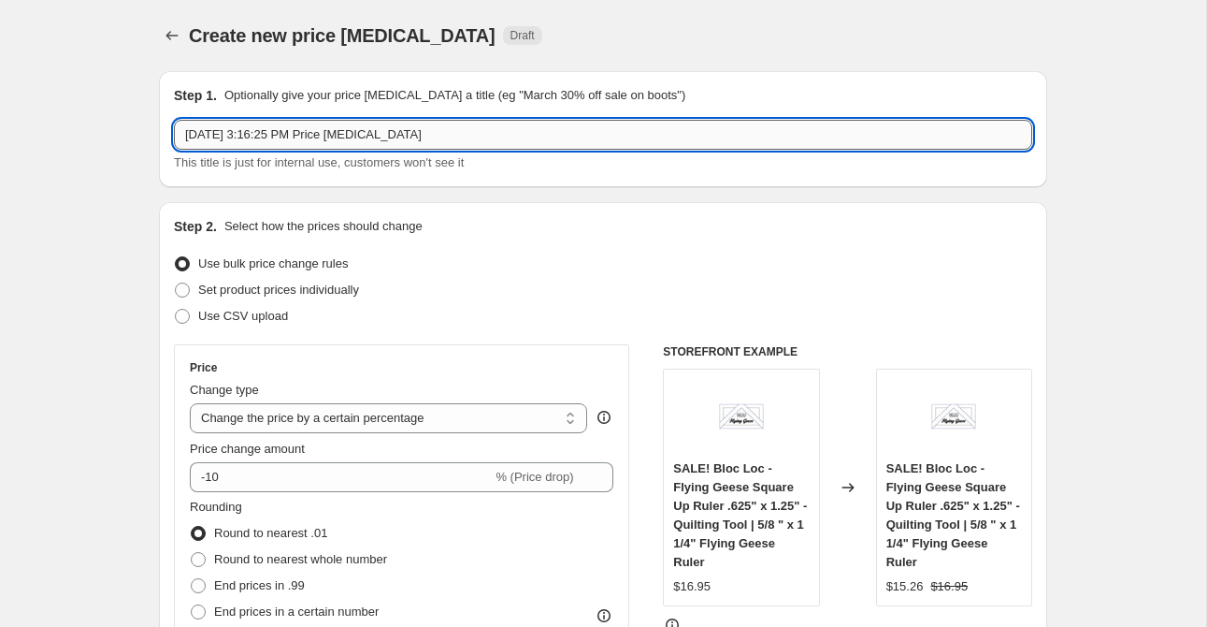
click at [329, 133] on input "Aug 27, 2025, 3:16:25 PM Price change job" at bounding box center [603, 135] width 858 height 30
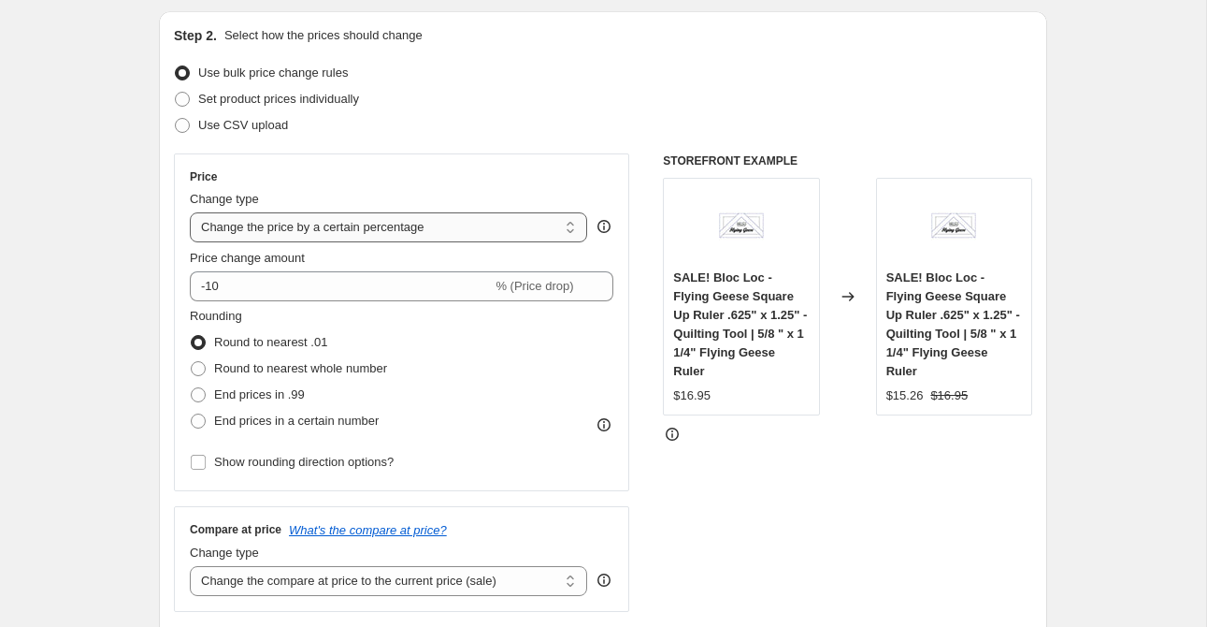
scroll to position [223, 0]
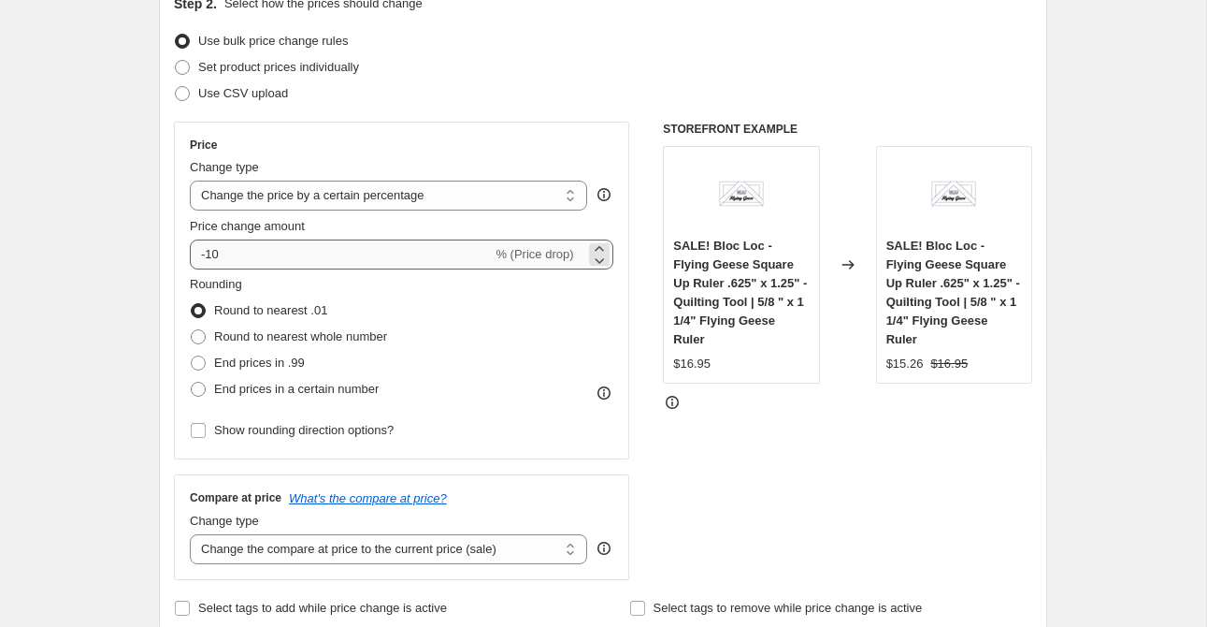
type input "End of Summer Precuts (25%)"
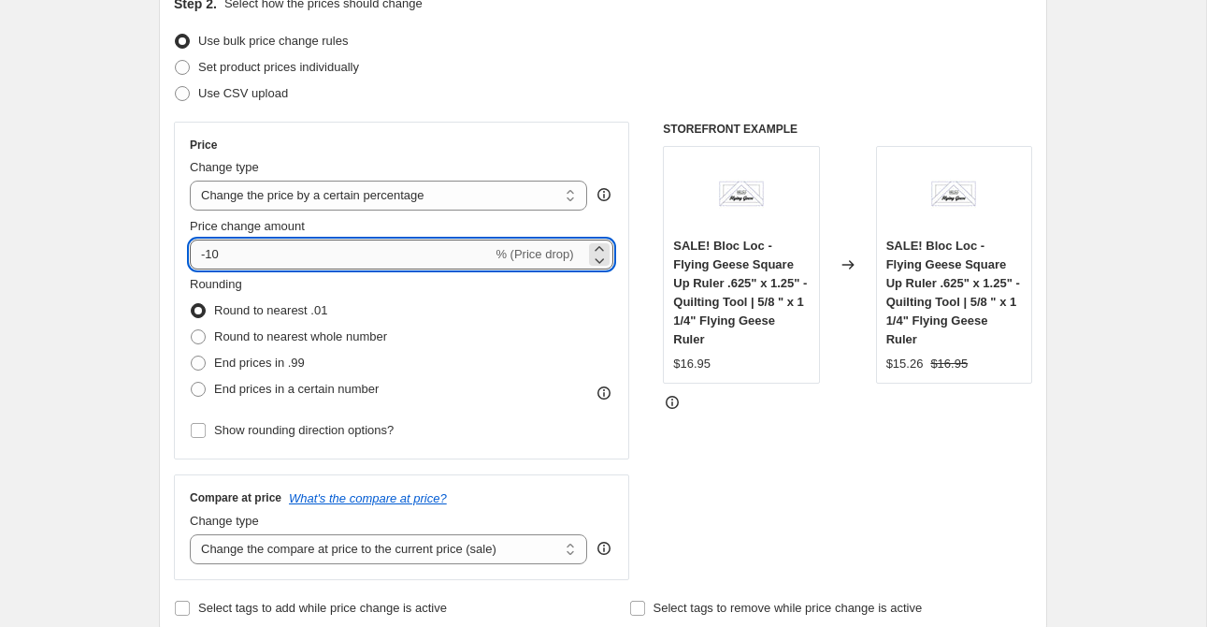
click at [258, 258] on input "-10" at bounding box center [341, 254] width 302 height 30
type input "-1"
type input "-25"
click at [600, 108] on div "Step 2. Select how the prices should change Use bulk price change rules Set pro…" at bounding box center [603, 307] width 858 height 627
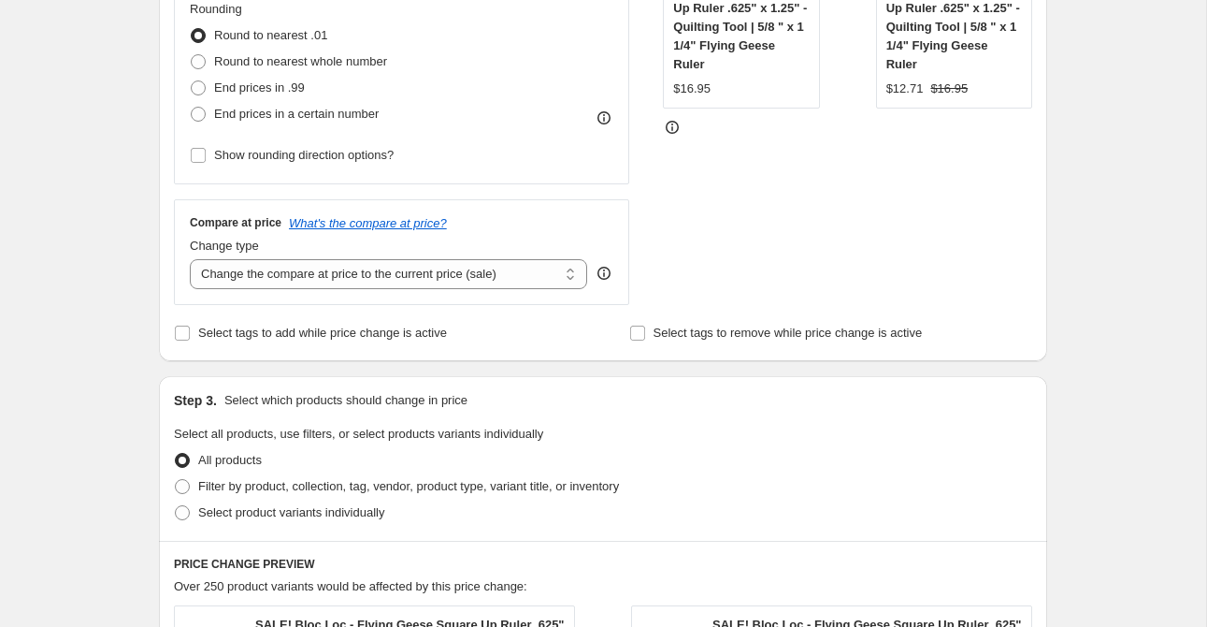
scroll to position [587, 0]
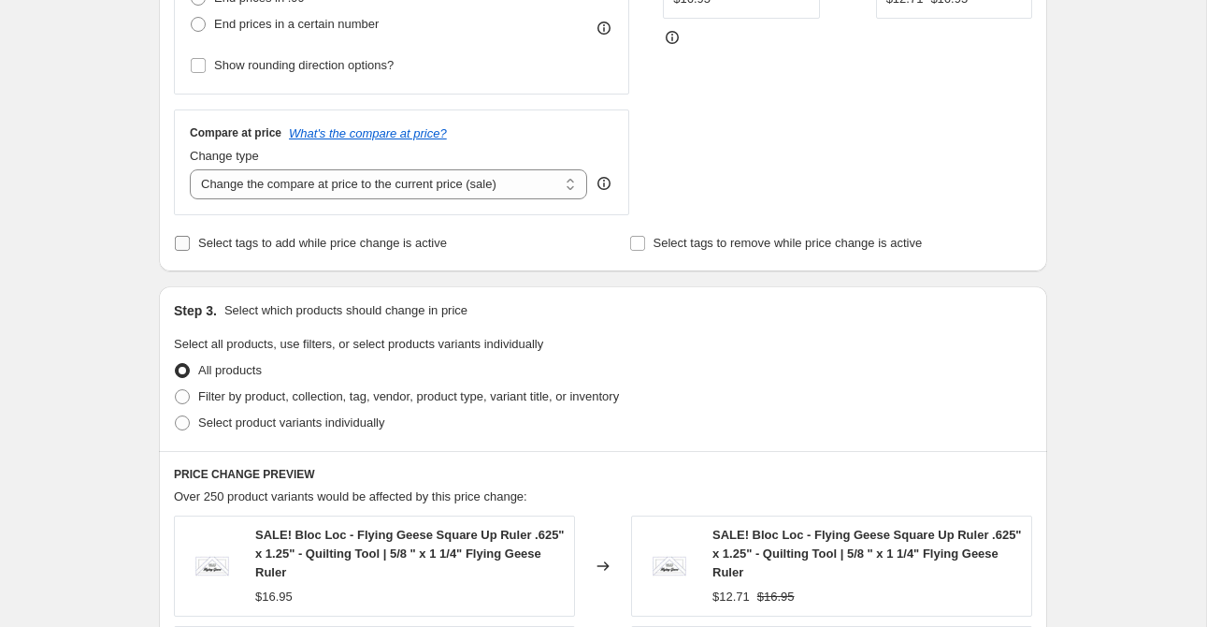
click at [306, 242] on span "Select tags to add while price change is active" at bounding box center [322, 243] width 249 height 14
click at [190, 242] on input "Select tags to add while price change is active" at bounding box center [182, 243] width 15 height 15
checkbox input "true"
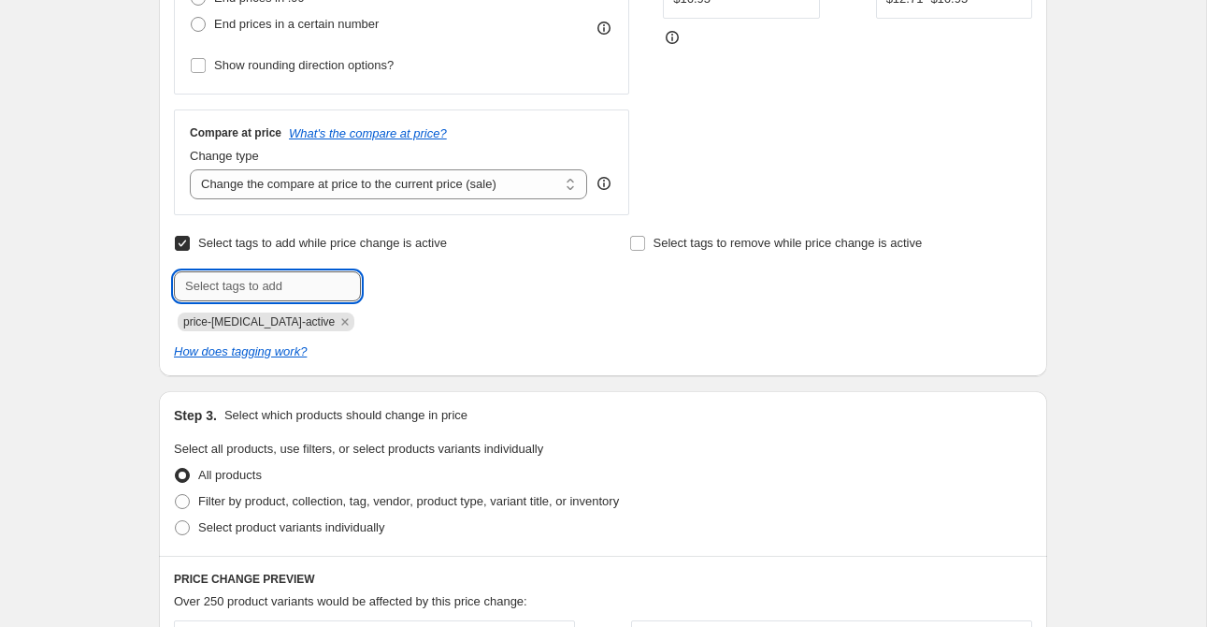
click at [297, 290] on input "text" at bounding box center [267, 286] width 187 height 30
type input "end of summer"
type input "sale"
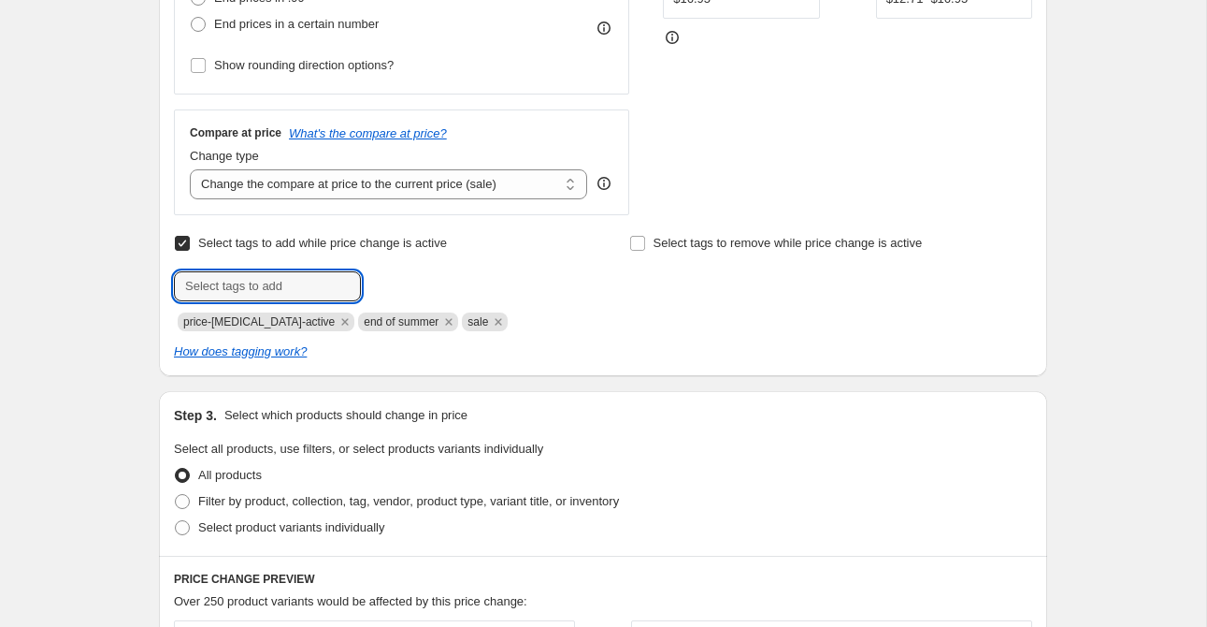
click at [665, 303] on div "Select tags to remove while price change is active" at bounding box center [830, 280] width 403 height 101
click at [324, 507] on span "Filter by product, collection, tag, vendor, product type, variant title, or inv…" at bounding box center [408, 501] width 421 height 14
click at [176, 495] on input "Filter by product, collection, tag, vendor, product type, variant title, or inv…" at bounding box center [175, 494] width 1 height 1
radio input "true"
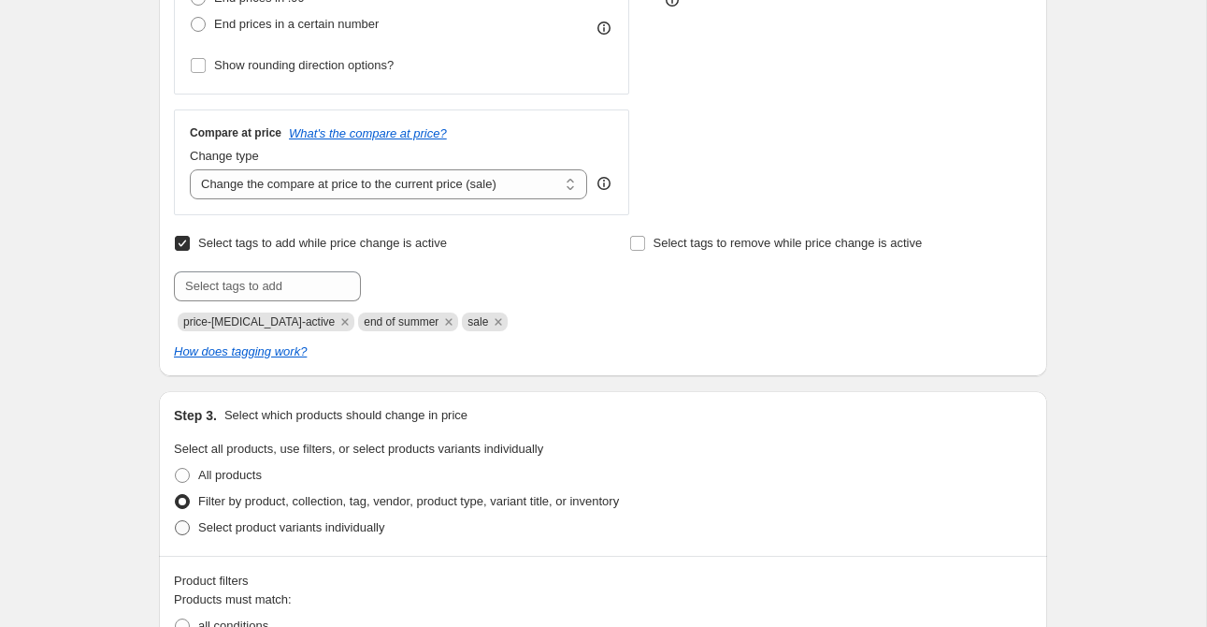
click at [319, 530] on span "Select product variants individually" at bounding box center [291, 527] width 186 height 14
click at [176, 521] on input "Select product variants individually" at bounding box center [175, 520] width 1 height 1
radio input "true"
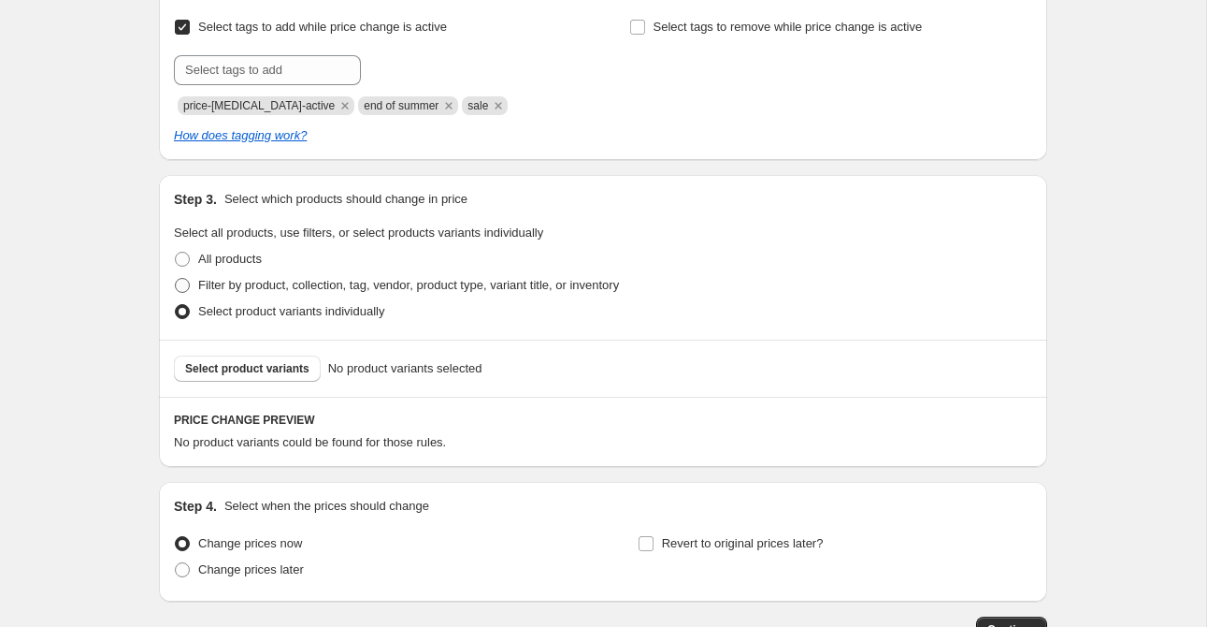
scroll to position [804, 0]
click at [264, 370] on span "Select product variants" at bounding box center [247, 367] width 124 height 15
click at [301, 368] on span "Select product variants" at bounding box center [247, 367] width 124 height 15
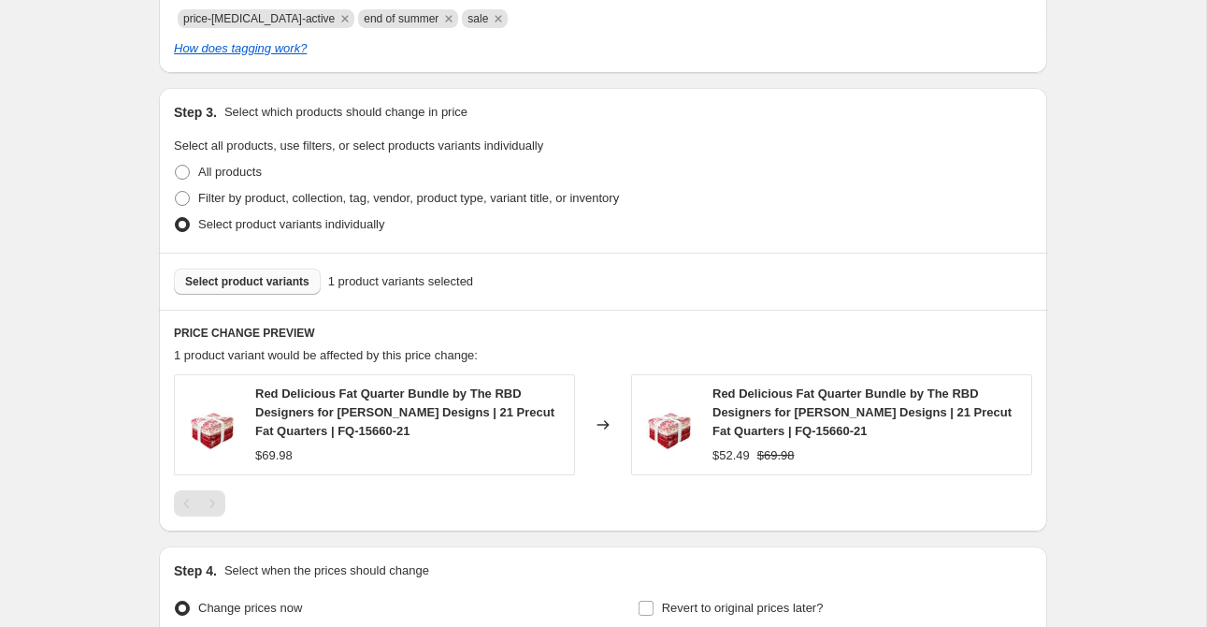
scroll to position [891, 0]
click at [235, 279] on span "Select product variants" at bounding box center [247, 280] width 124 height 15
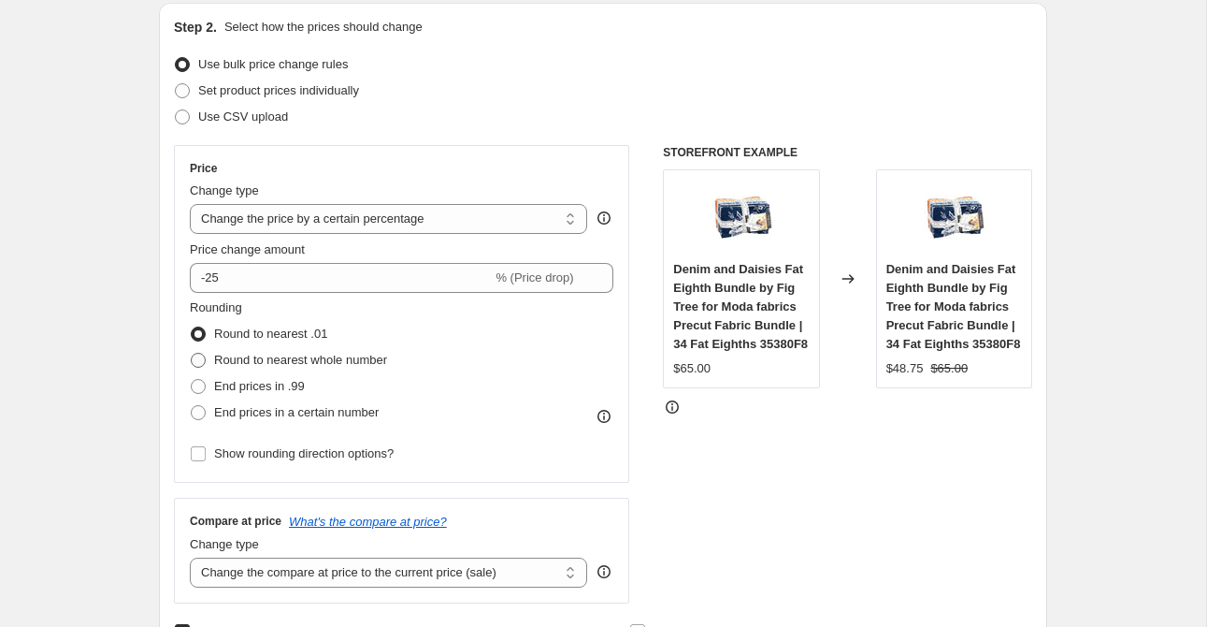
scroll to position [200, 0]
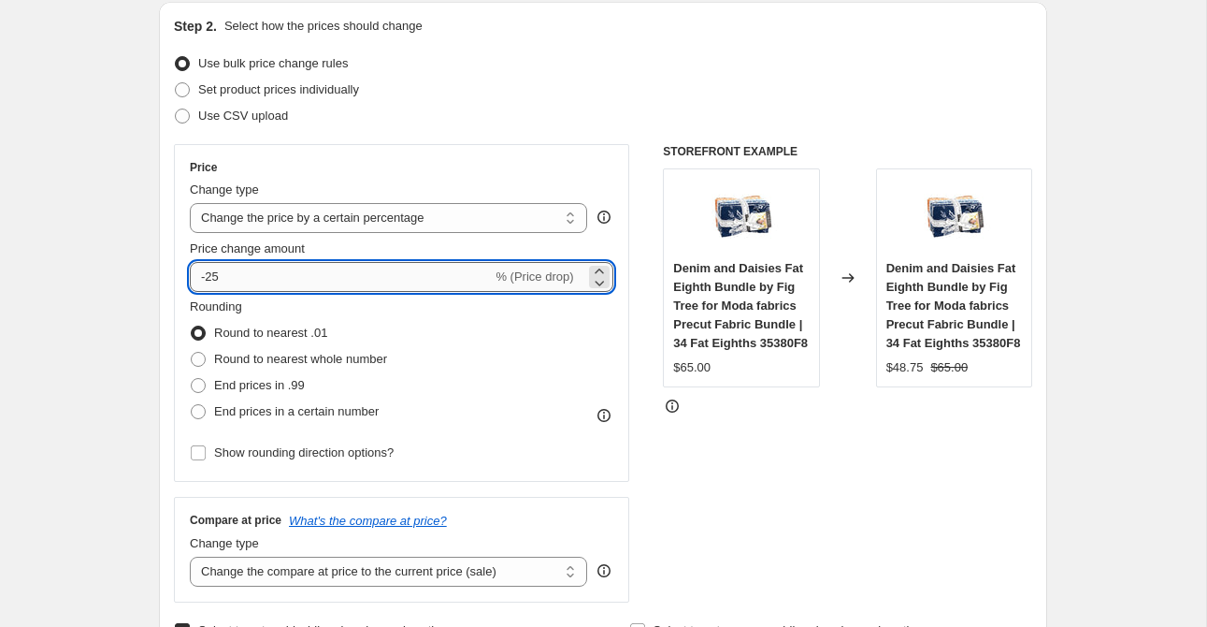
click at [239, 286] on input "-25" at bounding box center [341, 277] width 302 height 30
click at [601, 103] on div "Use CSV upload" at bounding box center [603, 116] width 858 height 26
click at [336, 276] on input "-20" at bounding box center [341, 277] width 302 height 30
click at [553, 113] on div "Use CSV upload" at bounding box center [603, 116] width 858 height 26
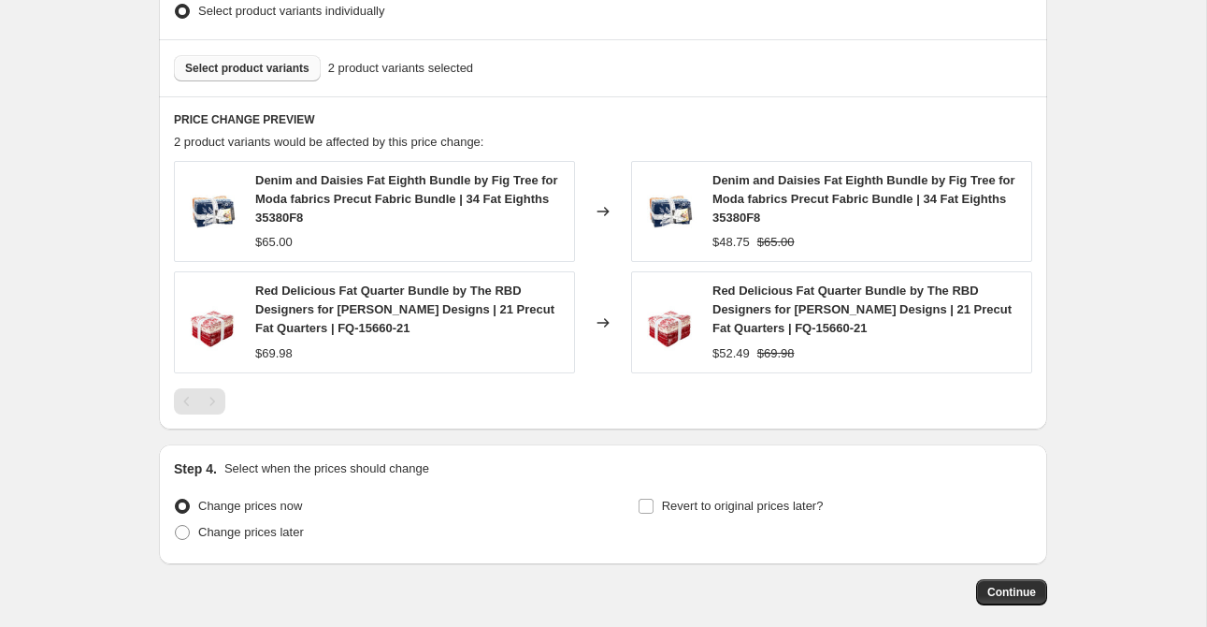
scroll to position [1106, 0]
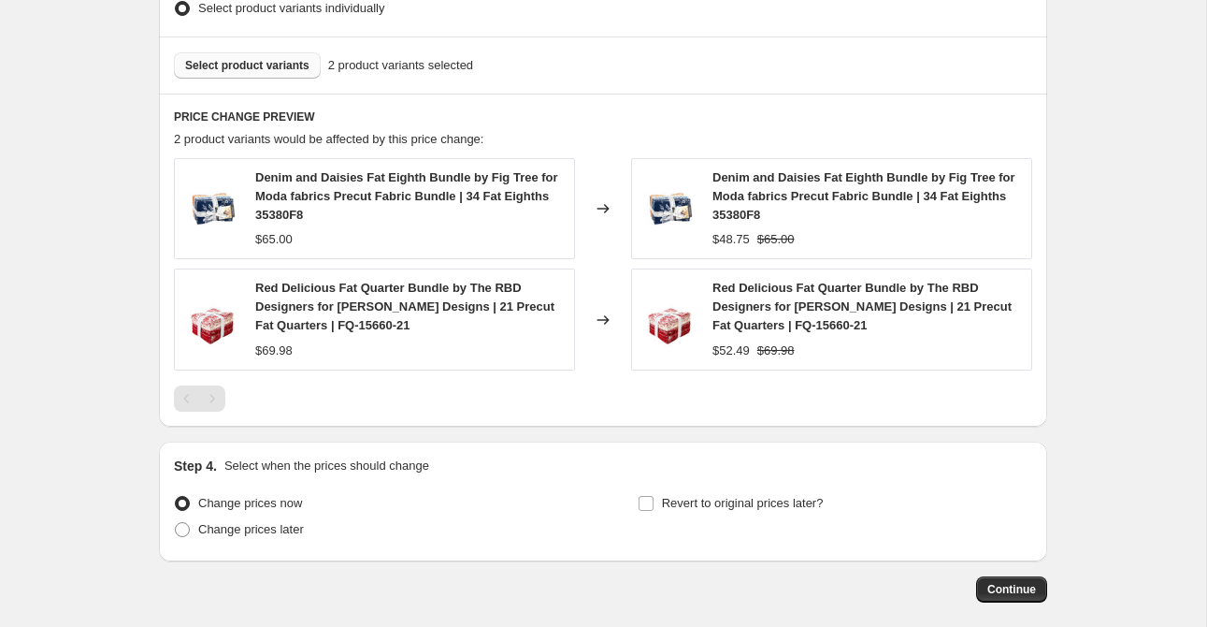
click at [248, 69] on span "Select product variants" at bounding box center [247, 65] width 124 height 15
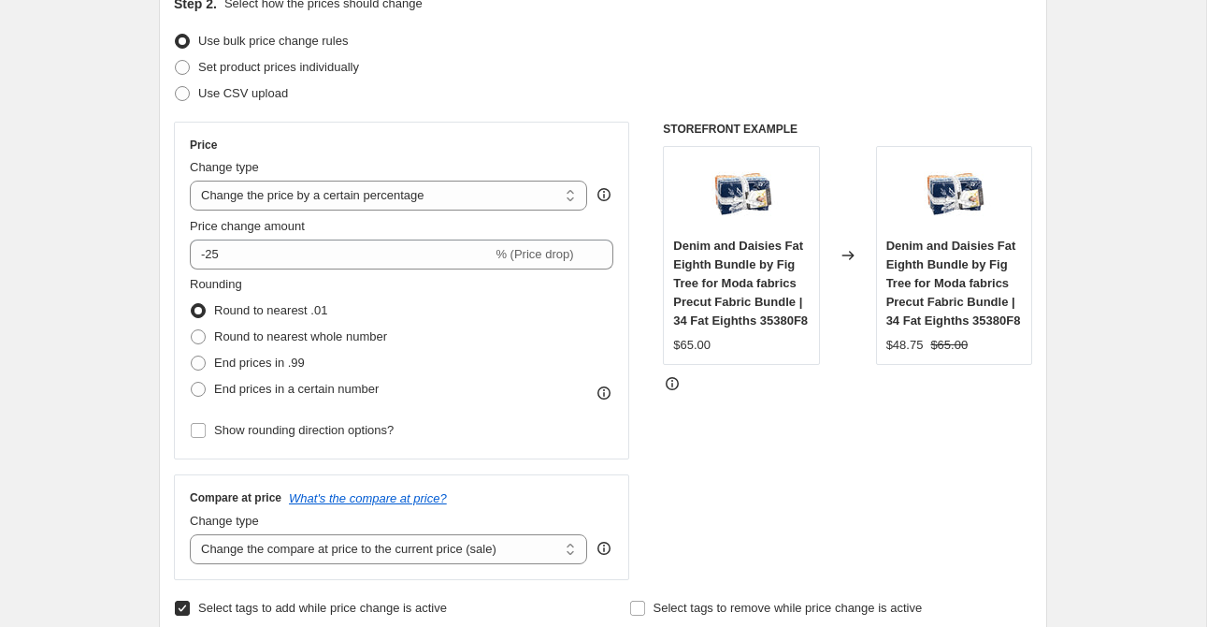
scroll to position [224, 0]
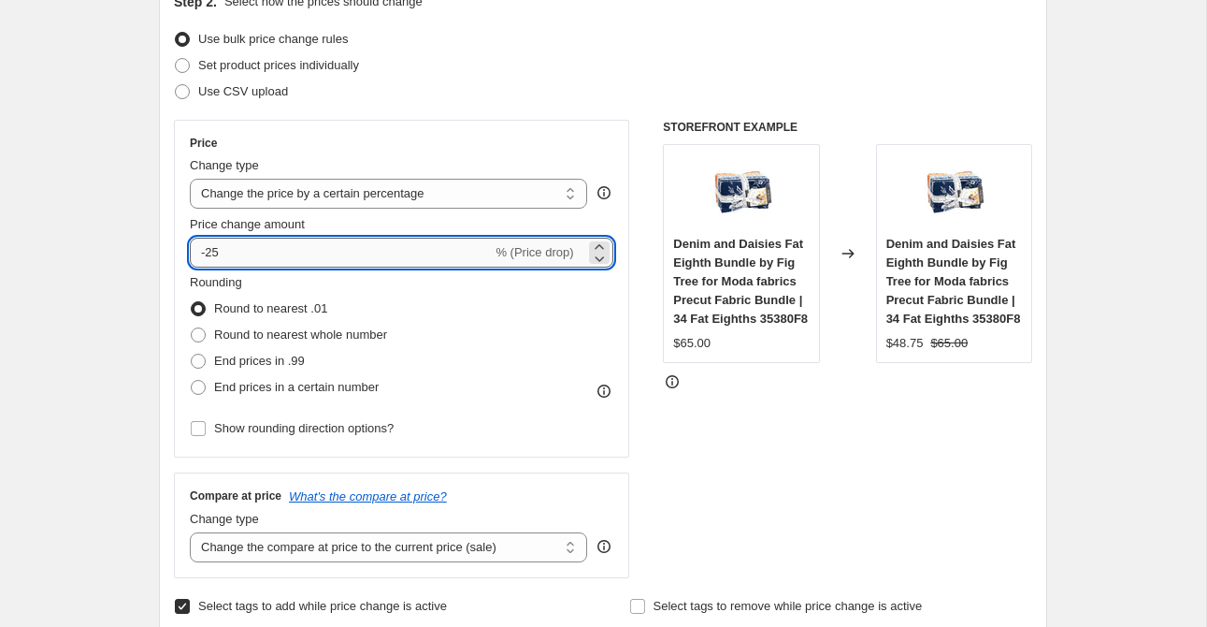
click at [252, 260] on input "-25" at bounding box center [341, 253] width 302 height 30
type input "-20"
click at [506, 338] on div "Rounding Round to nearest .01 Round to nearest whole number End prices in .99 E…" at bounding box center [402, 336] width 424 height 127
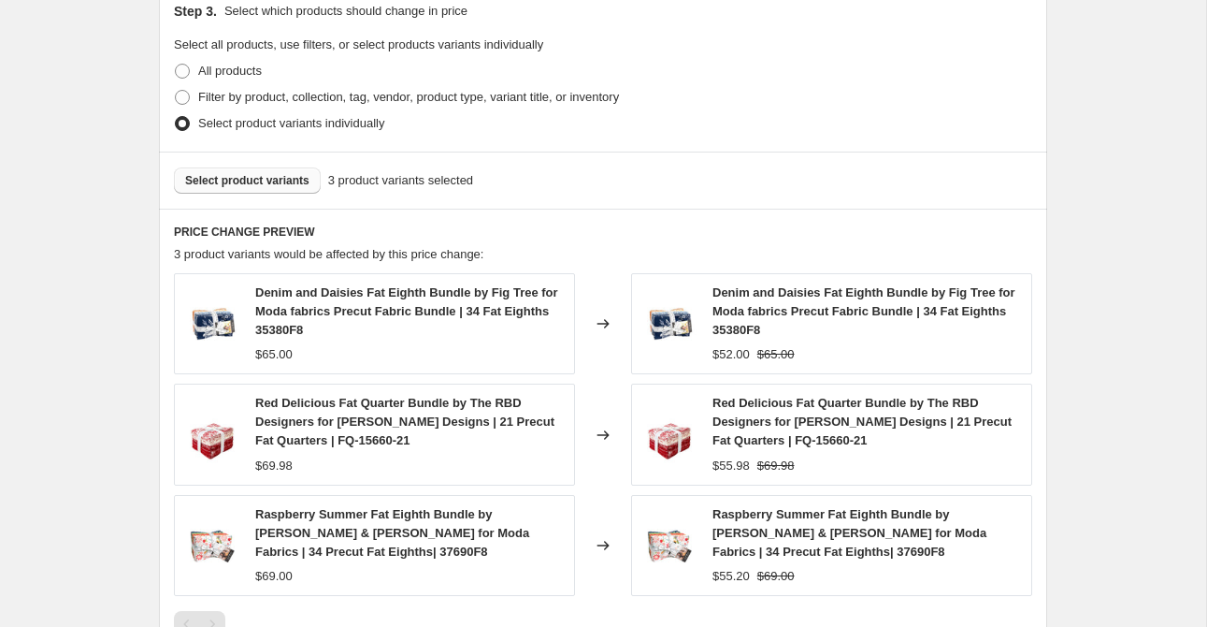
scroll to position [993, 0]
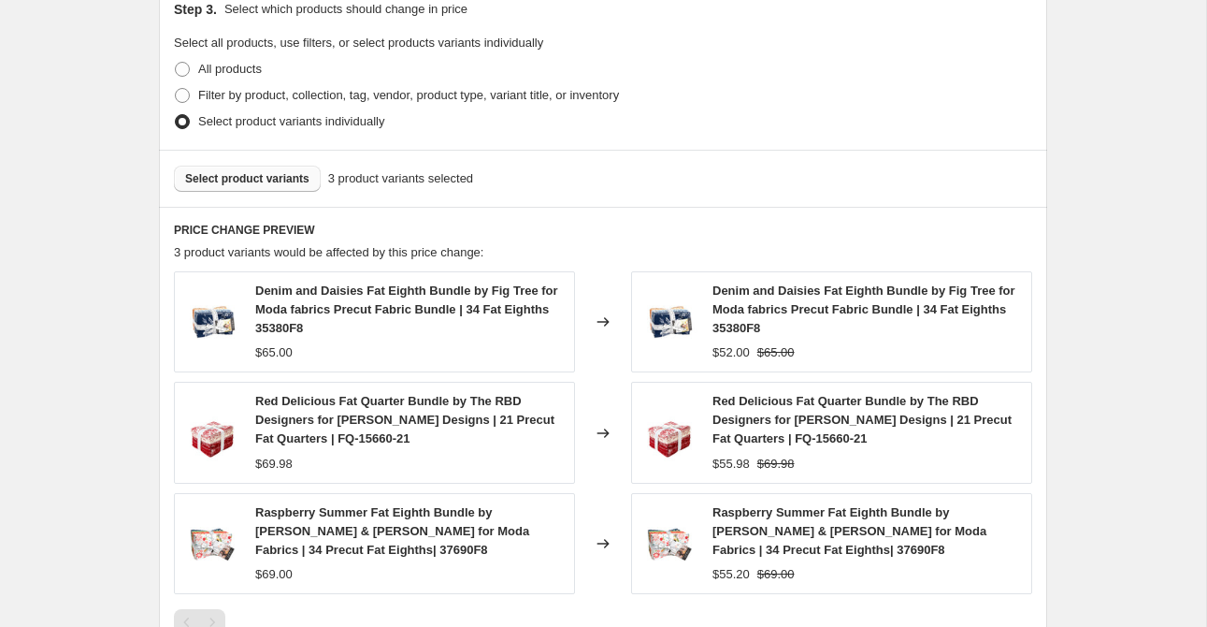
click at [261, 183] on span "Select product variants" at bounding box center [247, 178] width 124 height 15
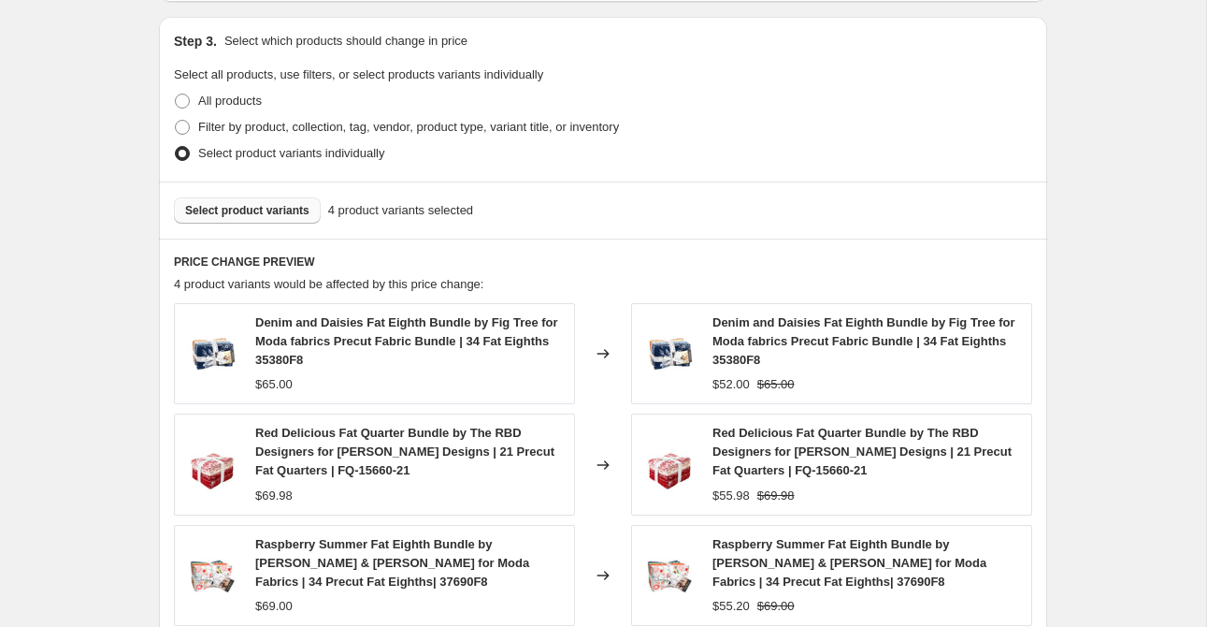
scroll to position [933, 0]
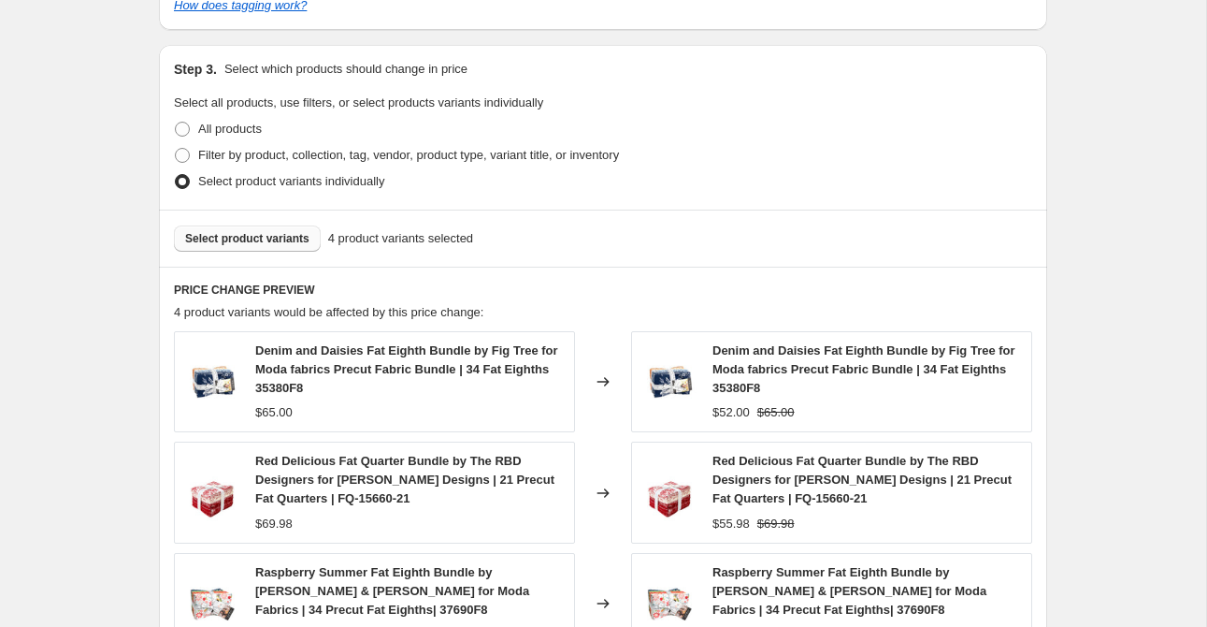
click at [251, 243] on span "Select product variants" at bounding box center [247, 238] width 124 height 15
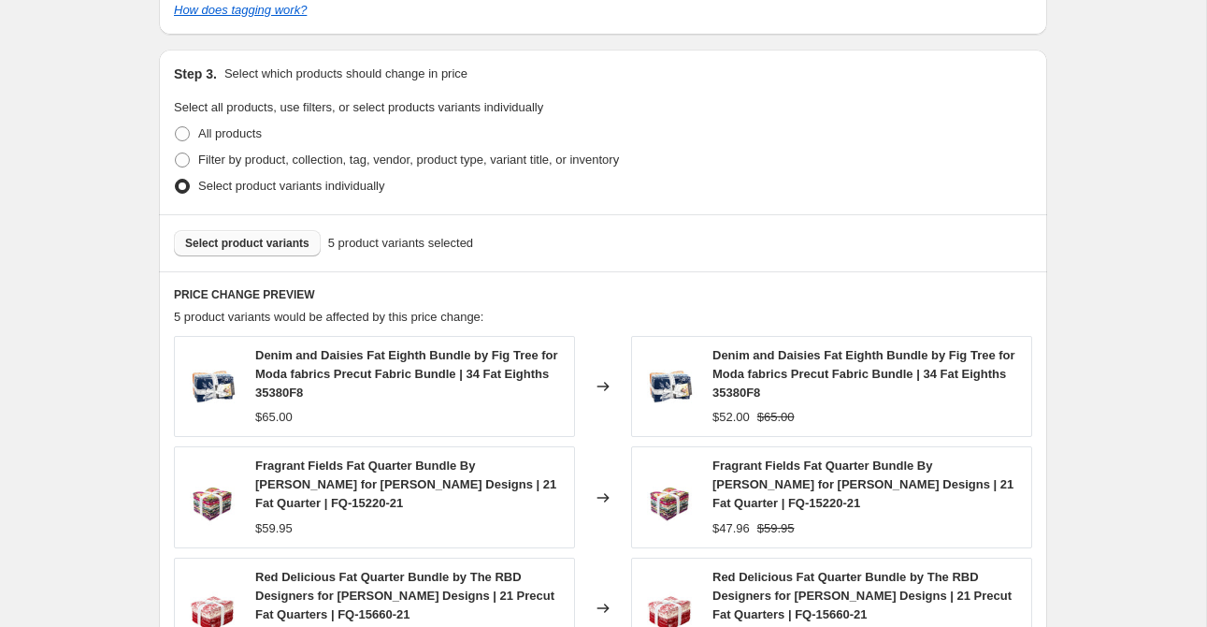
scroll to position [949, 0]
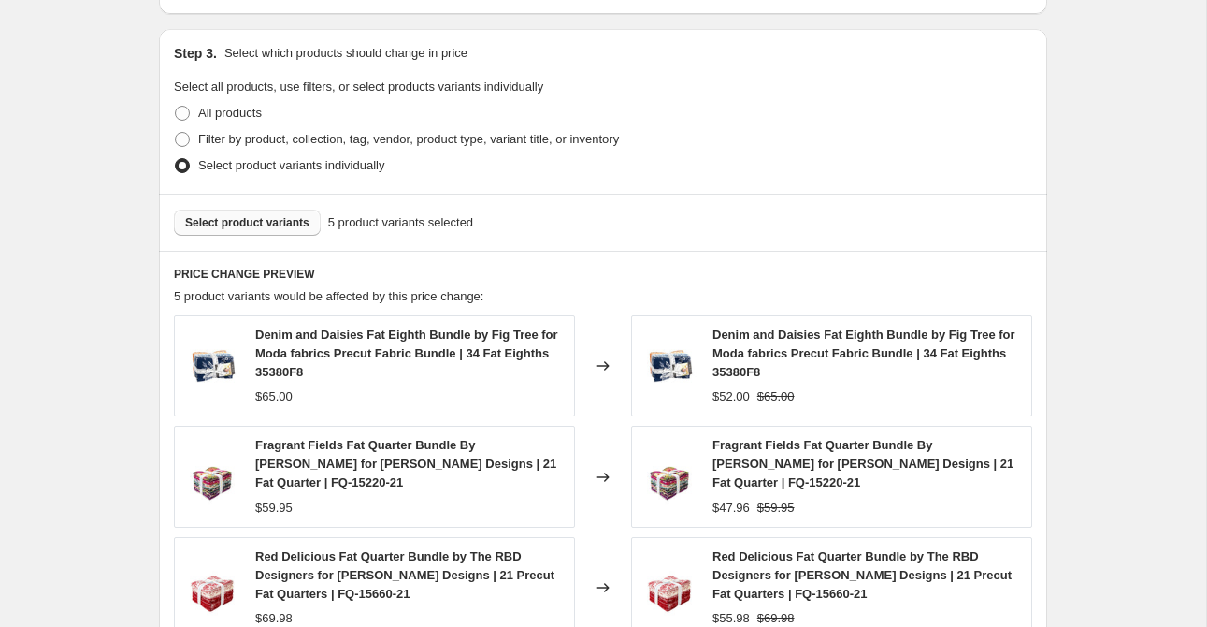
click at [267, 224] on span "Select product variants" at bounding box center [247, 222] width 124 height 15
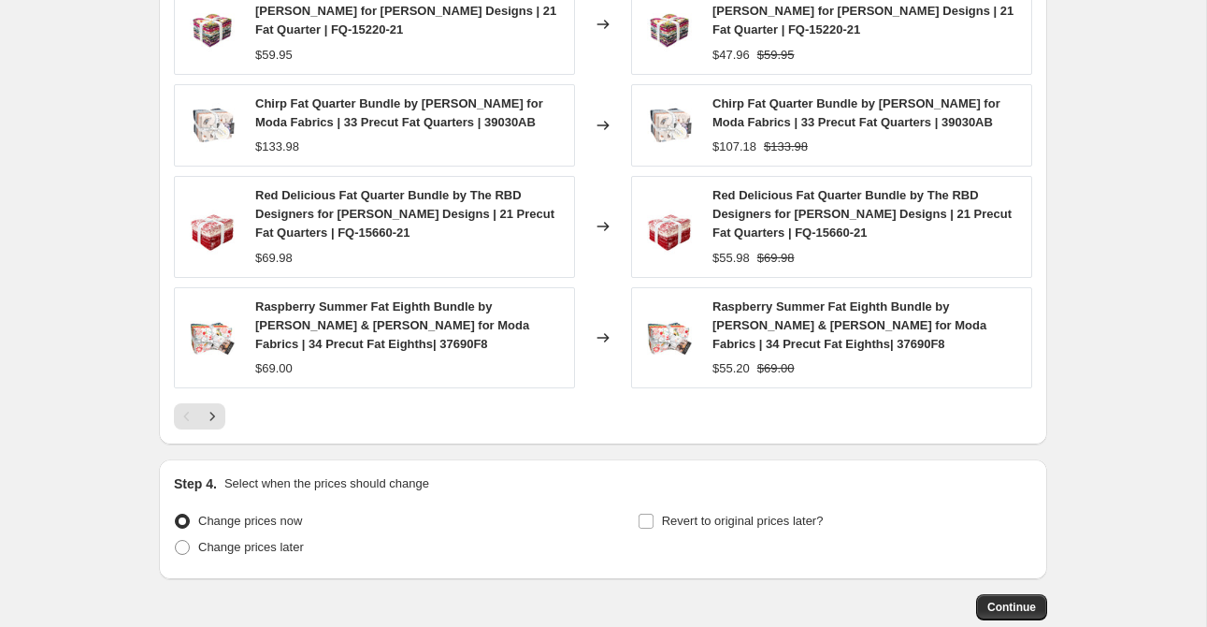
scroll to position [1509, 0]
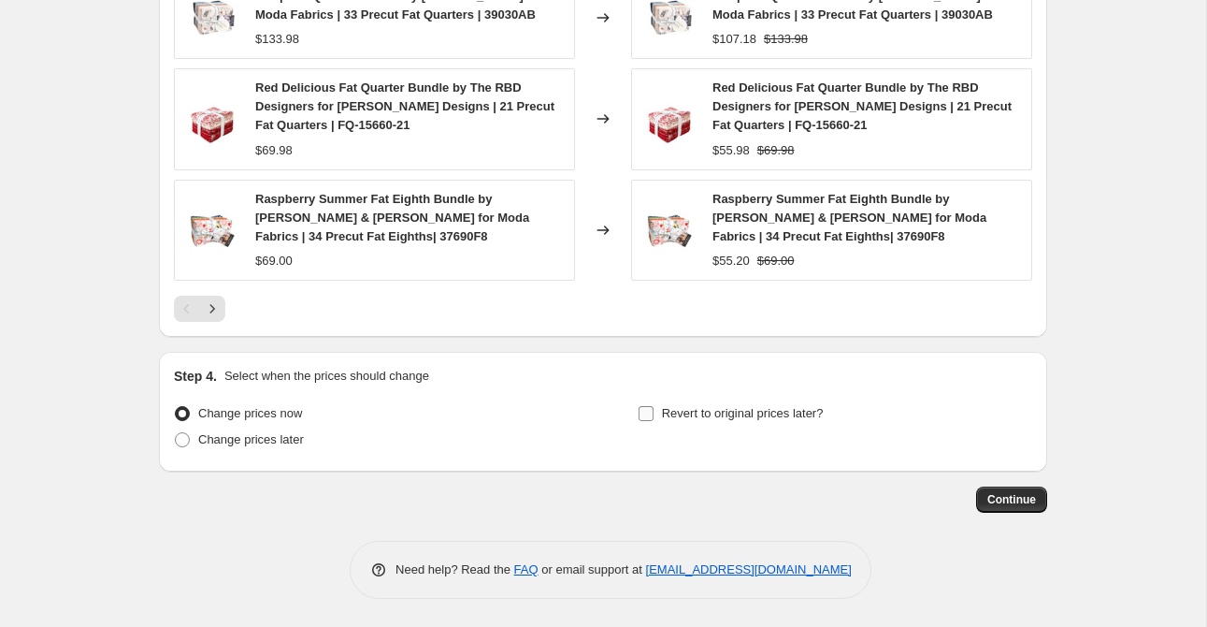
click at [711, 416] on span "Revert to original prices later?" at bounding box center [743, 413] width 162 height 14
click at [654, 416] on input "Revert to original prices later?" at bounding box center [646, 413] width 15 height 15
checkbox input "true"
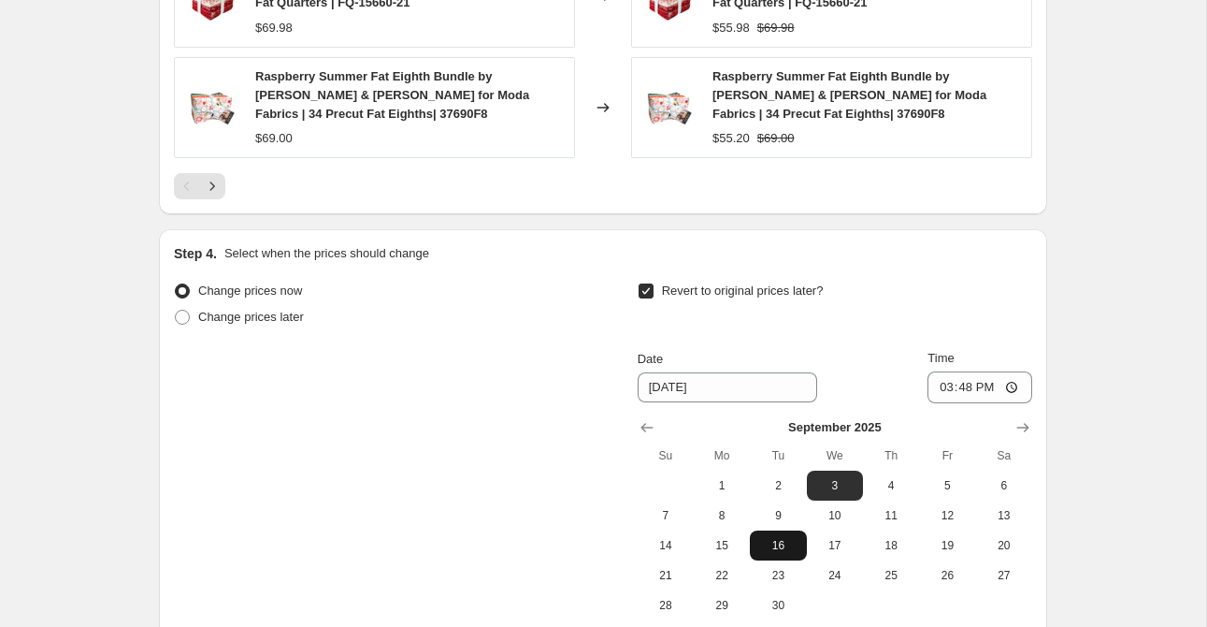
scroll to position [1687, 0]
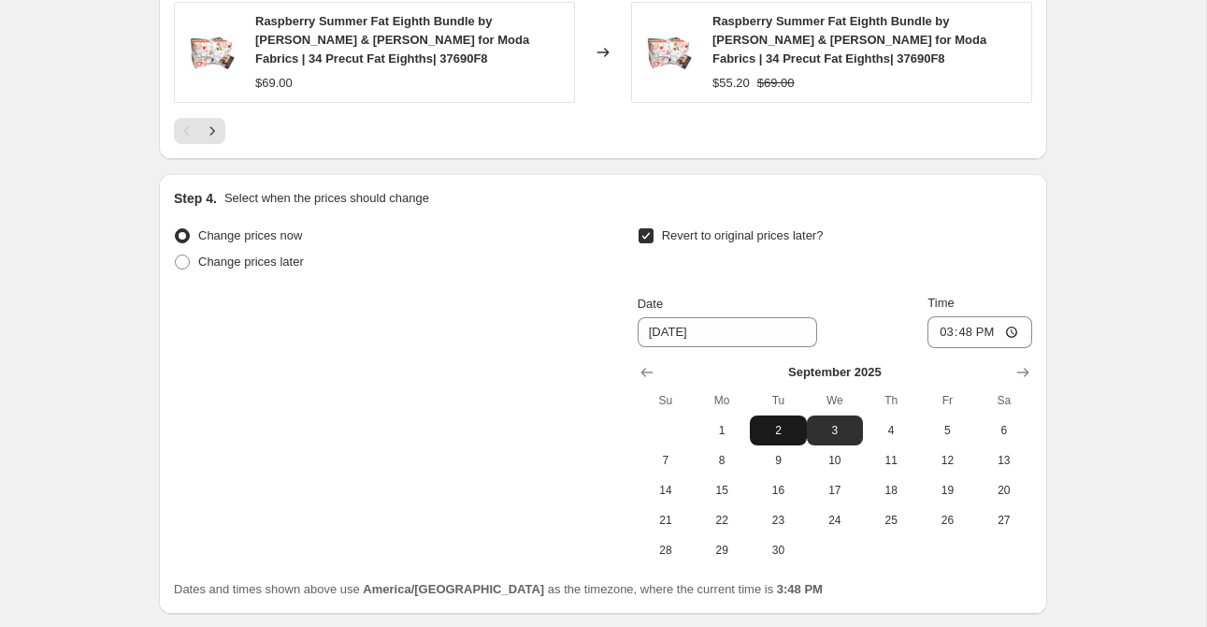
click at [785, 431] on span "2" at bounding box center [777, 430] width 41 height 15
type input "[DATE]"
click at [936, 326] on input "15:48" at bounding box center [980, 332] width 105 height 32
type input "23:59"
click at [879, 237] on div "Revert to original prices later?" at bounding box center [835, 251] width 395 height 56
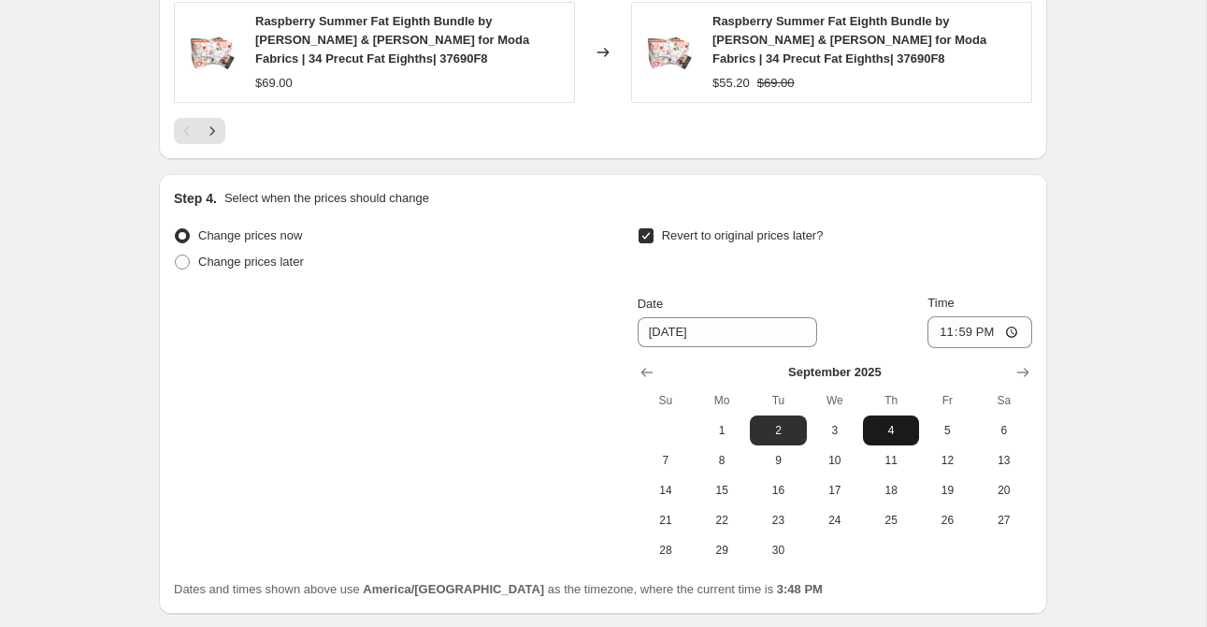
scroll to position [1829, 0]
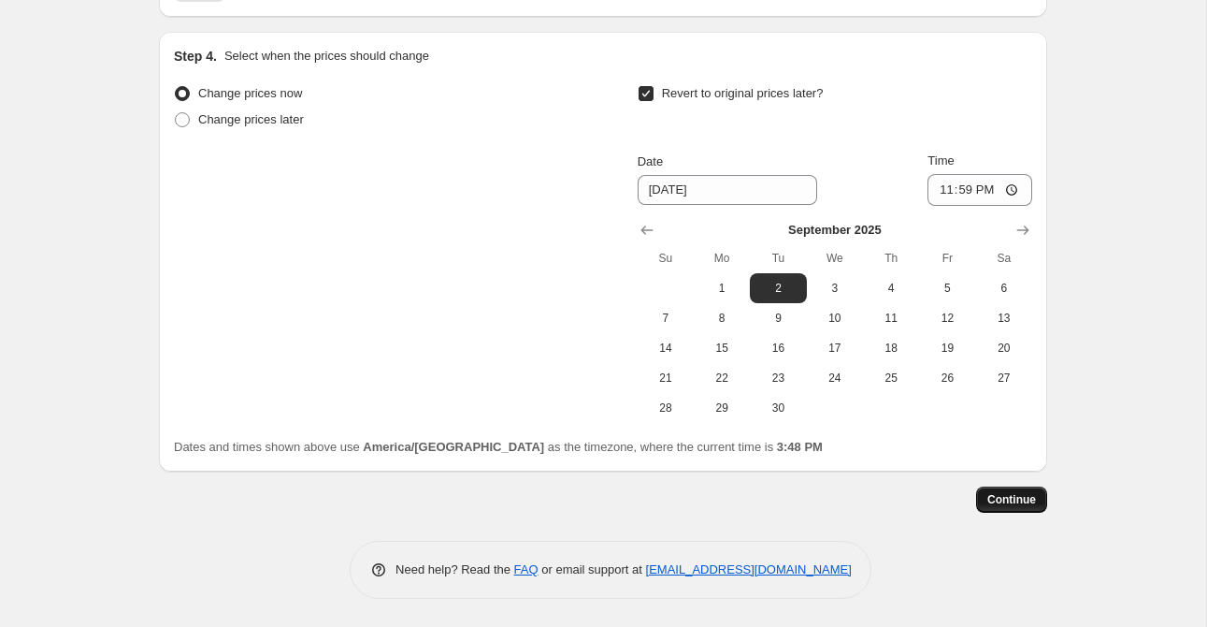
click at [1004, 502] on span "Continue" at bounding box center [1011, 499] width 49 height 15
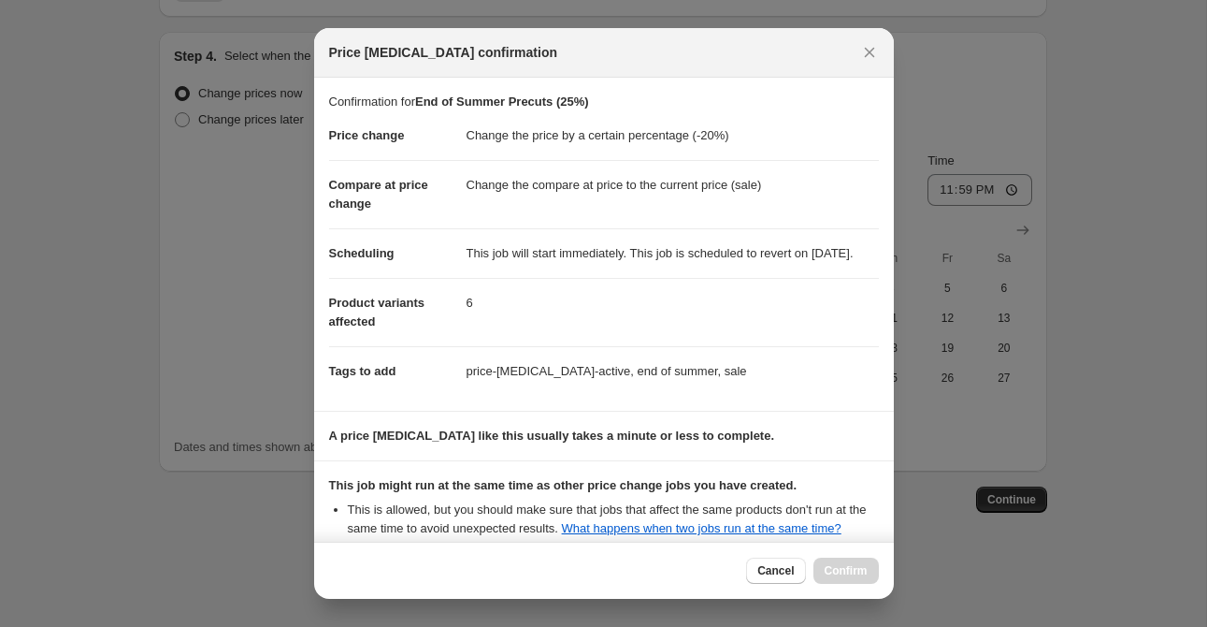
scroll to position [248, 0]
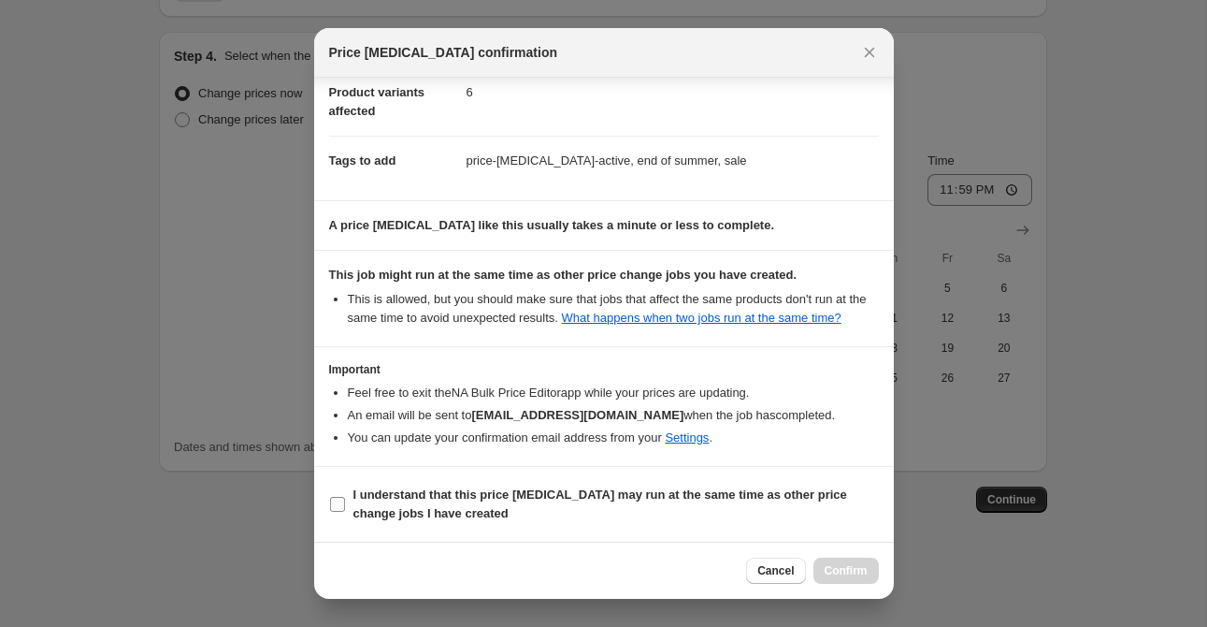
click at [390, 498] on b "I understand that this price [MEDICAL_DATA] may run at the same time as other p…" at bounding box center [600, 503] width 494 height 33
click at [345, 498] on input "I understand that this price [MEDICAL_DATA] may run at the same time as other p…" at bounding box center [337, 504] width 15 height 15
checkbox input "true"
click at [849, 571] on span "Confirm" at bounding box center [846, 570] width 43 height 15
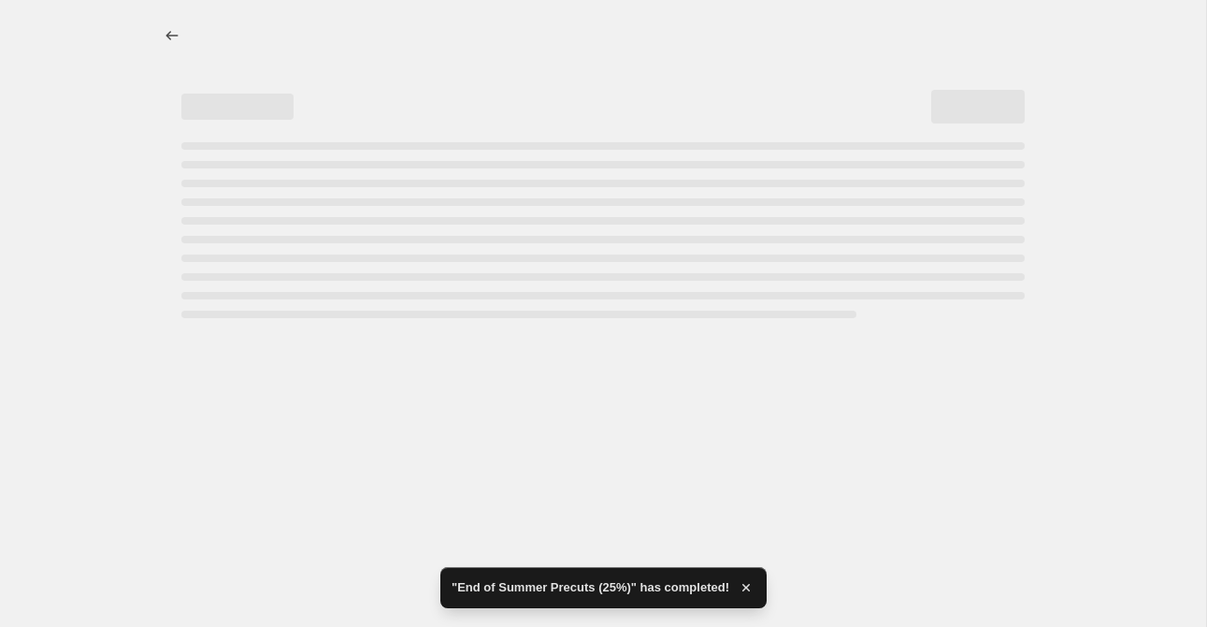
select select "percentage"
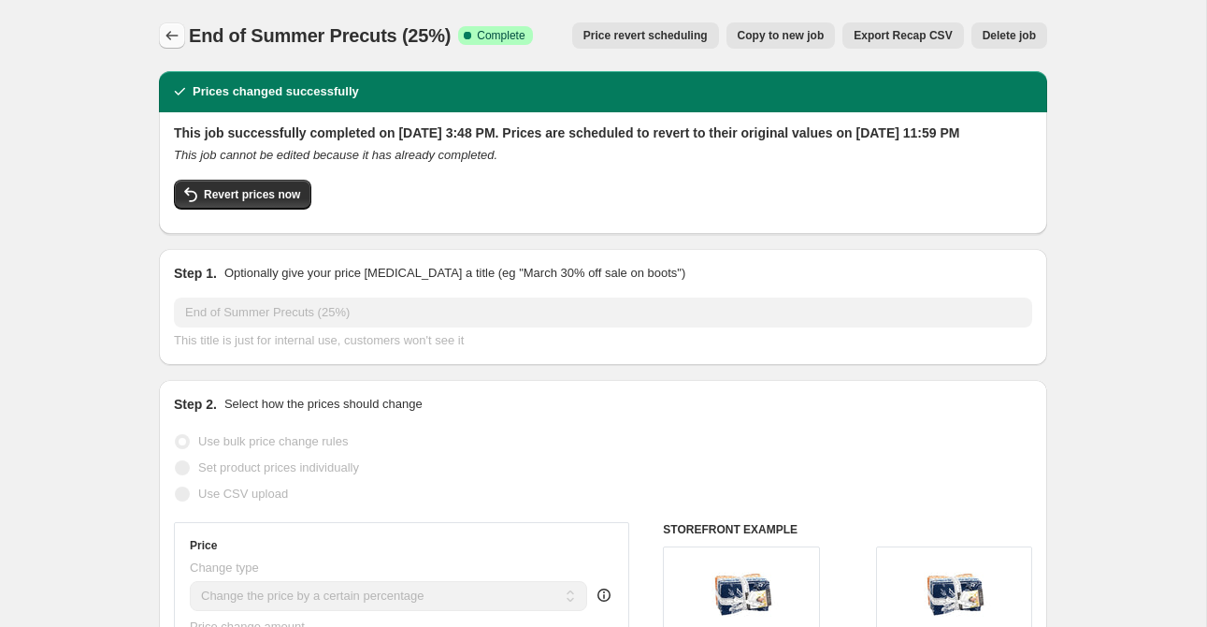
select select "percentage"
